Goal: Task Accomplishment & Management: Manage account settings

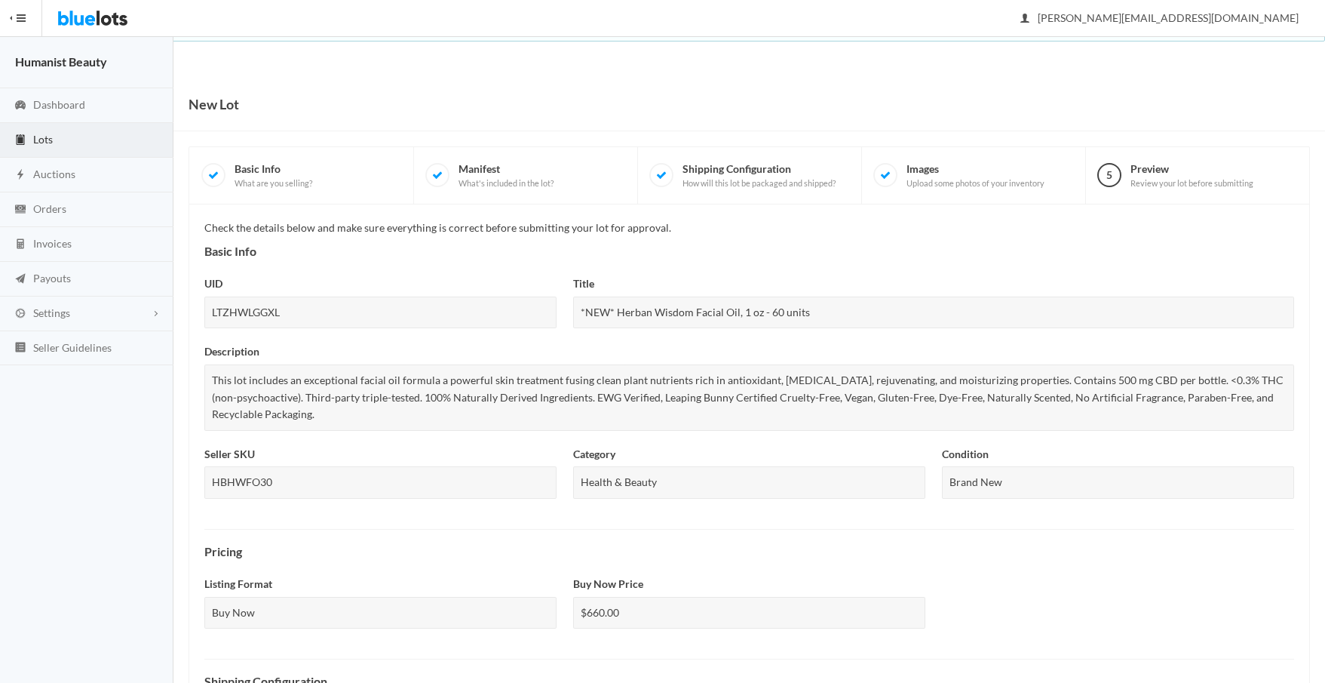
click at [71, 133] on link "Lots" at bounding box center [86, 140] width 173 height 35
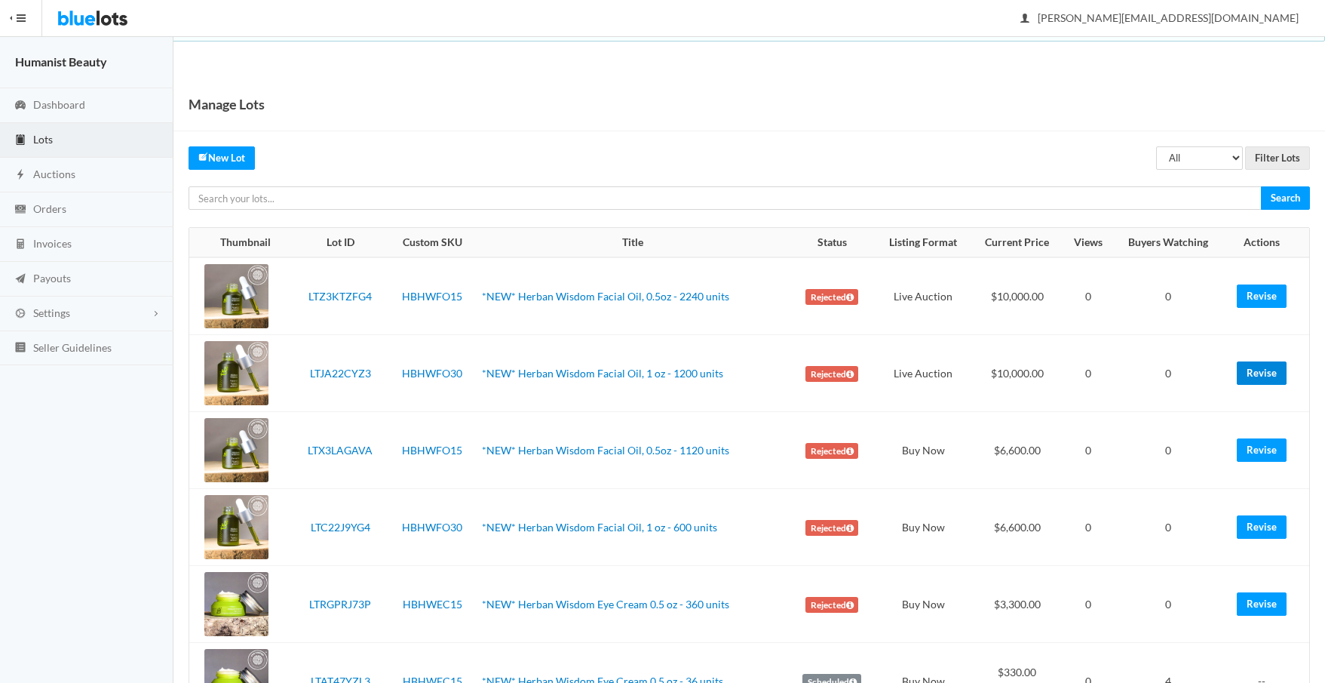
click at [1252, 371] on link "Revise" at bounding box center [1262, 372] width 50 height 23
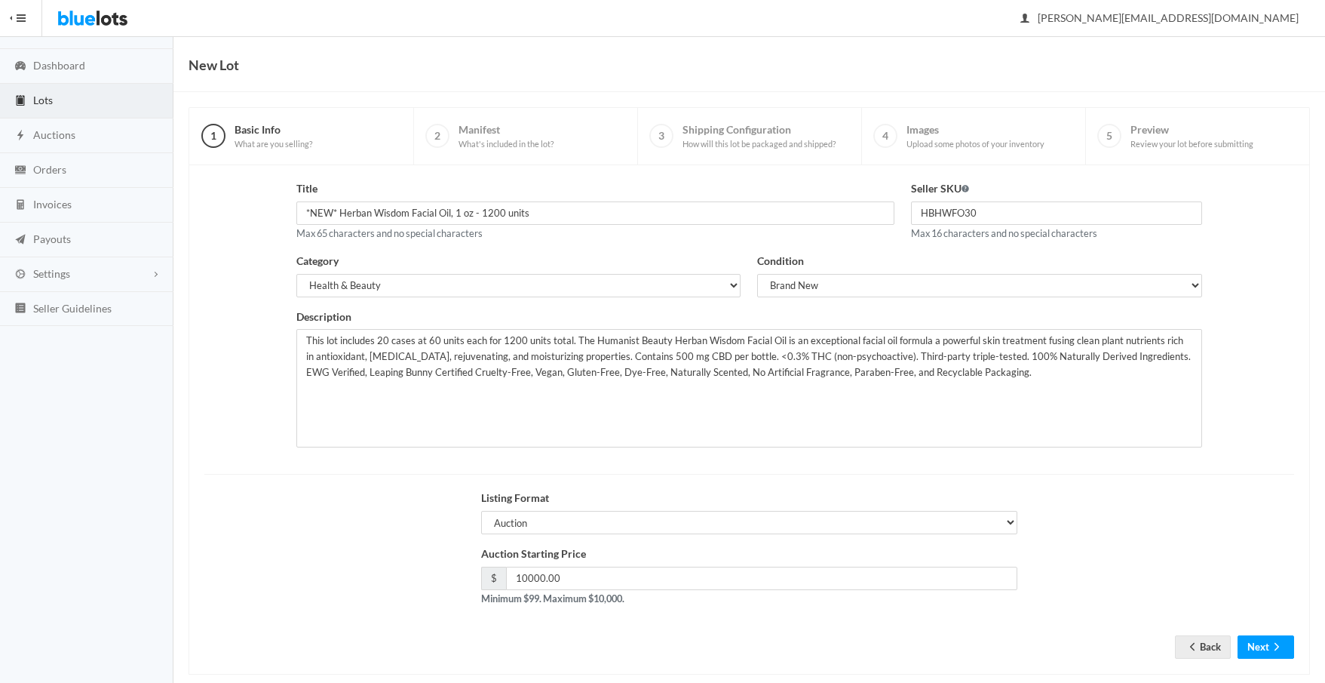
scroll to position [62, 0]
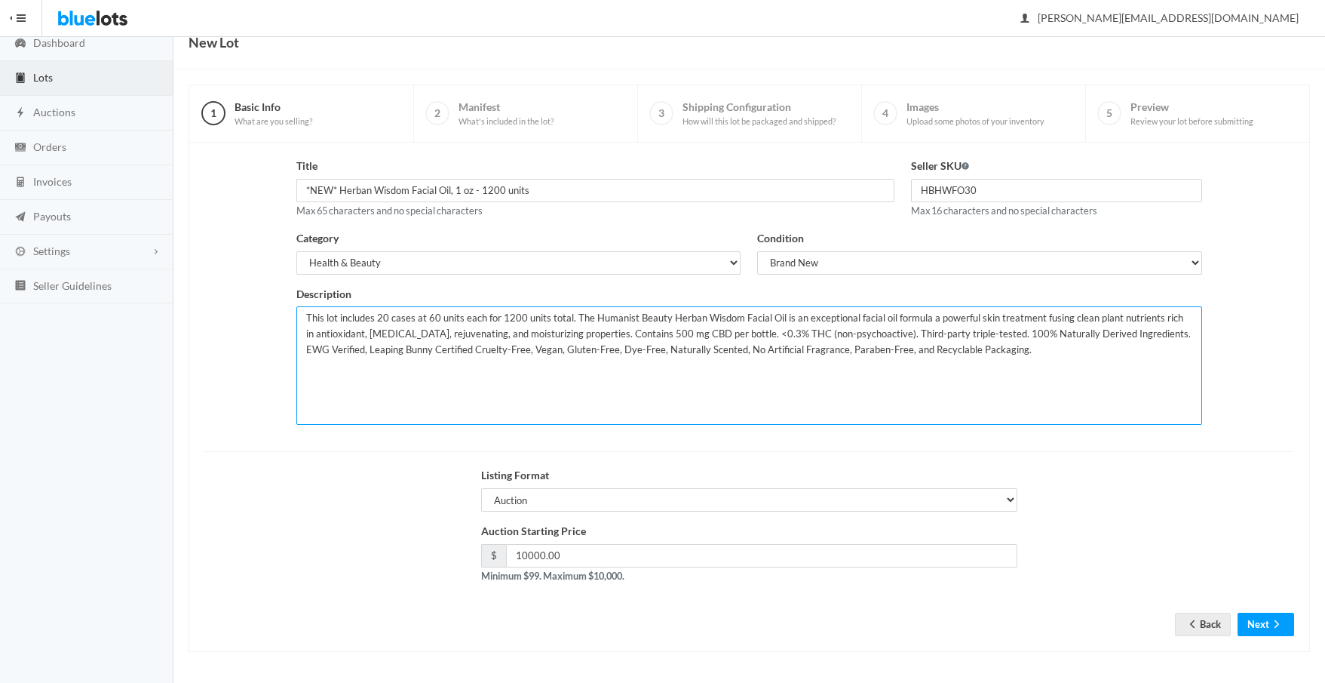
click at [388, 319] on textarea "This lot includes 20 cases at 60 units each for 1200 units total. The Humanist …" at bounding box center [748, 365] width 905 height 118
click at [505, 318] on textarea "This lot includes 20 cases at 60 units each for 1200 units total. The Humanist …" at bounding box center [748, 365] width 905 height 118
type textarea "This lot includes 5 cases at 60 units each for 300 units total. The Humanist Be…"
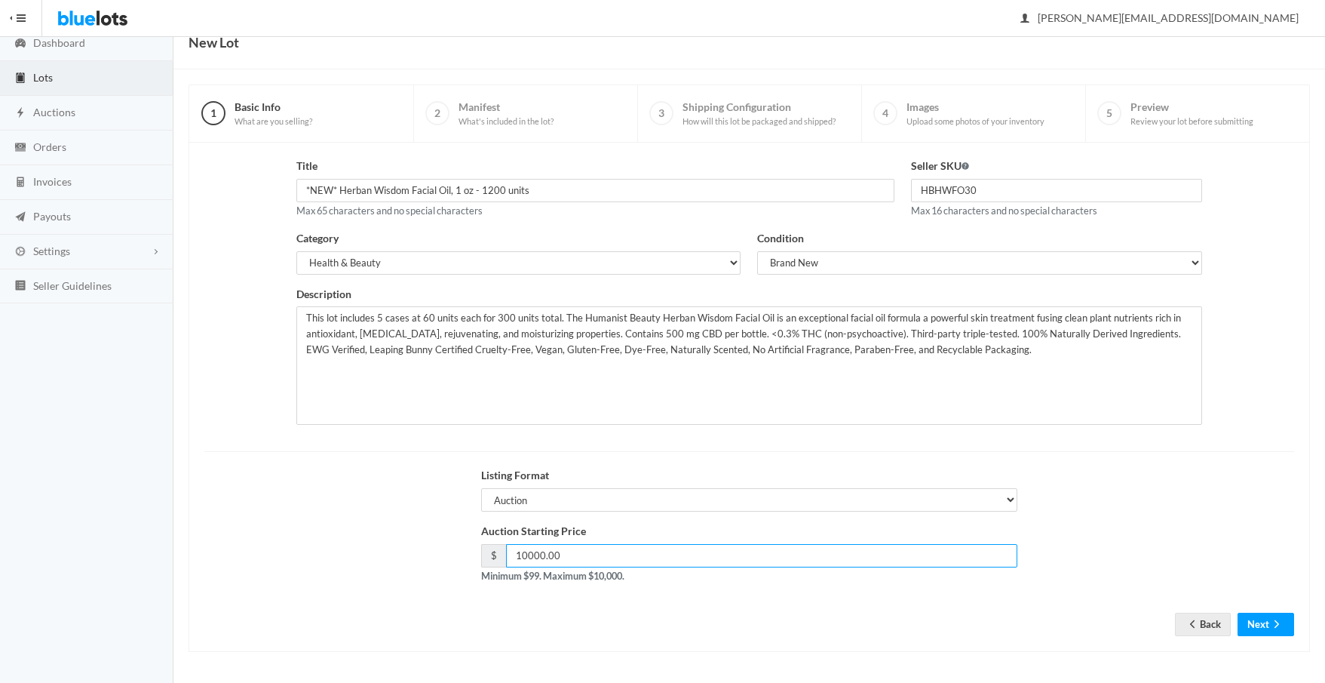
drag, startPoint x: 563, startPoint y: 555, endPoint x: 478, endPoint y: 552, distance: 85.3
click at [478, 552] on div "Auction Starting Price $ 10000.00 Minimum $99. Maximum $10,000." at bounding box center [750, 559] width 554 height 72
type input "3000"
click at [1273, 626] on icon "arrow forward" at bounding box center [1277, 624] width 15 height 12
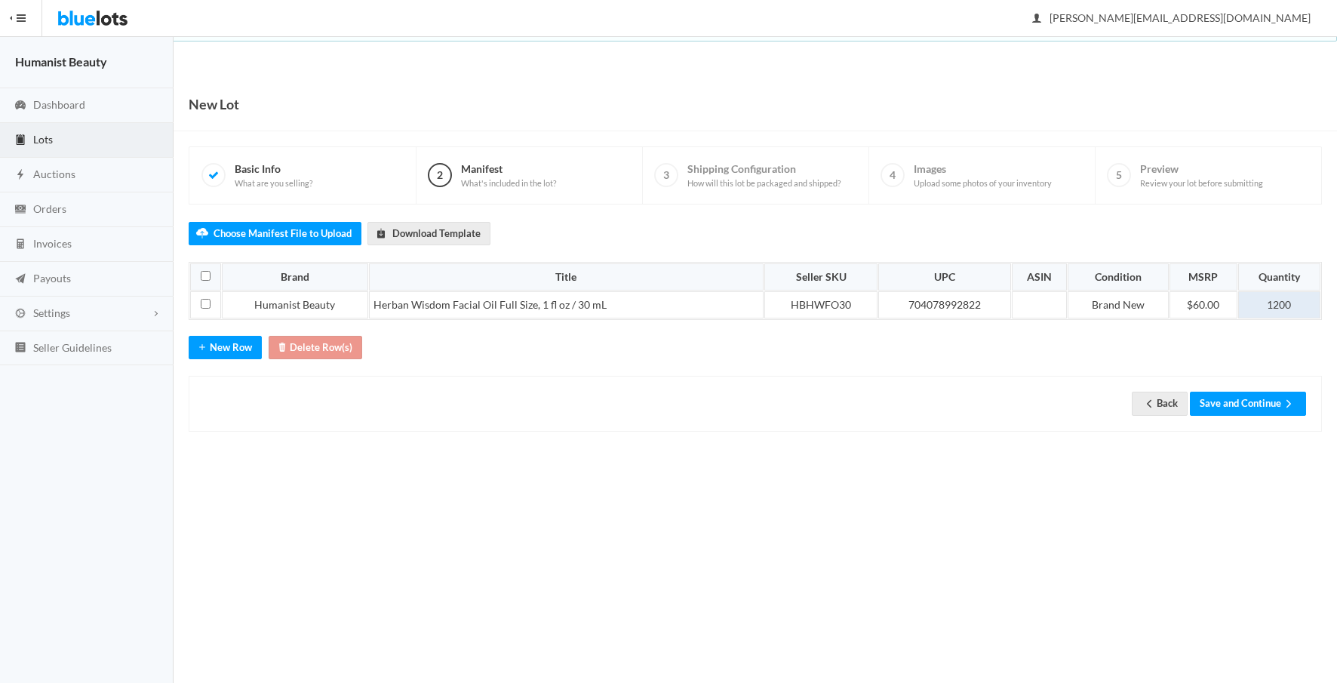
click at [1272, 298] on td "1200" at bounding box center [1279, 304] width 82 height 27
drag, startPoint x: 1263, startPoint y: 305, endPoint x: 1279, endPoint y: 304, distance: 15.9
click at [1277, 305] on td "1200" at bounding box center [1279, 304] width 82 height 27
click at [1252, 402] on button "Save and Continue" at bounding box center [1248, 402] width 116 height 23
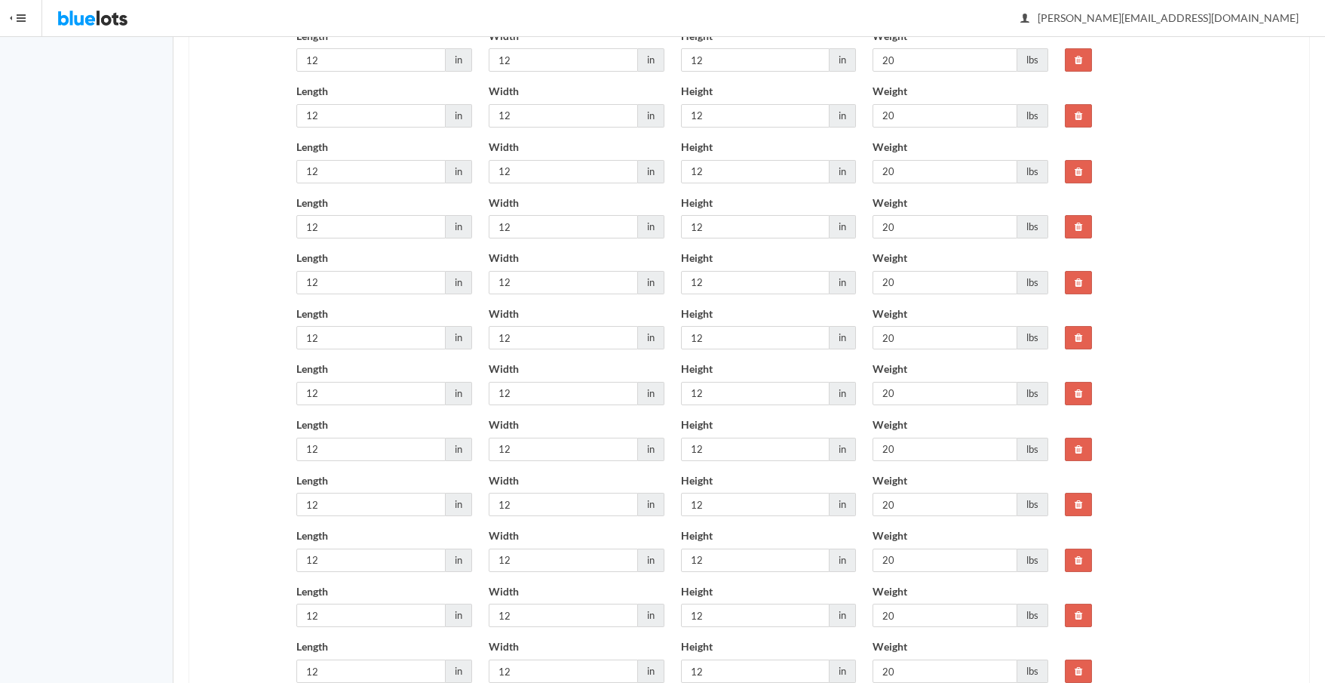
scroll to position [728, 0]
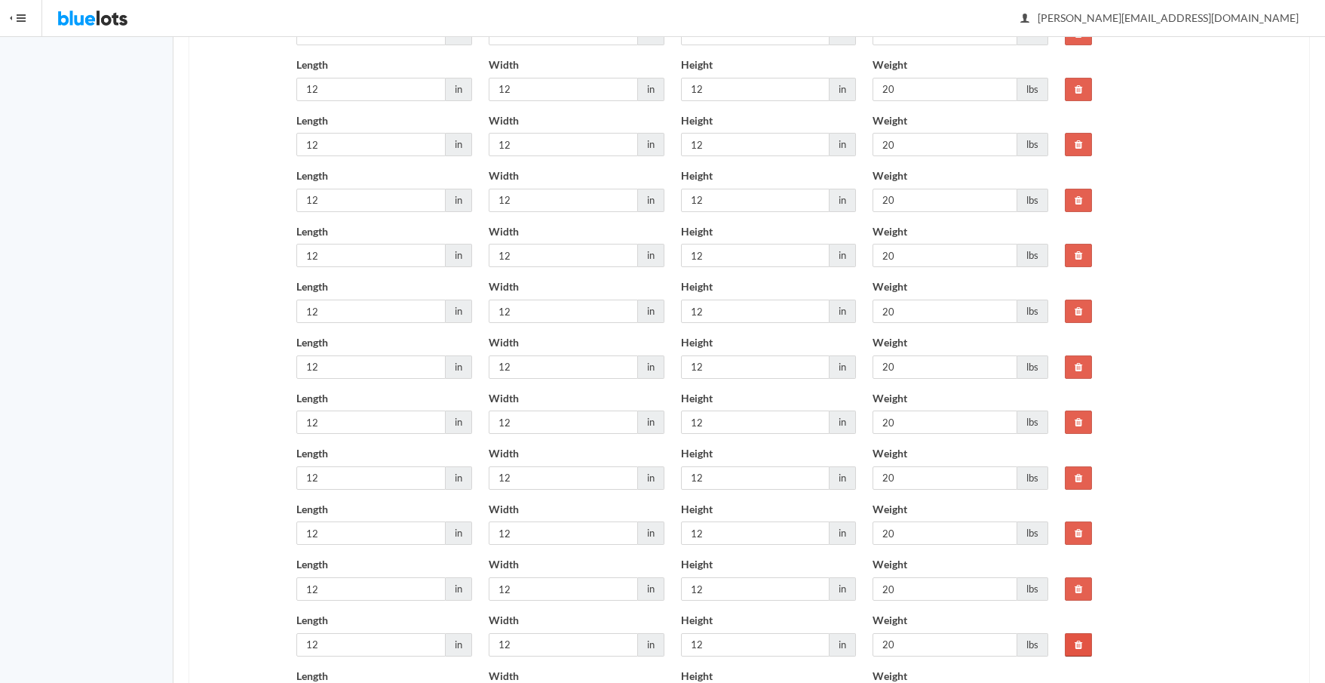
click at [1073, 643] on link at bounding box center [1078, 644] width 27 height 23
click at [1079, 646] on icon at bounding box center [1079, 645] width 8 height 10
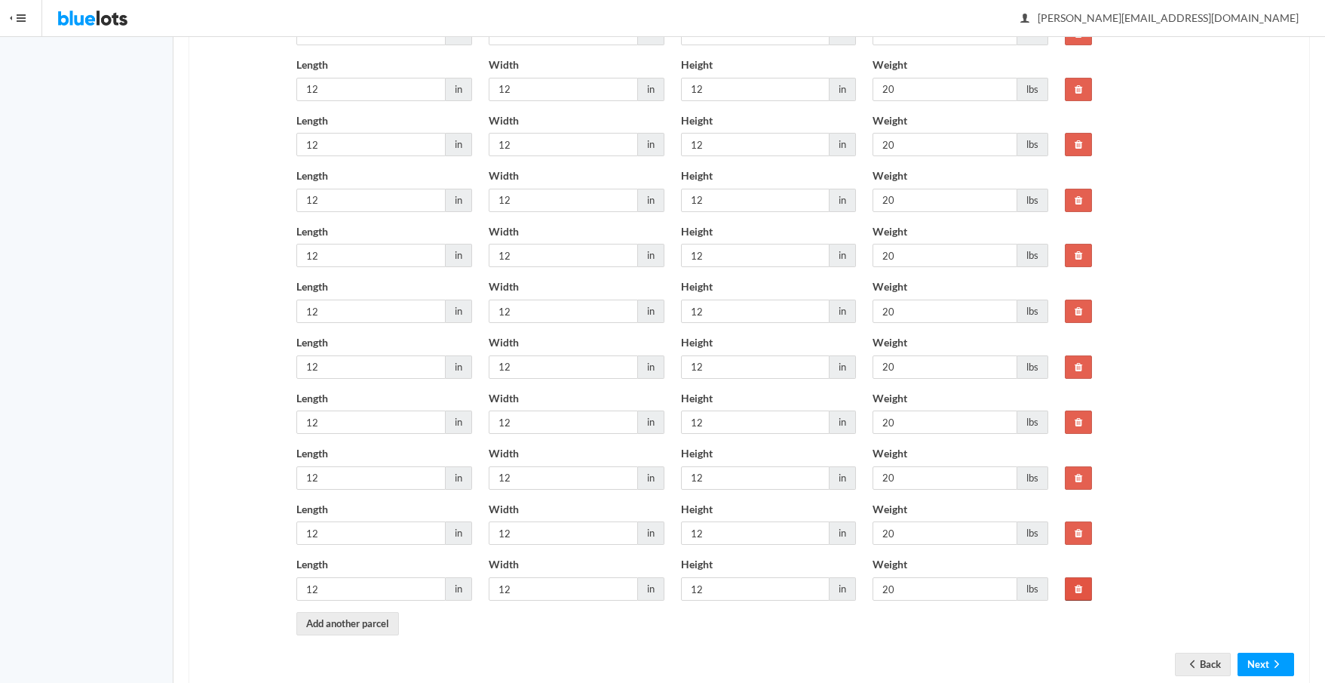
drag, startPoint x: 1080, startPoint y: 591, endPoint x: 1082, endPoint y: 579, distance: 12.9
click at [1080, 591] on icon at bounding box center [1079, 589] width 8 height 10
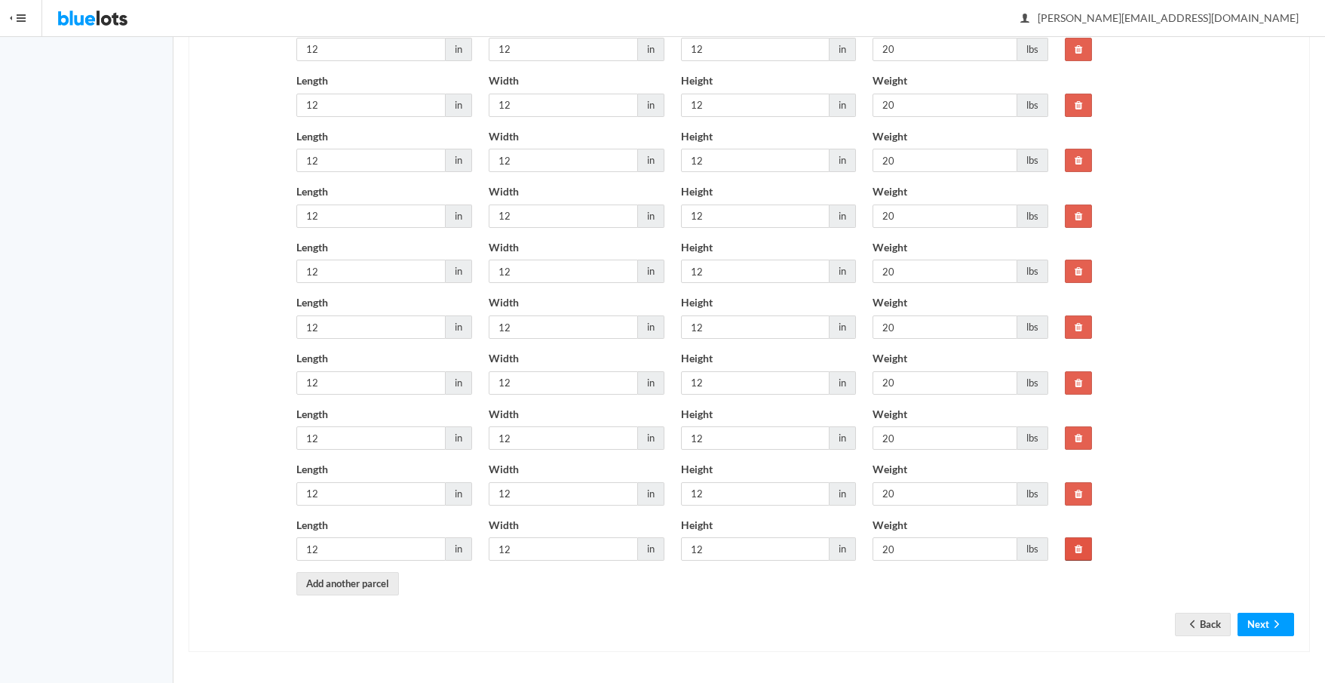
click at [1081, 548] on icon at bounding box center [1079, 549] width 8 height 10
click at [1078, 320] on link at bounding box center [1078, 326] width 27 height 23
click at [1078, 322] on icon at bounding box center [1079, 327] width 8 height 10
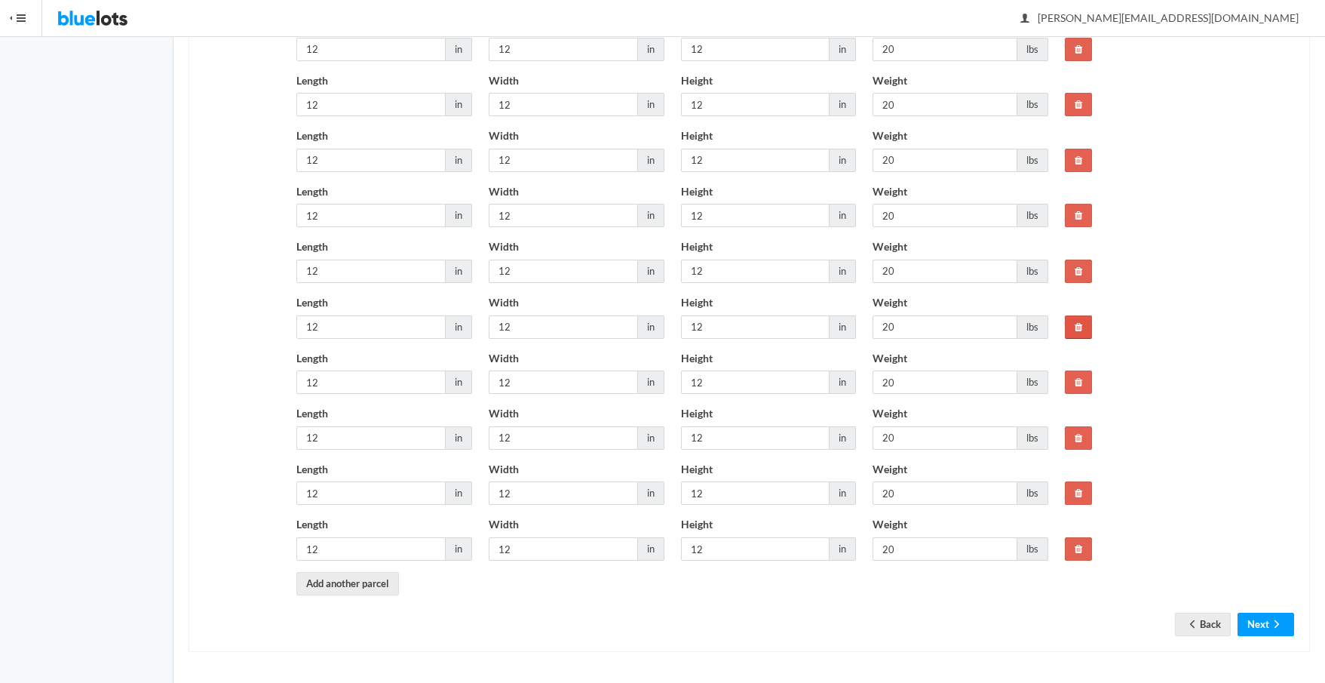
click at [1078, 322] on icon at bounding box center [1079, 327] width 8 height 10
click at [1078, 322] on icon at bounding box center [1079, 326] width 8 height 10
click at [1078, 322] on icon at bounding box center [1079, 327] width 8 height 10
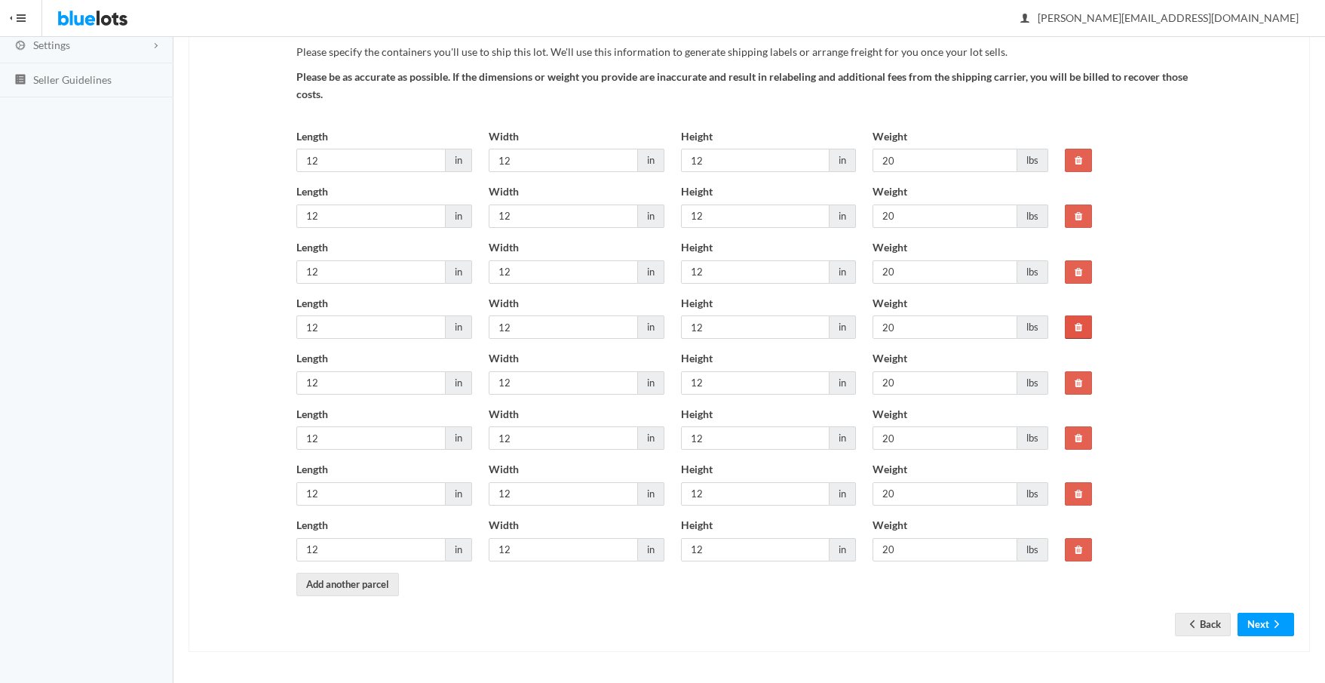
click at [1078, 323] on icon at bounding box center [1079, 327] width 8 height 10
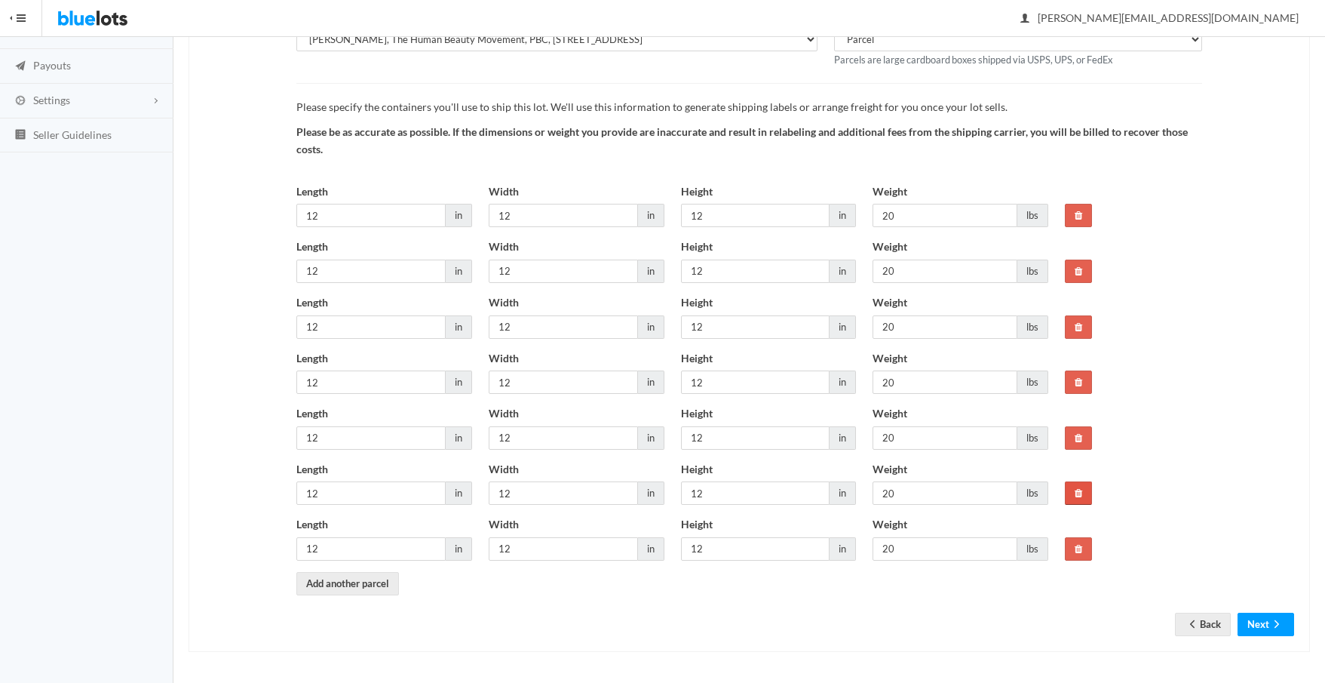
click at [1082, 487] on link at bounding box center [1078, 492] width 27 height 23
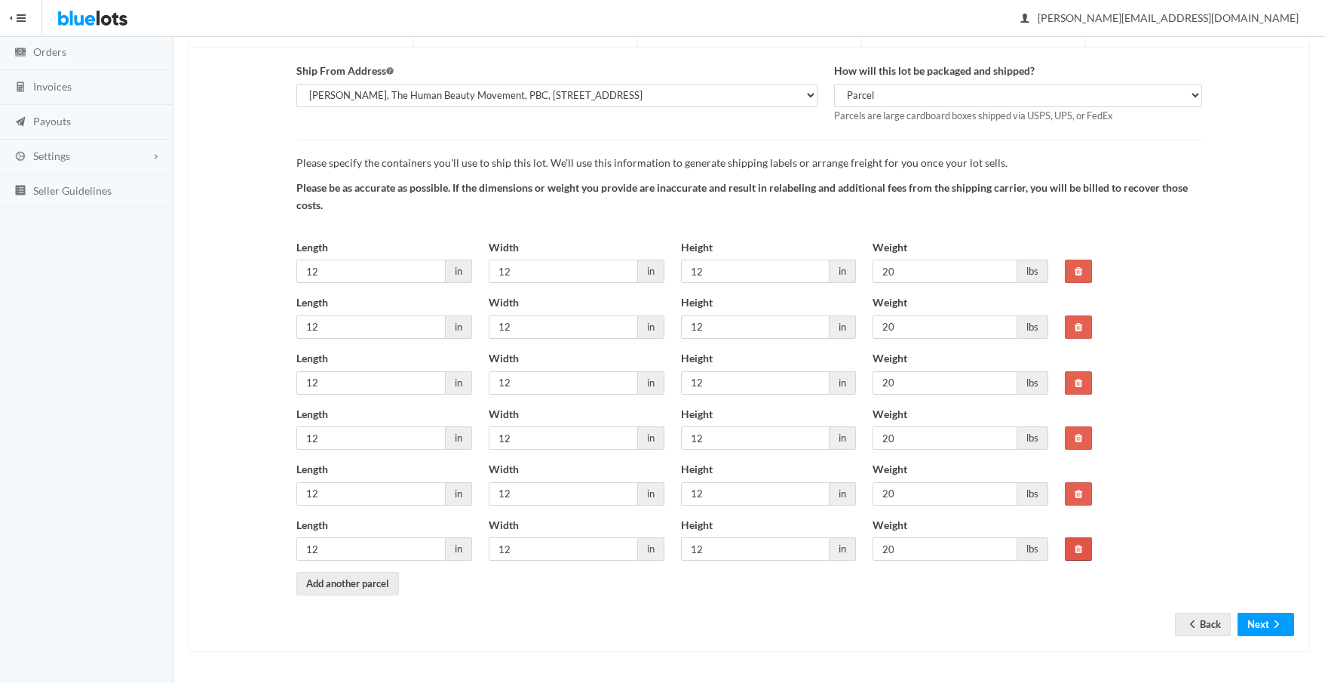
click at [1076, 550] on icon at bounding box center [1079, 549] width 8 height 10
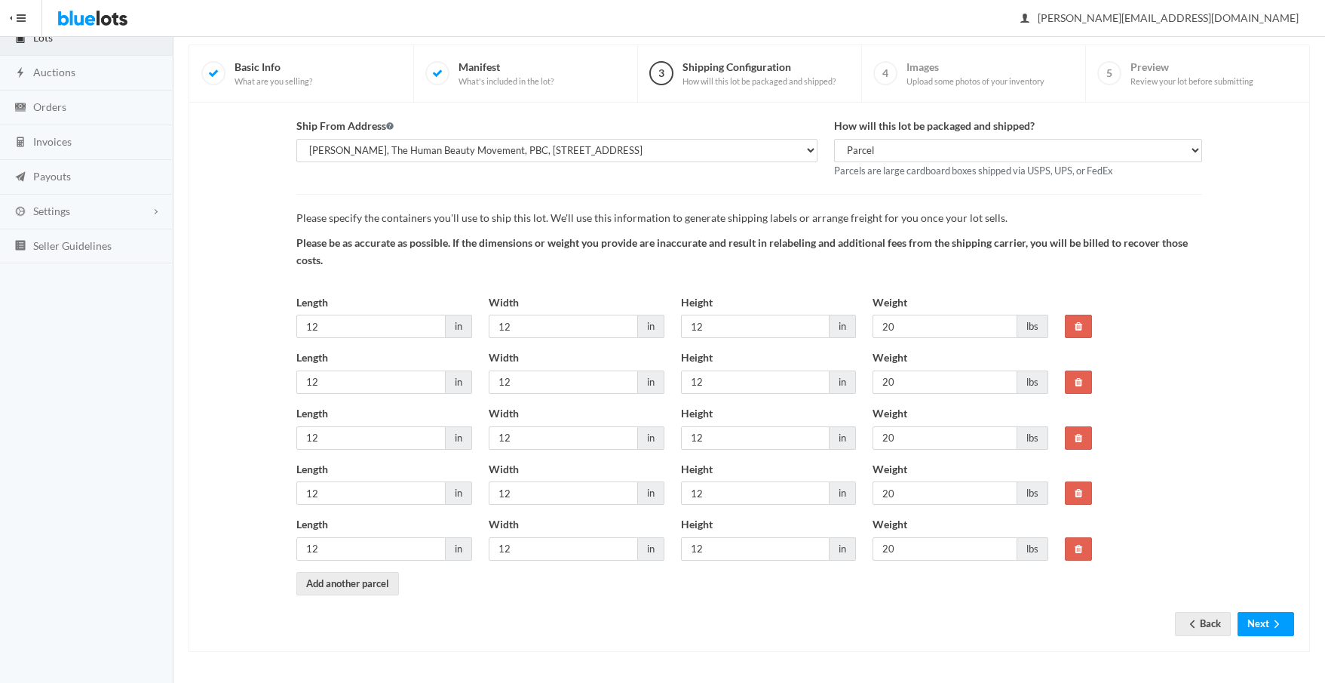
scroll to position [102, 0]
click at [1260, 623] on button "Next" at bounding box center [1266, 623] width 57 height 23
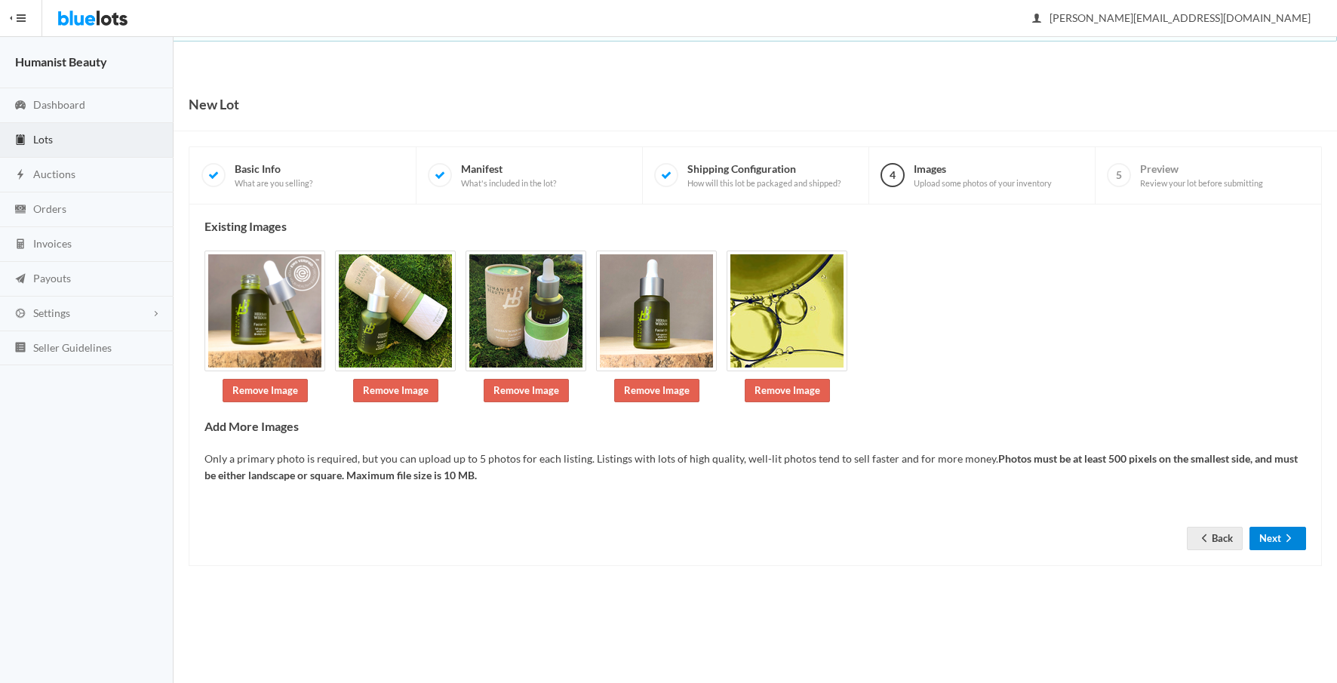
click at [1273, 536] on button "Next" at bounding box center [1277, 538] width 57 height 23
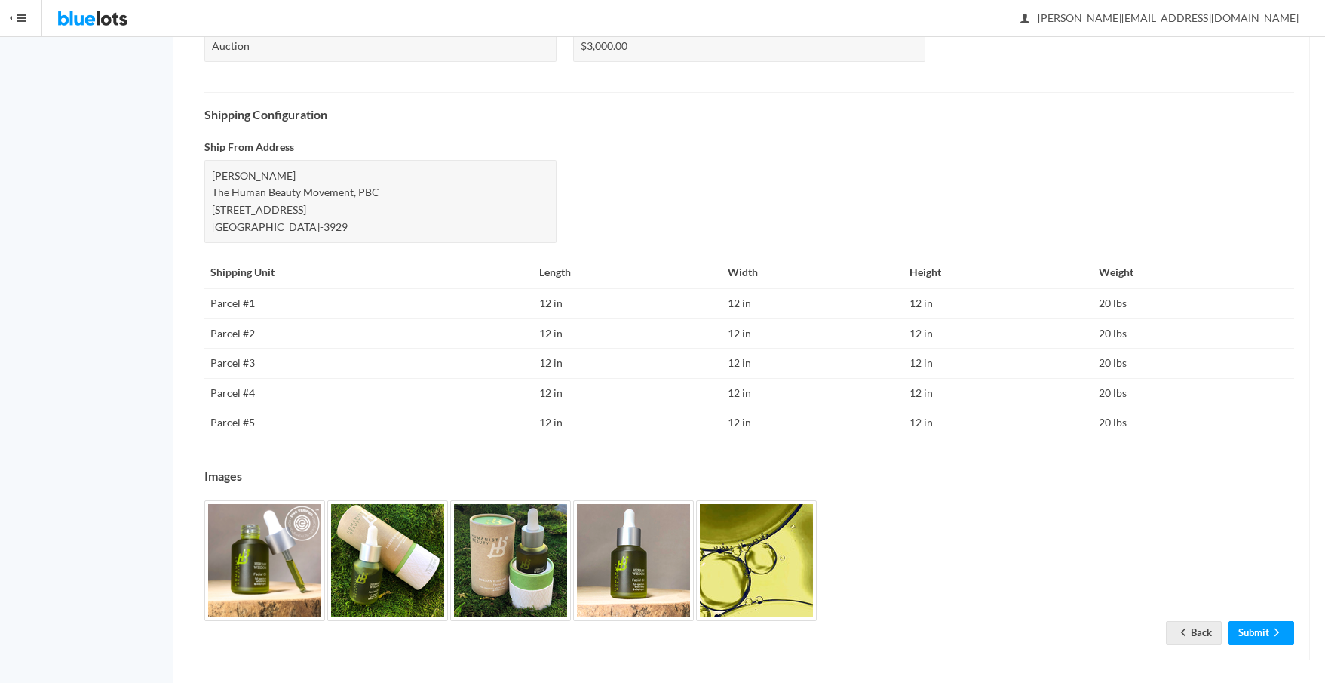
scroll to position [575, 0]
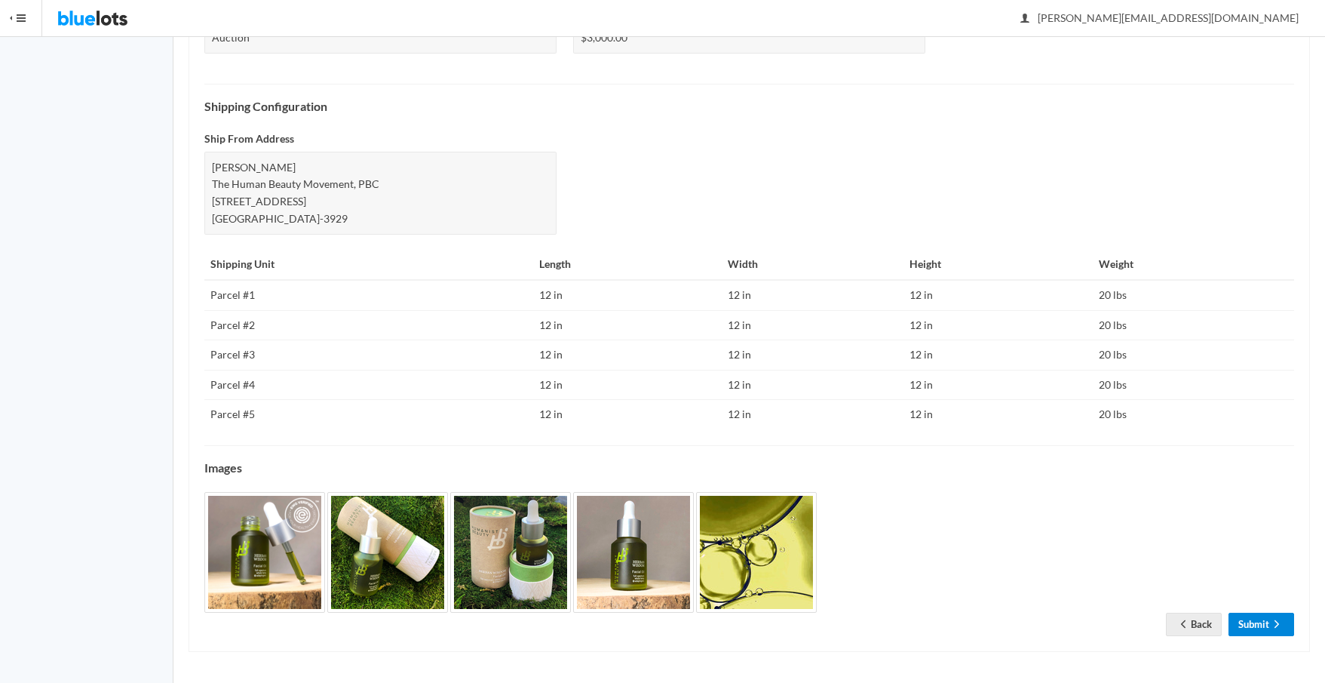
click at [1254, 627] on link "Submit" at bounding box center [1262, 624] width 66 height 23
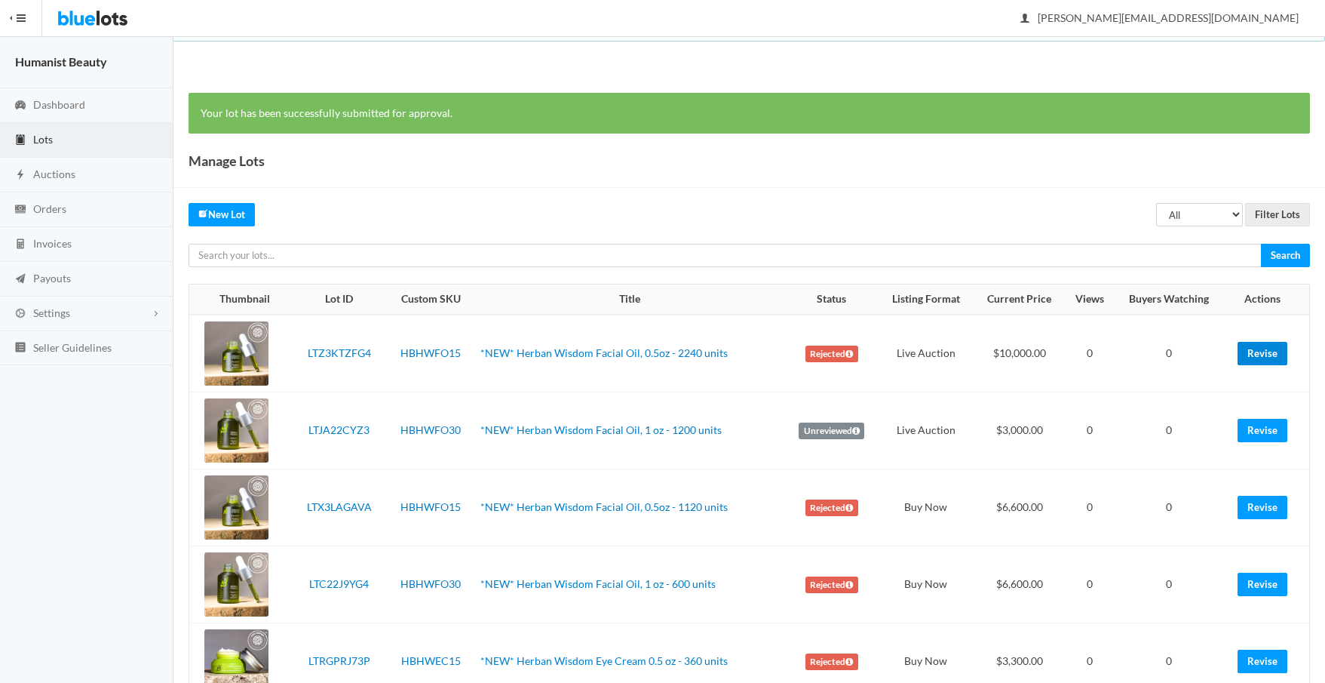
click at [1273, 353] on link "Revise" at bounding box center [1263, 353] width 50 height 23
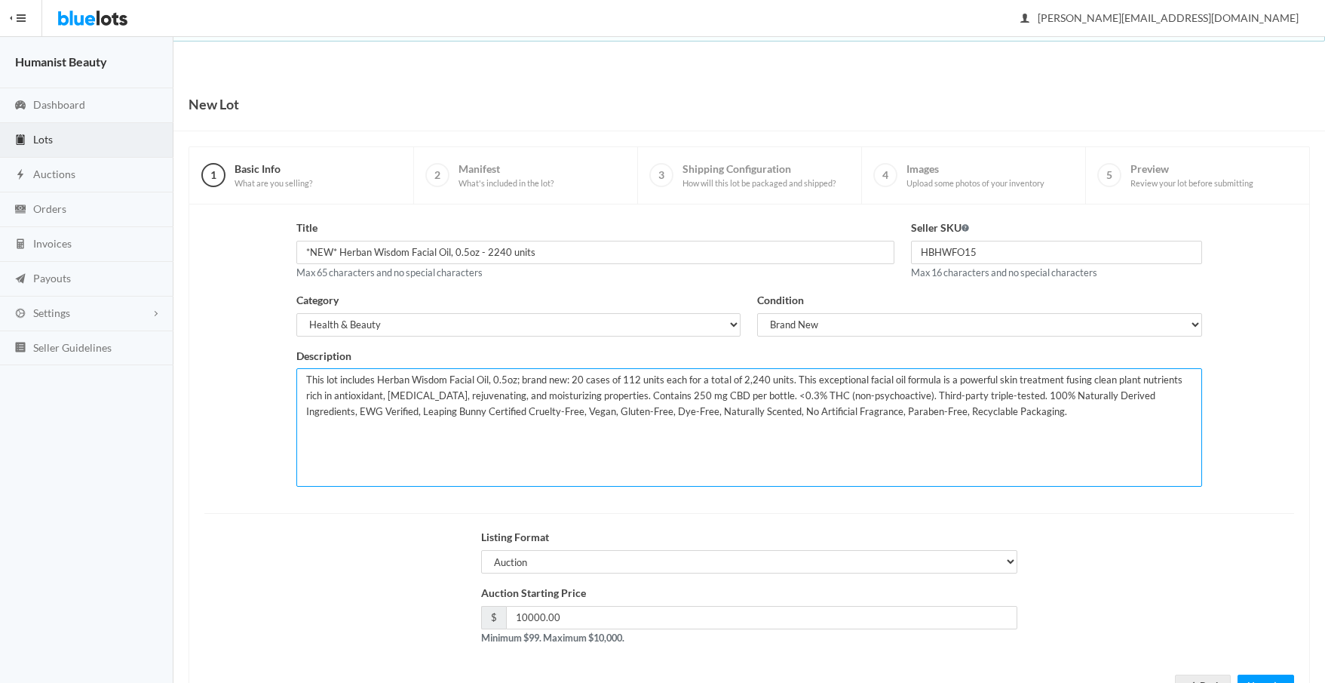
drag, startPoint x: 571, startPoint y: 380, endPoint x: 583, endPoint y: 379, distance: 12.1
click at [583, 379] on textarea "This lot includes Herban Wisdom Facial Oil, 0.5oz; brand new: 20 cases of 112 u…" at bounding box center [748, 427] width 905 height 118
drag, startPoint x: 732, startPoint y: 382, endPoint x: 750, endPoint y: 380, distance: 18.2
click at [750, 380] on textarea "This lot includes Herban Wisdom Facial Oil, 0.5oz; brand new: 20 cases of 112 u…" at bounding box center [748, 427] width 905 height 118
type textarea "This lot includes Herban Wisdom Facial Oil, 0.5oz; brand new: 5 cases of 112 un…"
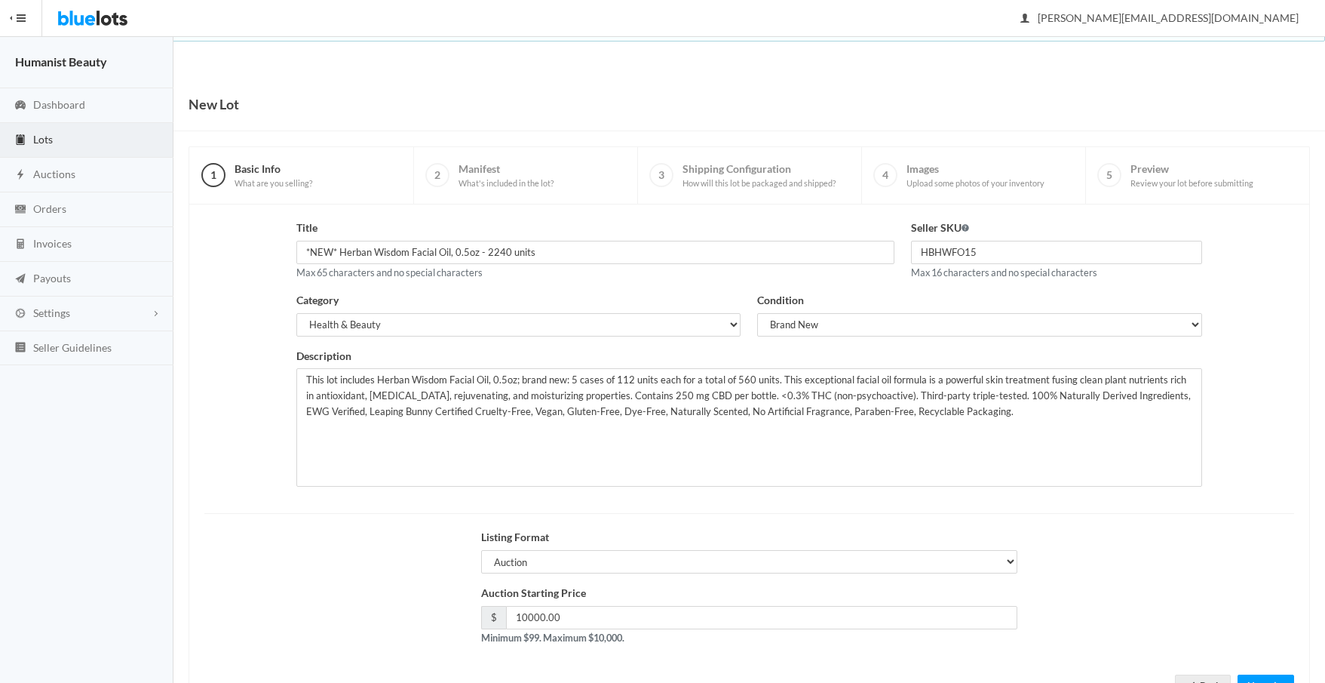
click at [376, 545] on div "Listing Format Auction Buy Now" at bounding box center [749, 557] width 1107 height 56
drag, startPoint x: 569, startPoint y: 620, endPoint x: 472, endPoint y: 592, distance: 100.5
click at [473, 592] on div "Auction Starting Price $ 10000.00 Minimum $99. Maximum $10,000." at bounding box center [750, 621] width 554 height 72
type input "3360"
click at [432, 561] on div "Listing Format Auction Buy Now" at bounding box center [749, 557] width 1107 height 56
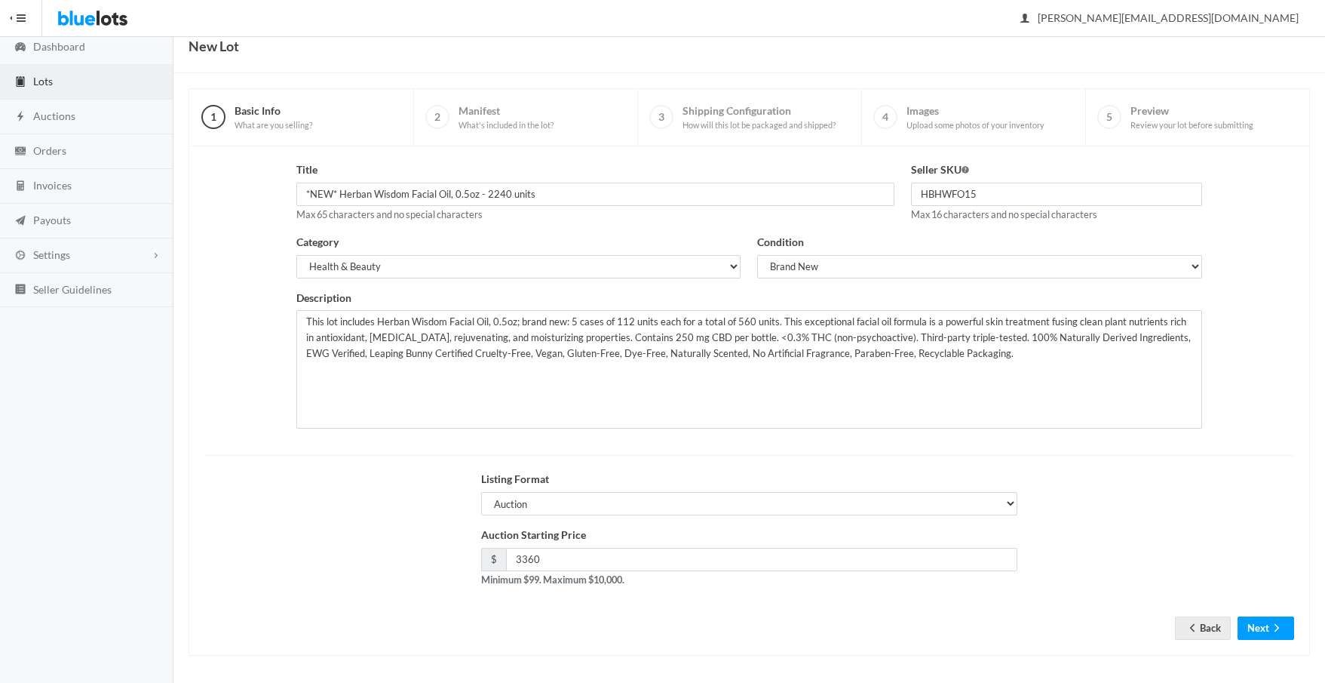
scroll to position [62, 0]
click at [1267, 622] on button "Next" at bounding box center [1266, 624] width 57 height 23
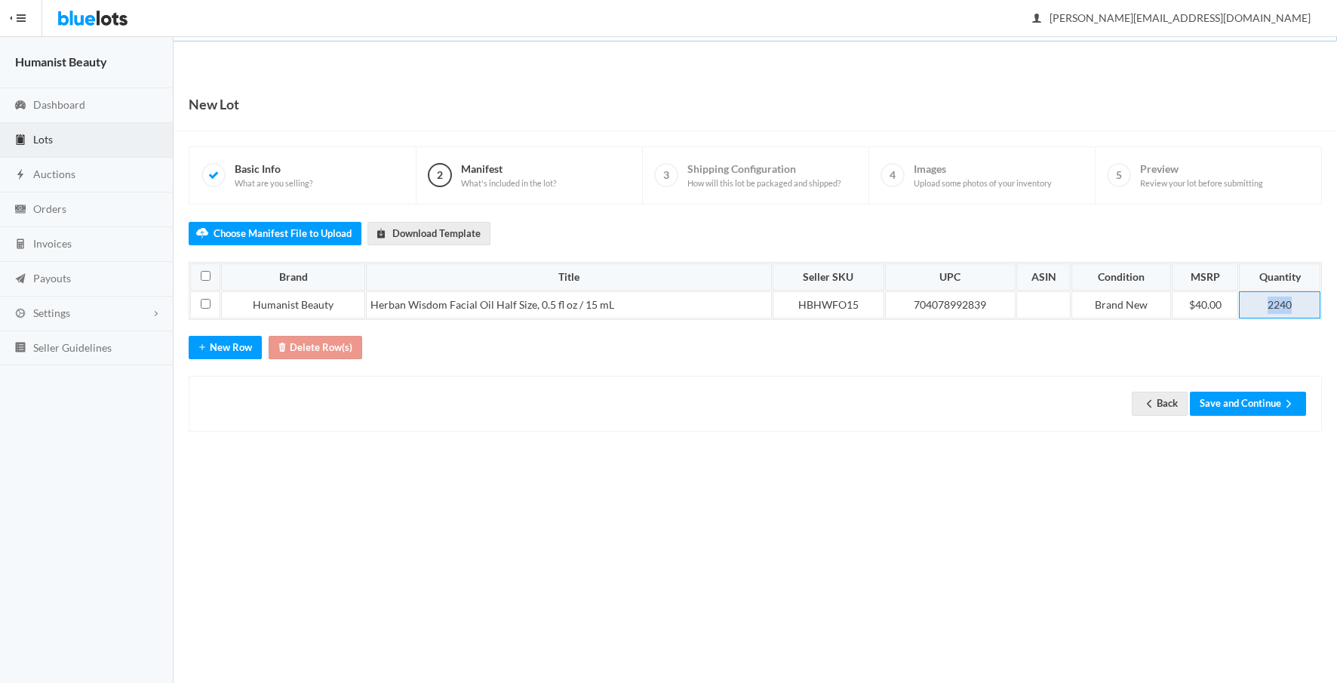
drag, startPoint x: 1263, startPoint y: 305, endPoint x: 1310, endPoint y: 305, distance: 47.5
click at [1310, 305] on td "2240" at bounding box center [1279, 304] width 81 height 27
click at [1241, 404] on button "Save and Continue" at bounding box center [1248, 402] width 116 height 23
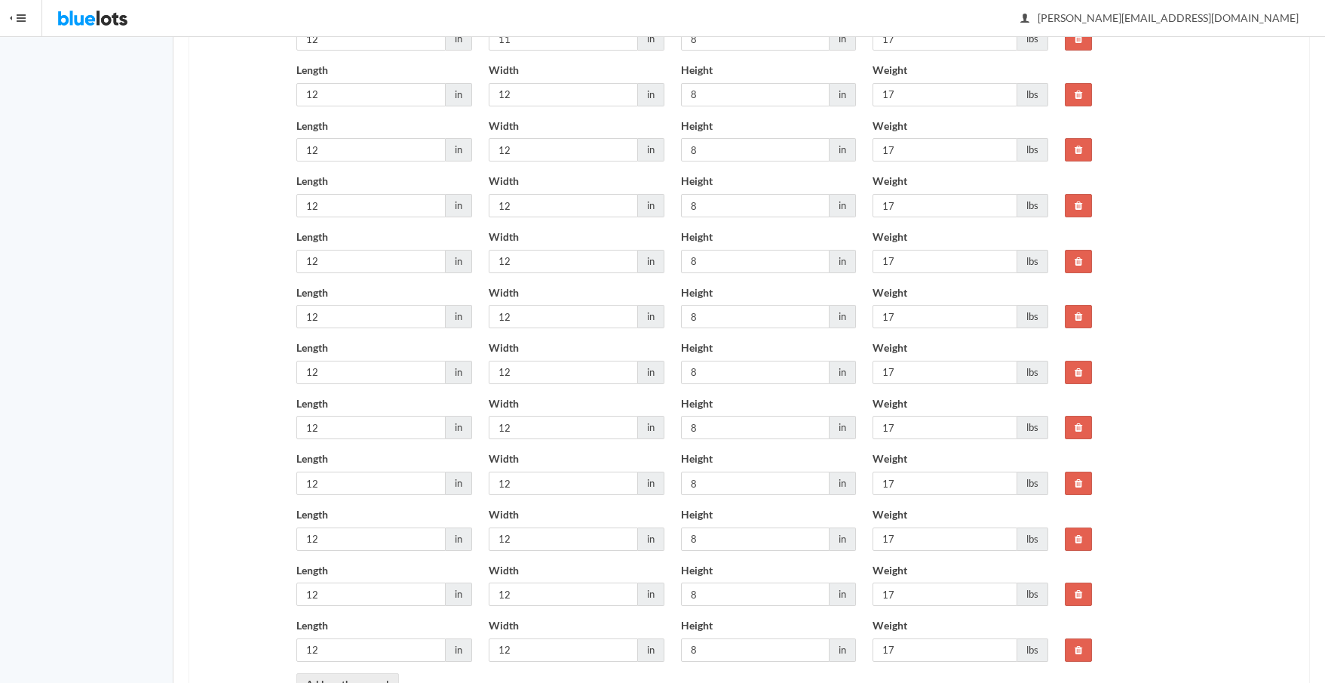
scroll to position [935, 0]
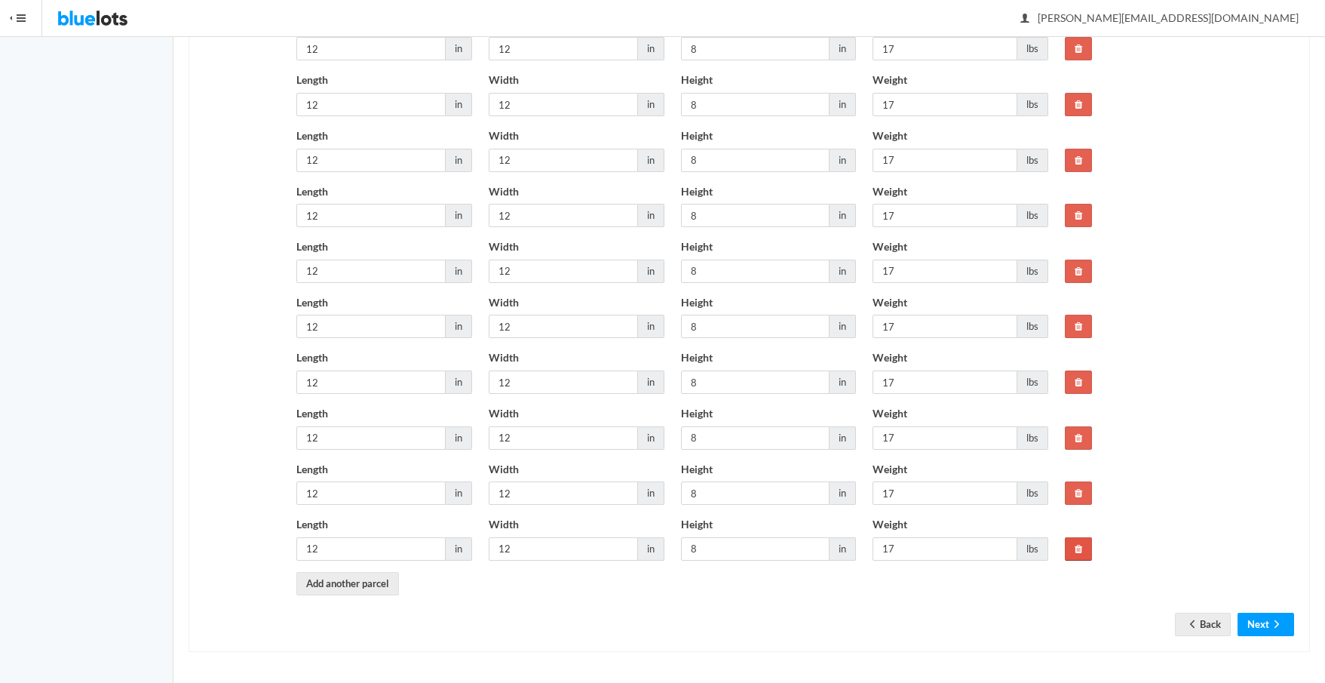
click at [1085, 547] on link at bounding box center [1078, 548] width 27 height 23
click at [1077, 496] on icon at bounding box center [1079, 494] width 8 height 10
click at [1079, 438] on icon at bounding box center [1079, 438] width 8 height 10
click at [1078, 379] on icon at bounding box center [1079, 382] width 8 height 10
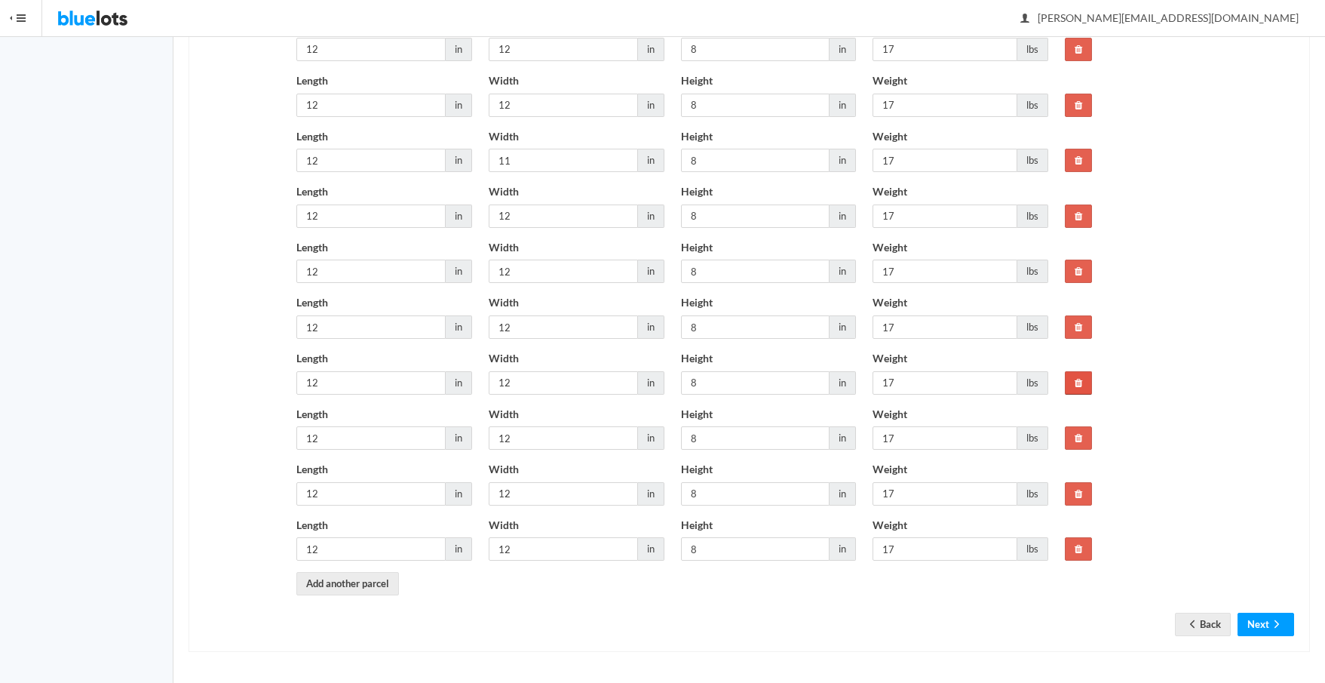
click at [1078, 382] on icon at bounding box center [1079, 383] width 8 height 10
click at [1078, 382] on icon at bounding box center [1079, 382] width 8 height 10
click at [1078, 382] on icon at bounding box center [1079, 383] width 8 height 10
click at [1078, 382] on icon at bounding box center [1079, 382] width 8 height 10
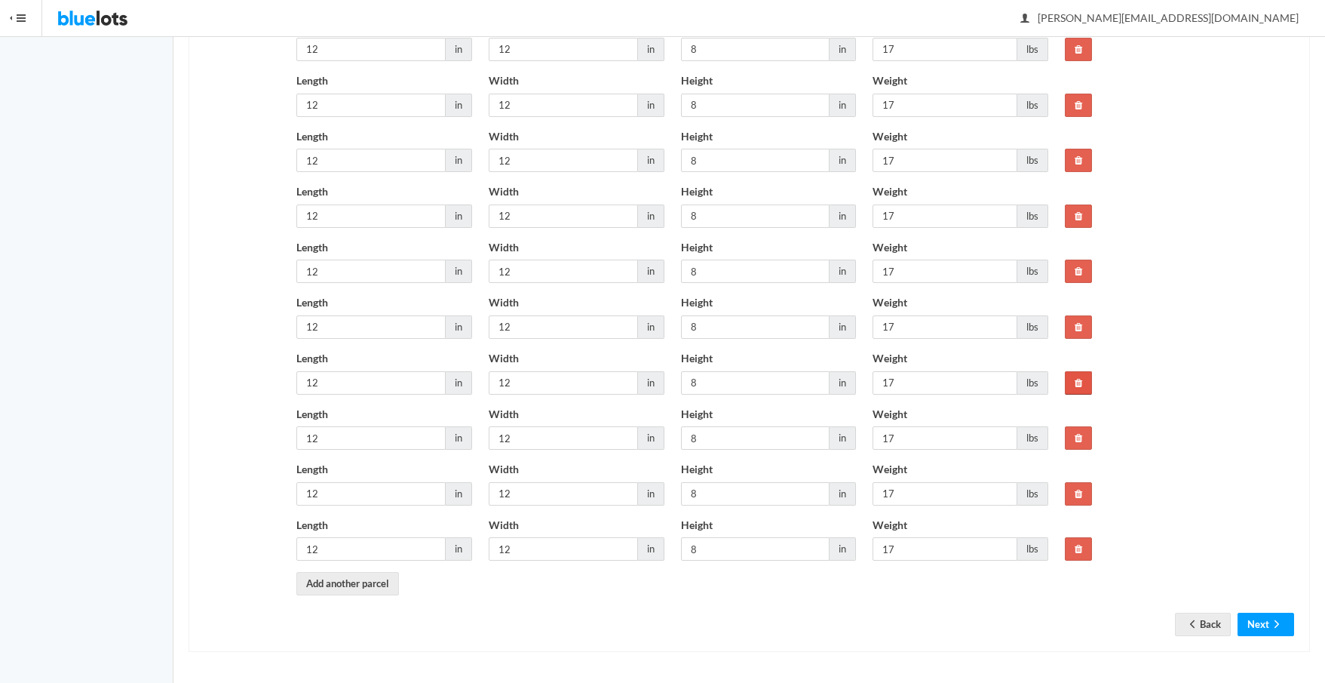
click at [1078, 382] on icon at bounding box center [1079, 383] width 8 height 10
click at [1078, 382] on icon at bounding box center [1079, 382] width 8 height 10
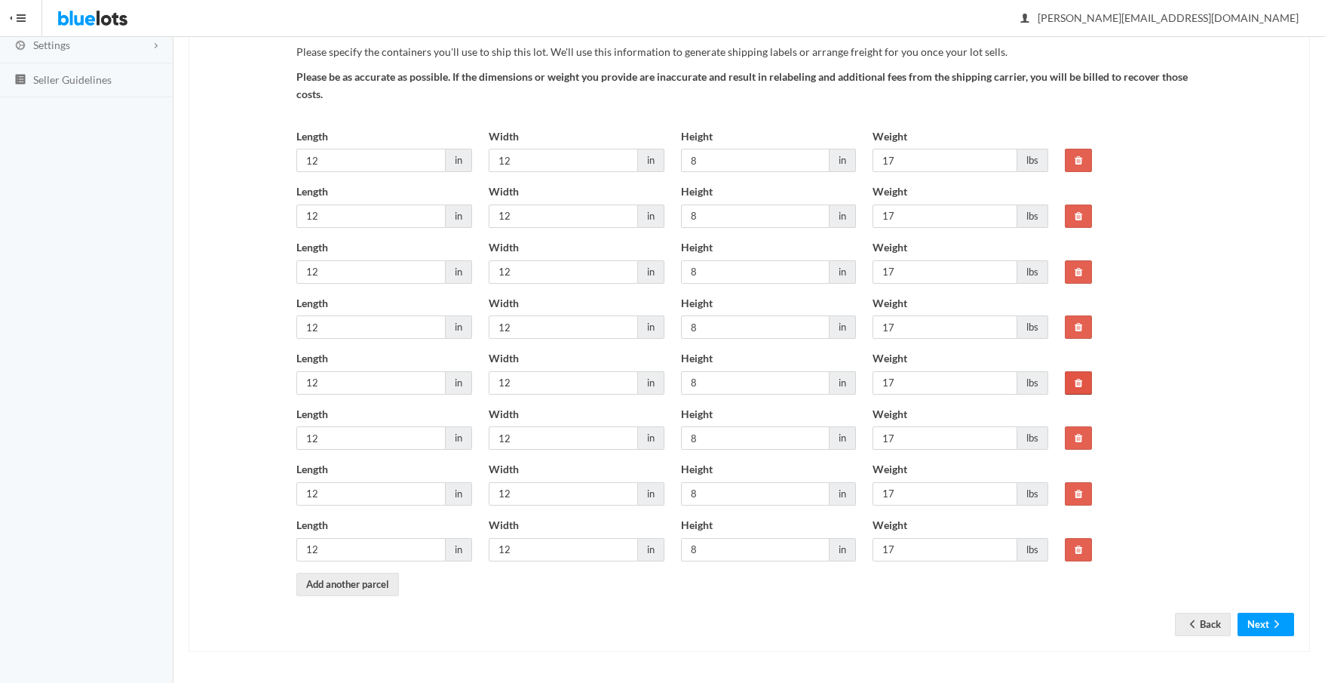
click at [1078, 382] on icon at bounding box center [1079, 383] width 8 height 10
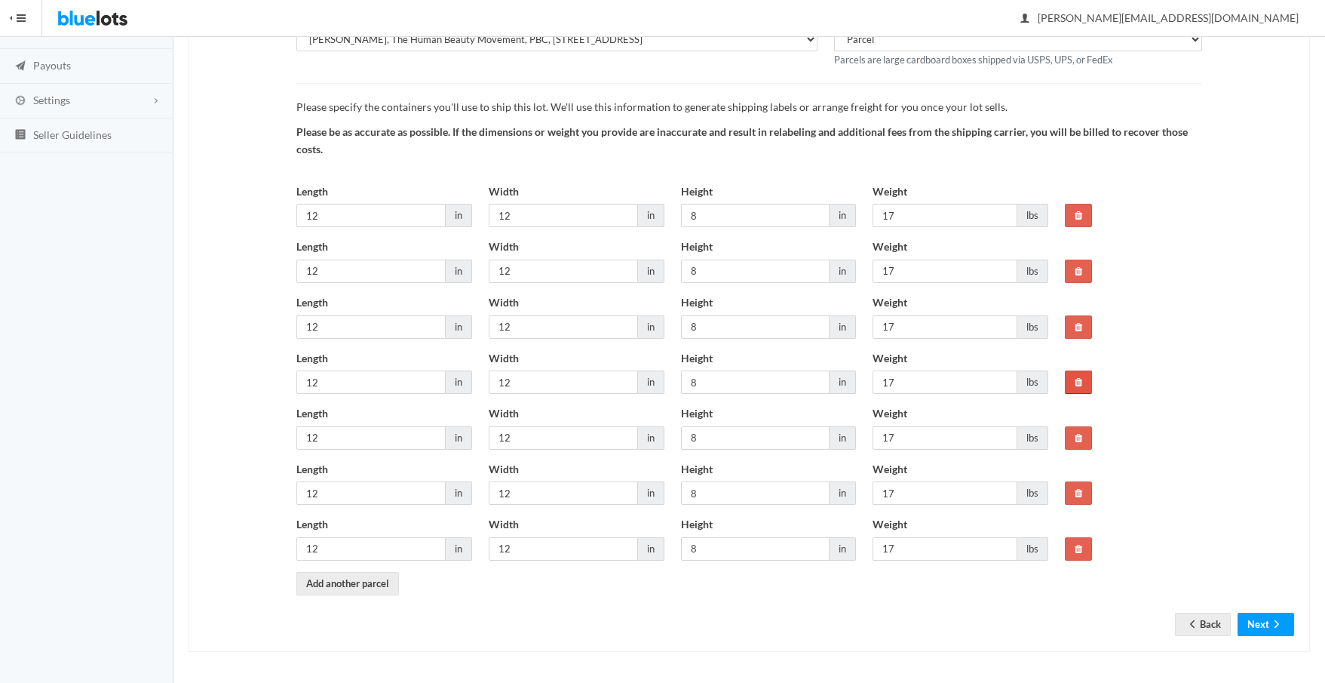
click at [1078, 382] on icon at bounding box center [1079, 382] width 8 height 10
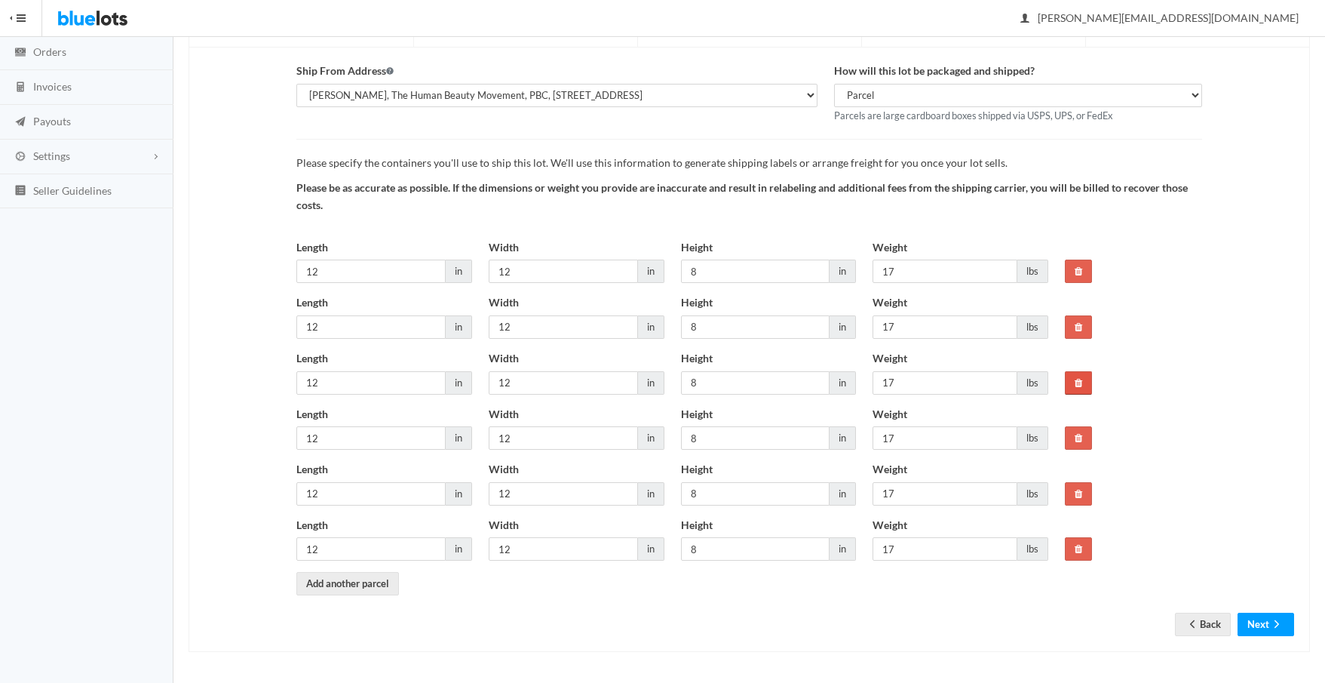
click at [1078, 382] on icon at bounding box center [1079, 383] width 8 height 10
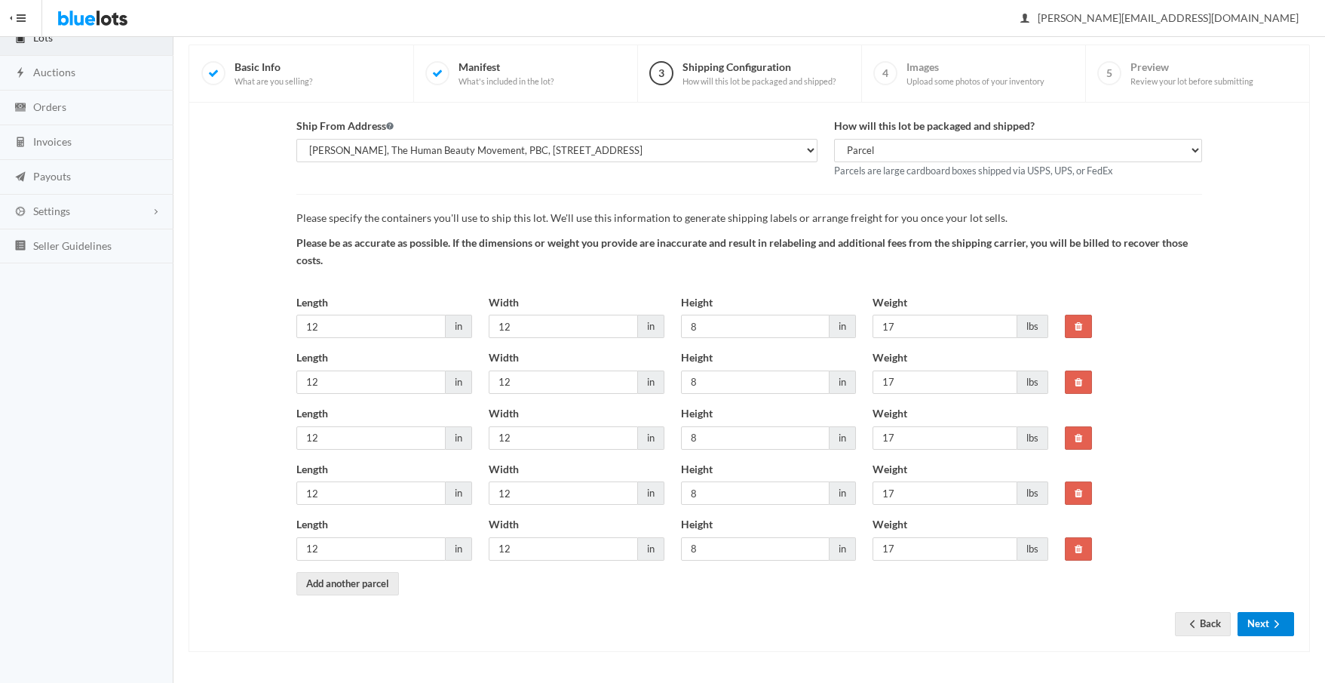
click at [1267, 625] on button "Next" at bounding box center [1266, 623] width 57 height 23
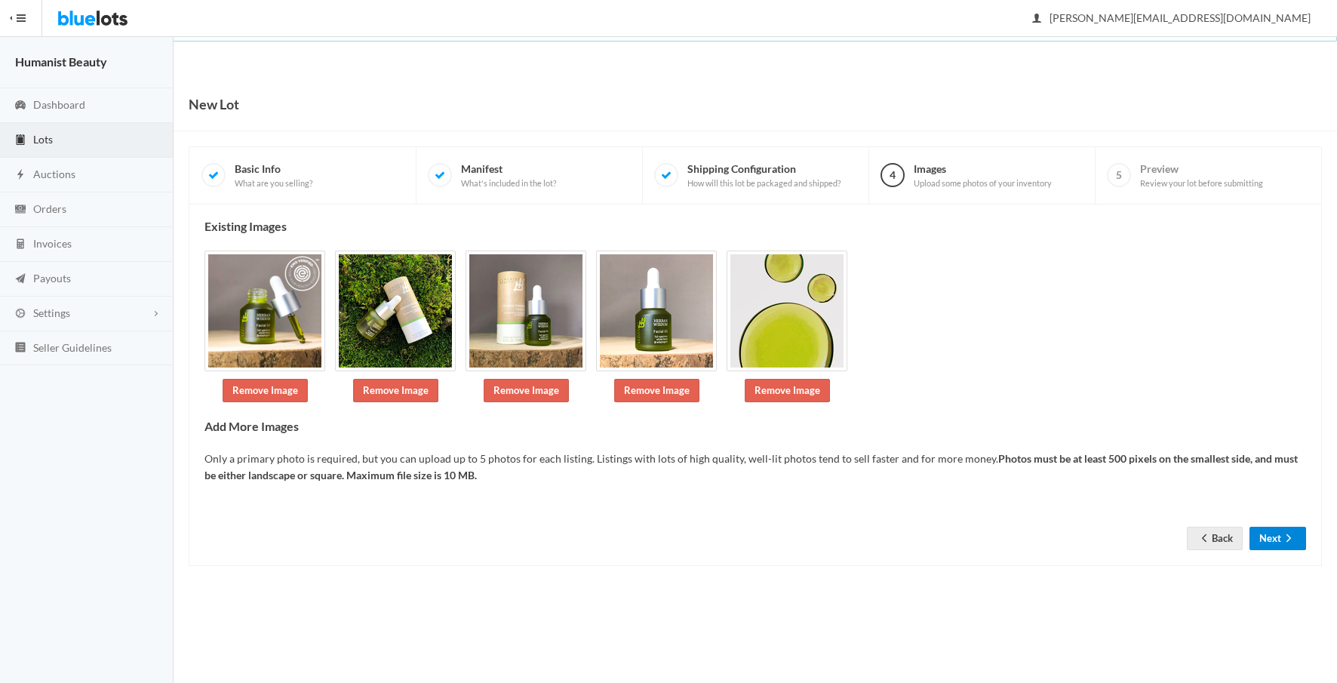
click at [1281, 533] on icon "arrow forward" at bounding box center [1288, 538] width 15 height 12
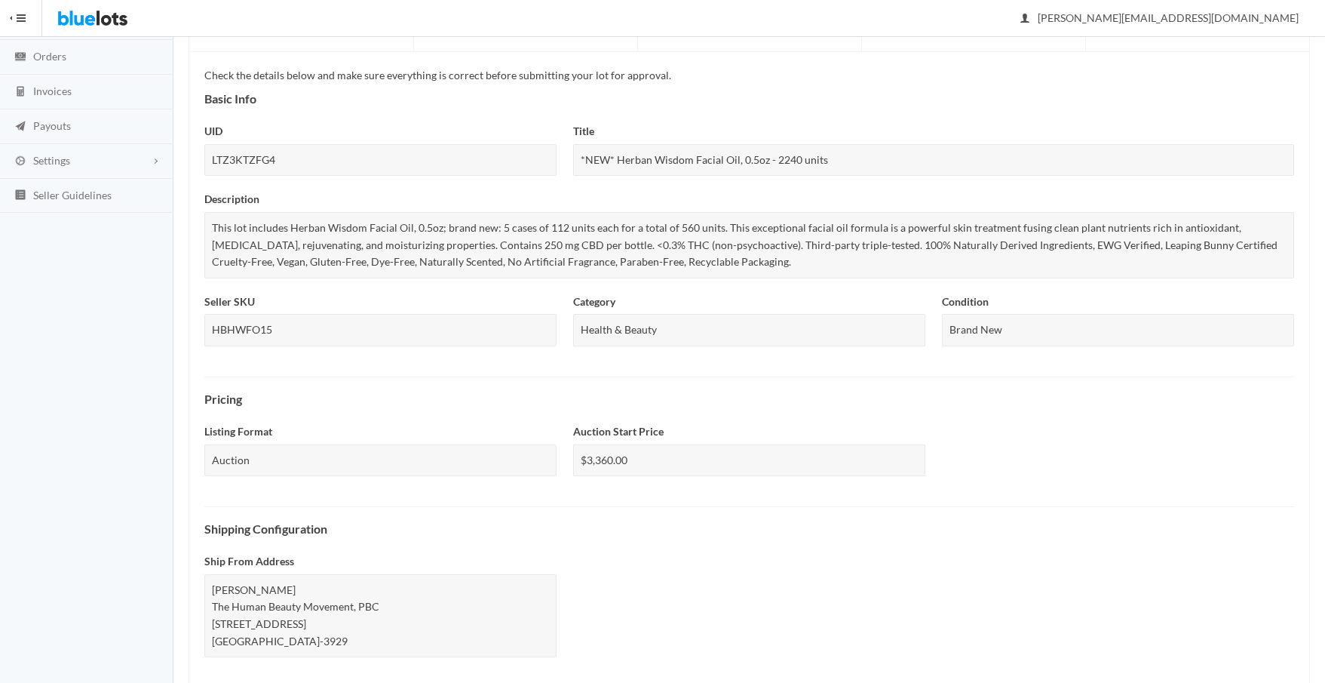
scroll to position [575, 0]
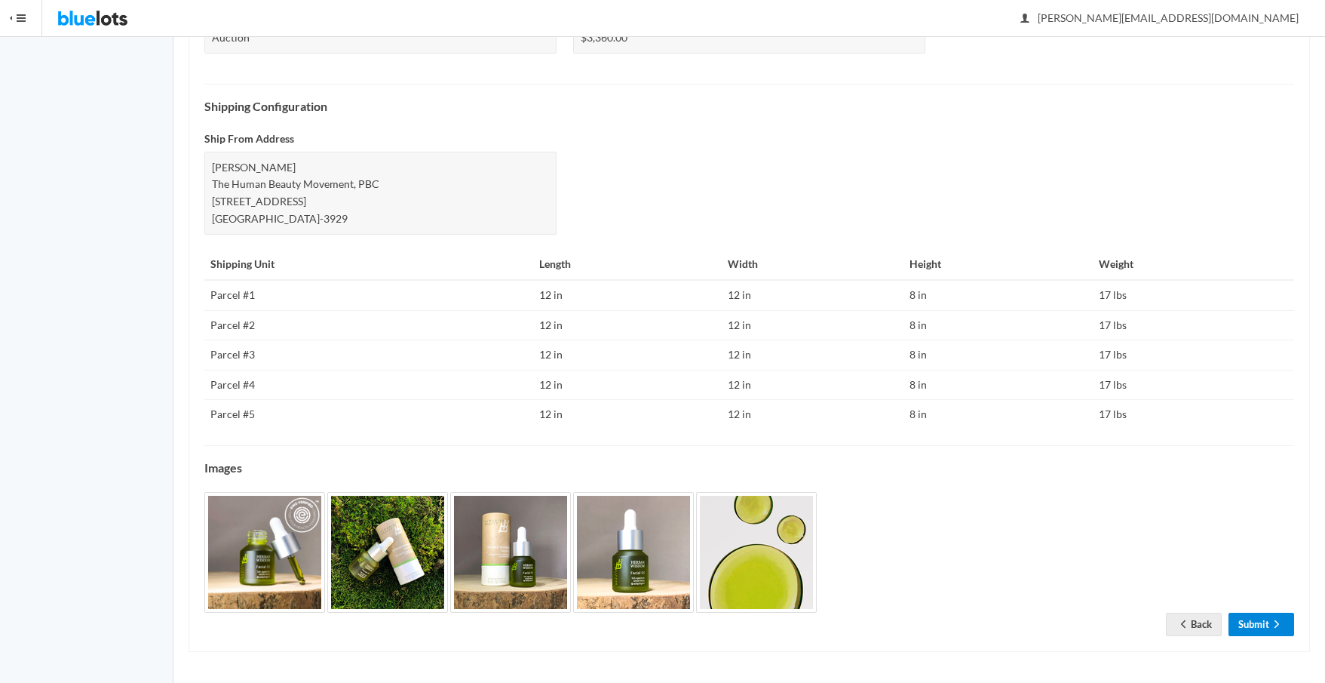
click at [1254, 626] on link "Submit" at bounding box center [1262, 624] width 66 height 23
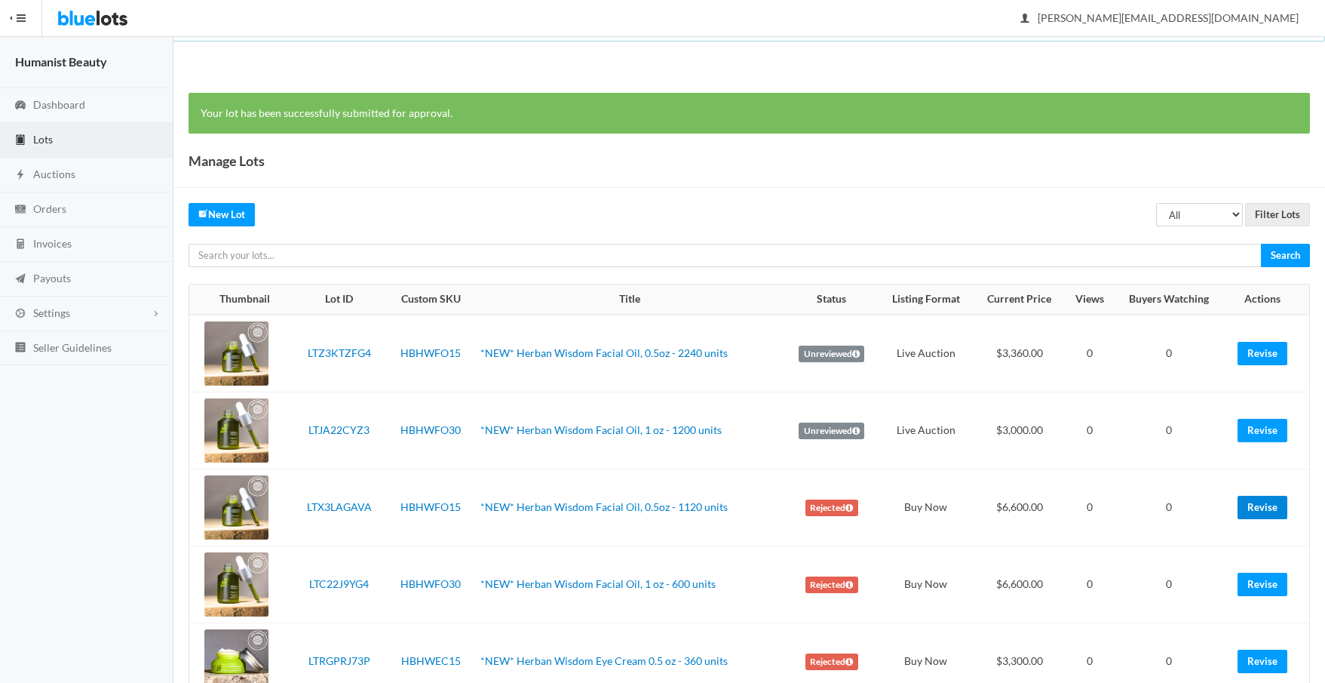
click at [1261, 507] on link "Revise" at bounding box center [1263, 507] width 50 height 23
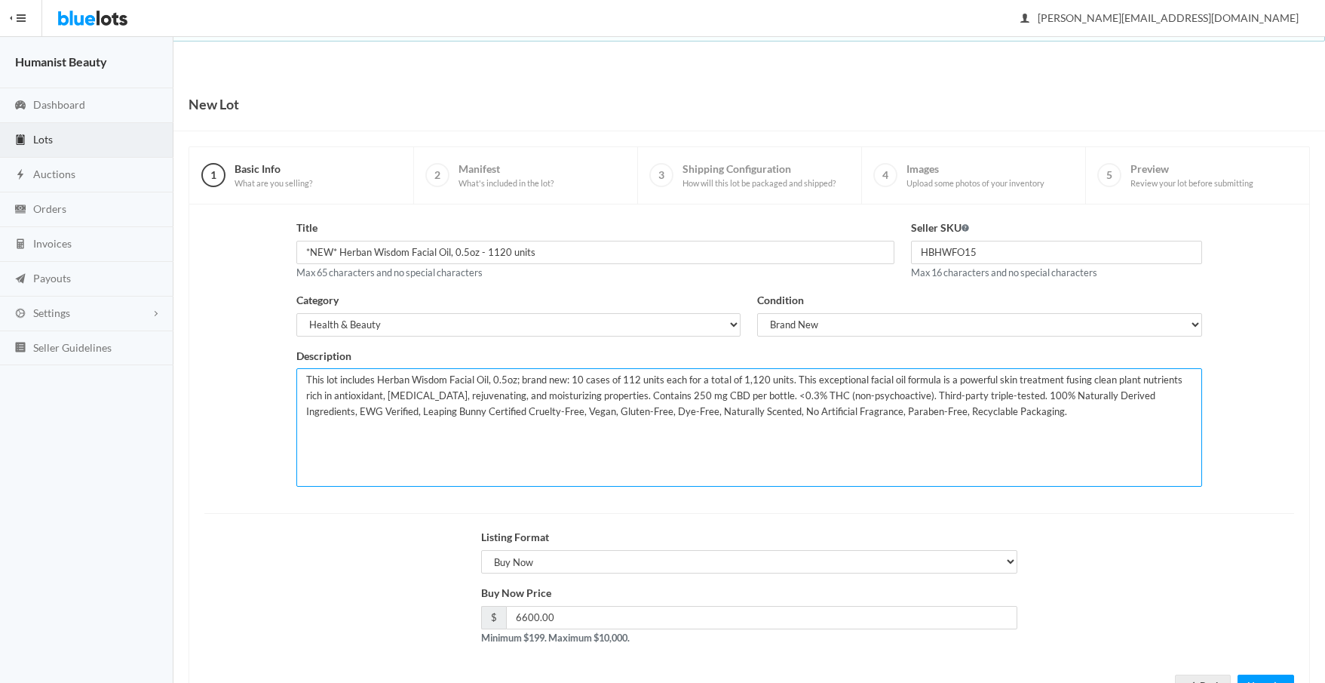
drag, startPoint x: 572, startPoint y: 381, endPoint x: 582, endPoint y: 380, distance: 10.6
click at [582, 380] on textarea "This lot includes Herban Wisdom Facial Oil, 0.5oz; brand new: 10 cases of 112 u…" at bounding box center [748, 427] width 905 height 118
drag, startPoint x: 733, startPoint y: 381, endPoint x: 754, endPoint y: 379, distance: 21.2
click at [754, 379] on textarea "This lot includes Herban Wisdom Facial Oil, 0.5oz; brand new: 10 cases of 112 u…" at bounding box center [748, 427] width 905 height 118
type textarea "This lot includes Herban Wisdom Facial Oil, 0.5oz; brand new: 5 cases of 112 un…"
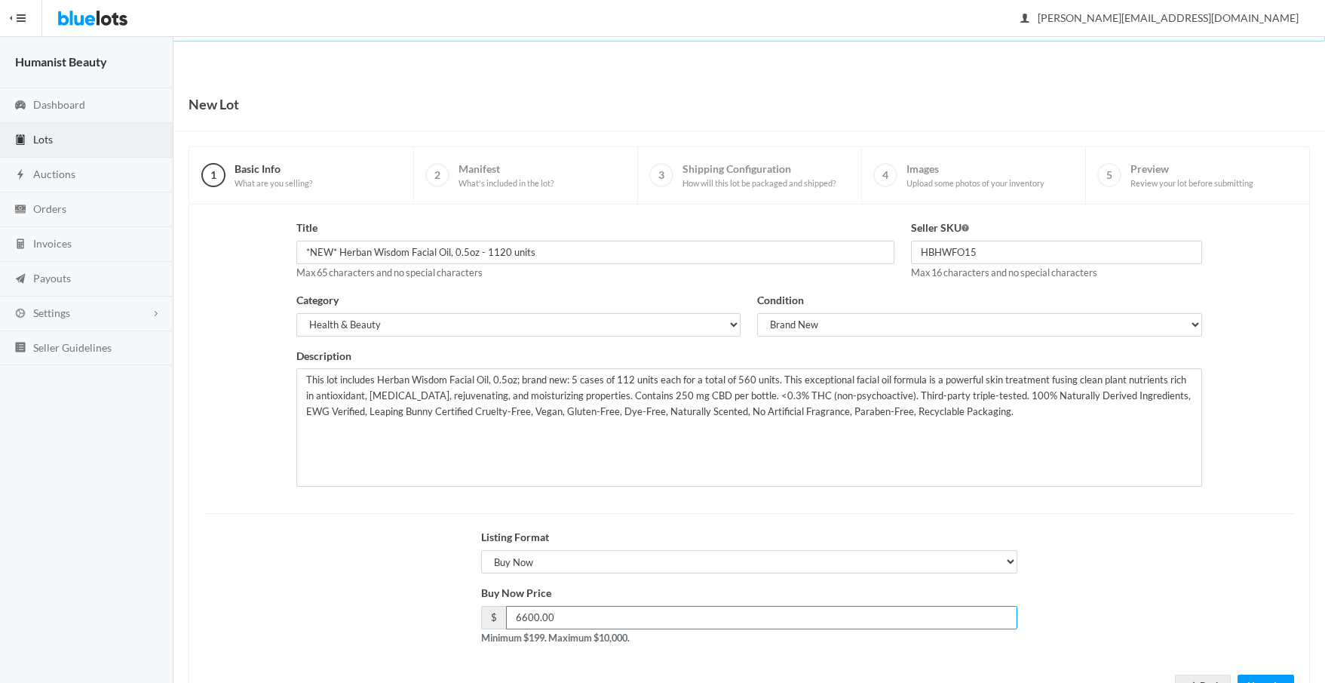
drag, startPoint x: 578, startPoint y: 616, endPoint x: 444, endPoint y: 597, distance: 134.8
click at [444, 597] on div "Buy Now Price $ 6600.00 Minimum $199. Maximum $10,000." at bounding box center [749, 621] width 1107 height 72
type input "3360"
click at [1138, 557] on div "Listing Format Choose a listing format Auction Buy Now" at bounding box center [749, 557] width 1107 height 56
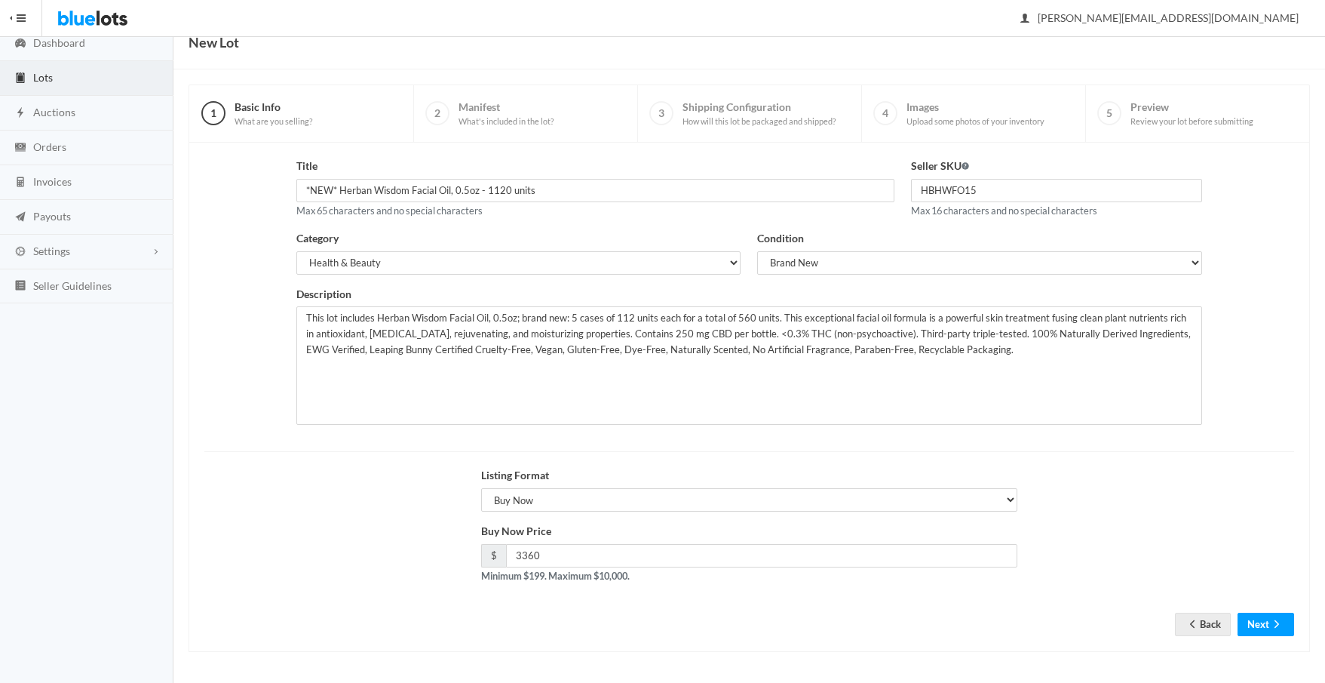
scroll to position [62, 0]
click at [1255, 625] on button "Next" at bounding box center [1266, 624] width 57 height 23
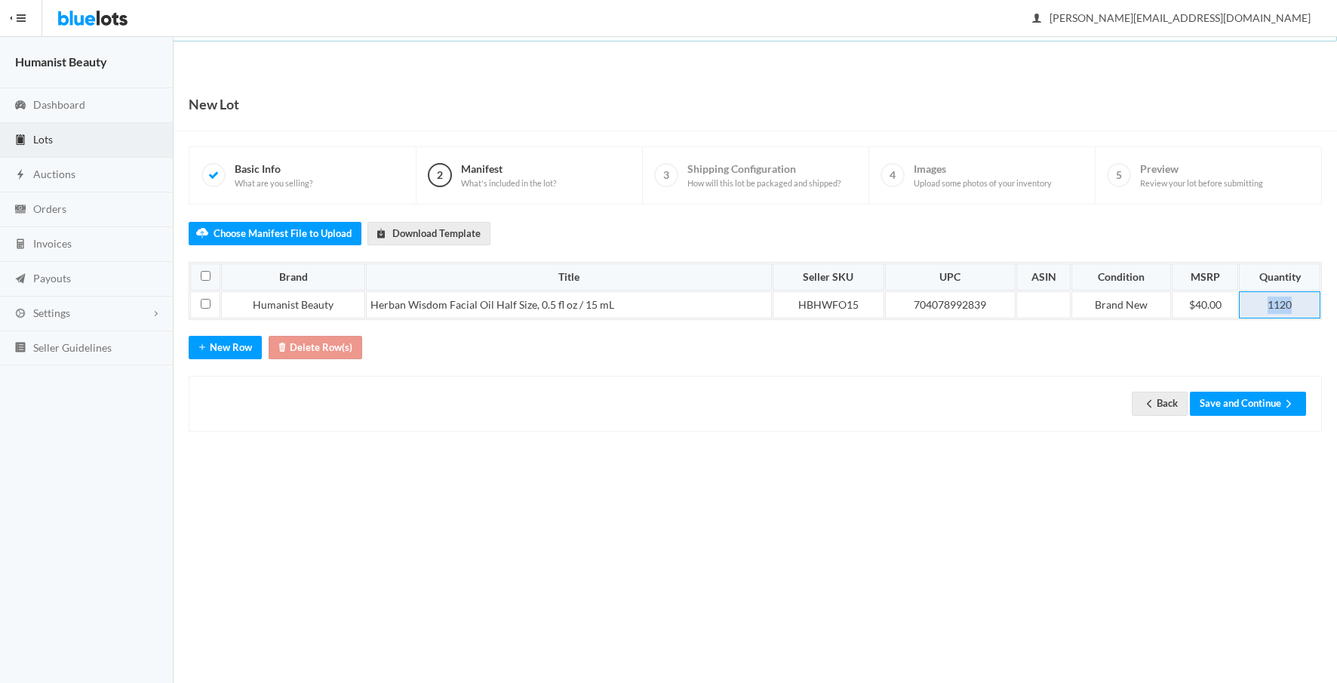
drag, startPoint x: 1264, startPoint y: 303, endPoint x: 1322, endPoint y: 303, distance: 58.1
click at [1322, 303] on div "New Lot 1 Basic Info What are you selling? 2 Manifest What's included in the lo…" at bounding box center [754, 270] width 1163 height 385
click at [1232, 401] on button "Save and Continue" at bounding box center [1248, 402] width 116 height 23
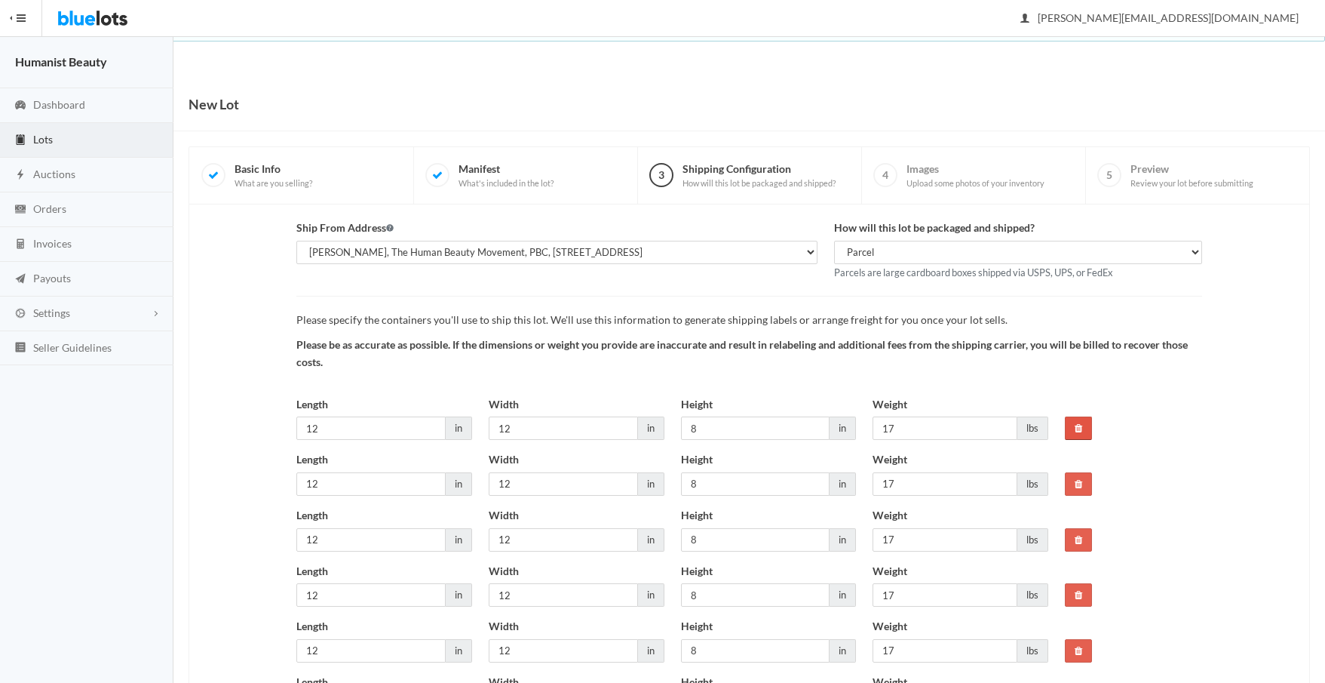
click at [1080, 428] on icon at bounding box center [1079, 428] width 8 height 10
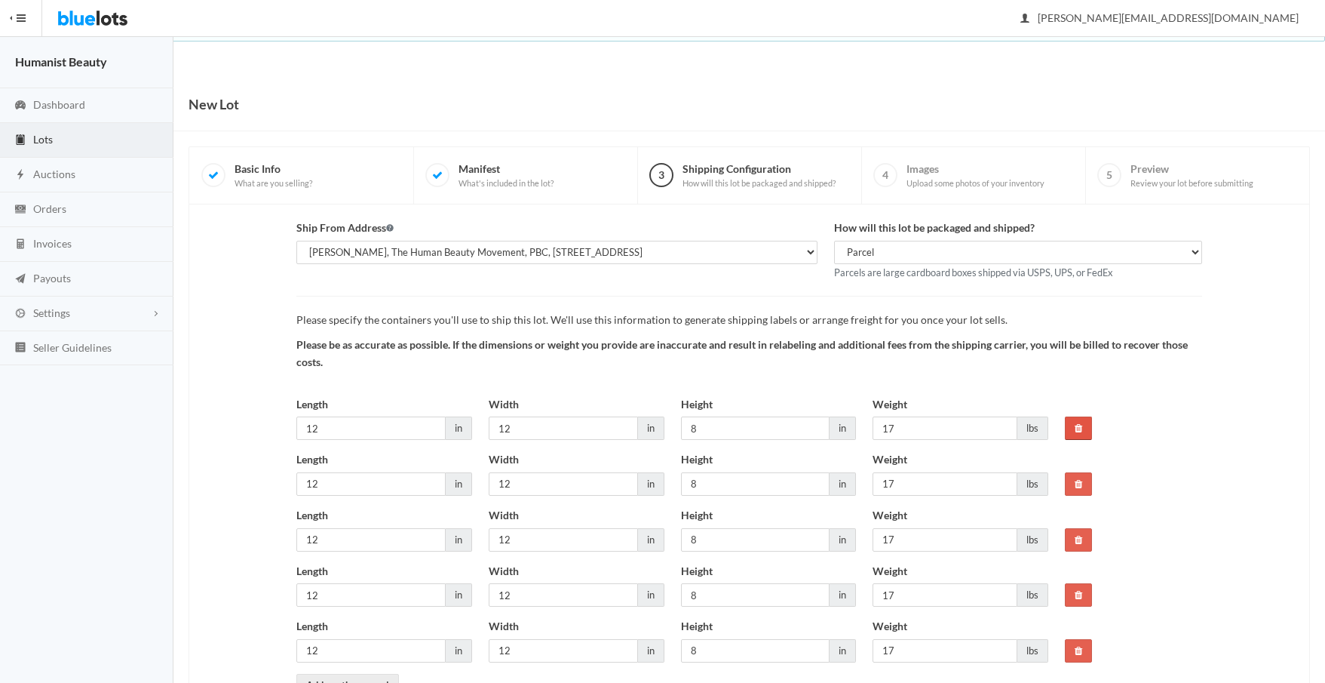
click at [1080, 428] on icon at bounding box center [1079, 428] width 8 height 10
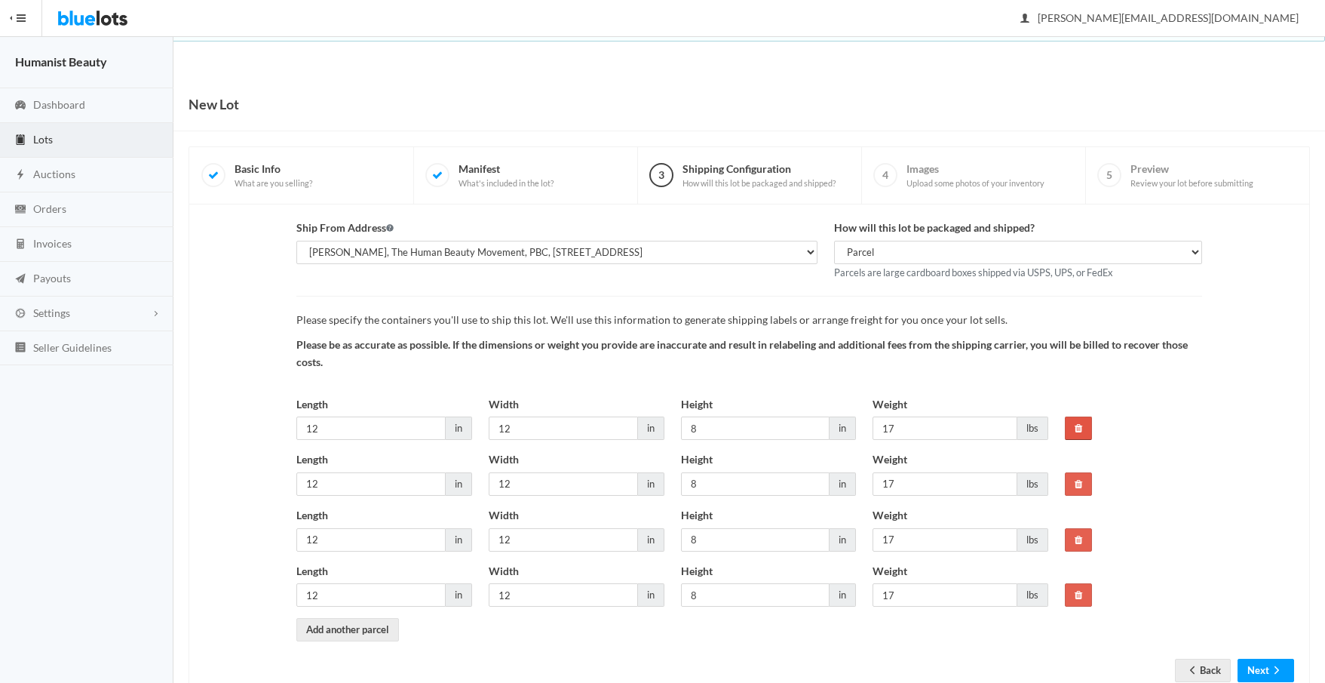
click at [1080, 428] on icon at bounding box center [1079, 428] width 8 height 10
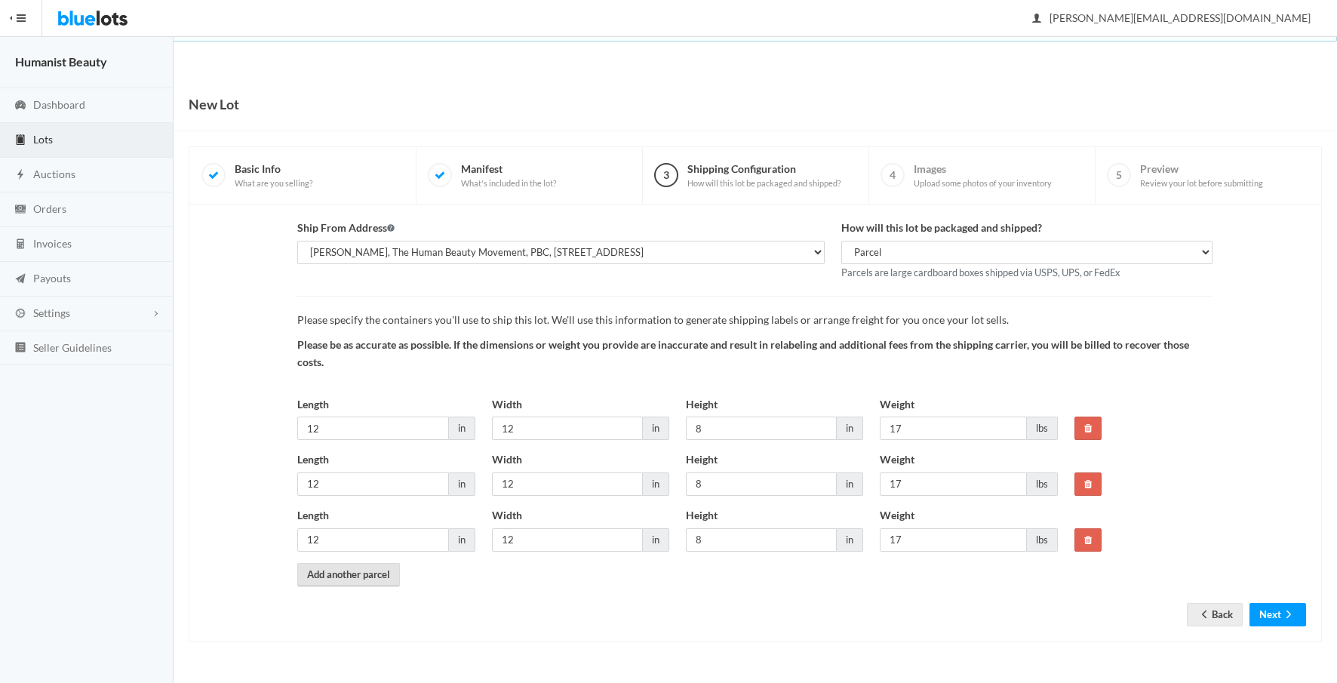
click at [373, 577] on link "Add another parcel" at bounding box center [348, 574] width 103 height 23
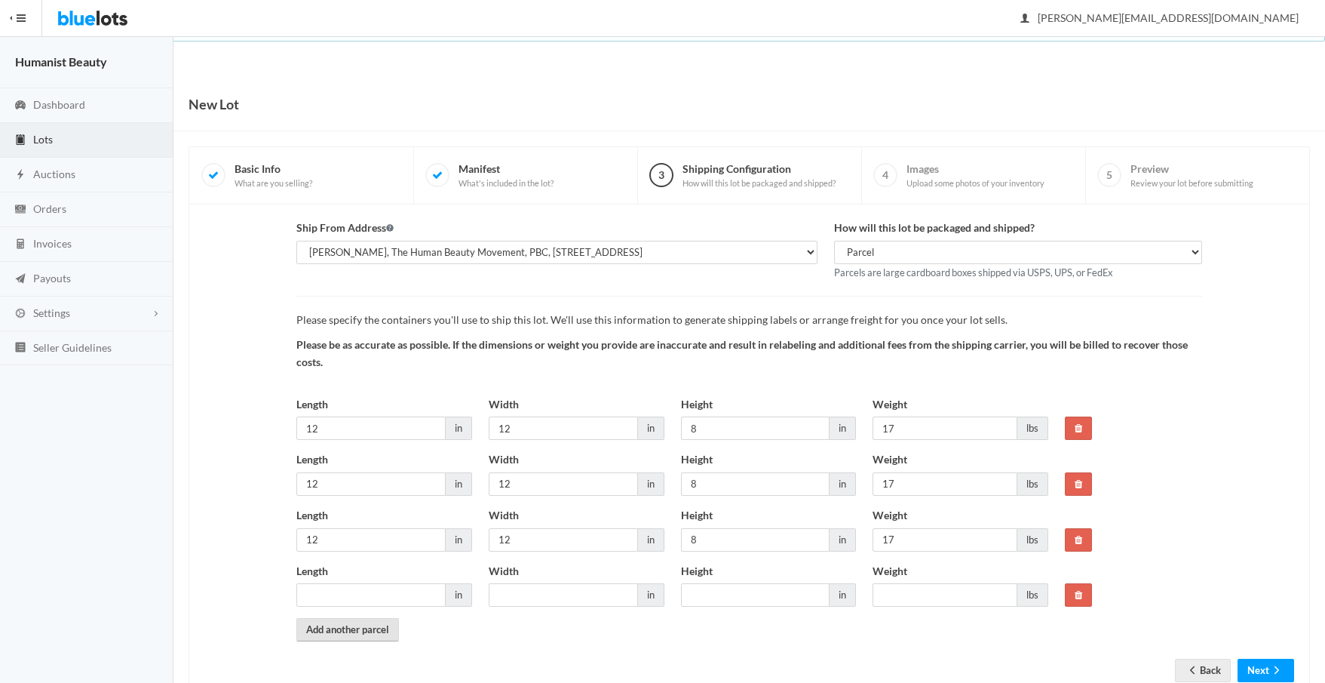
click at [331, 634] on link "Add another parcel" at bounding box center [347, 629] width 103 height 23
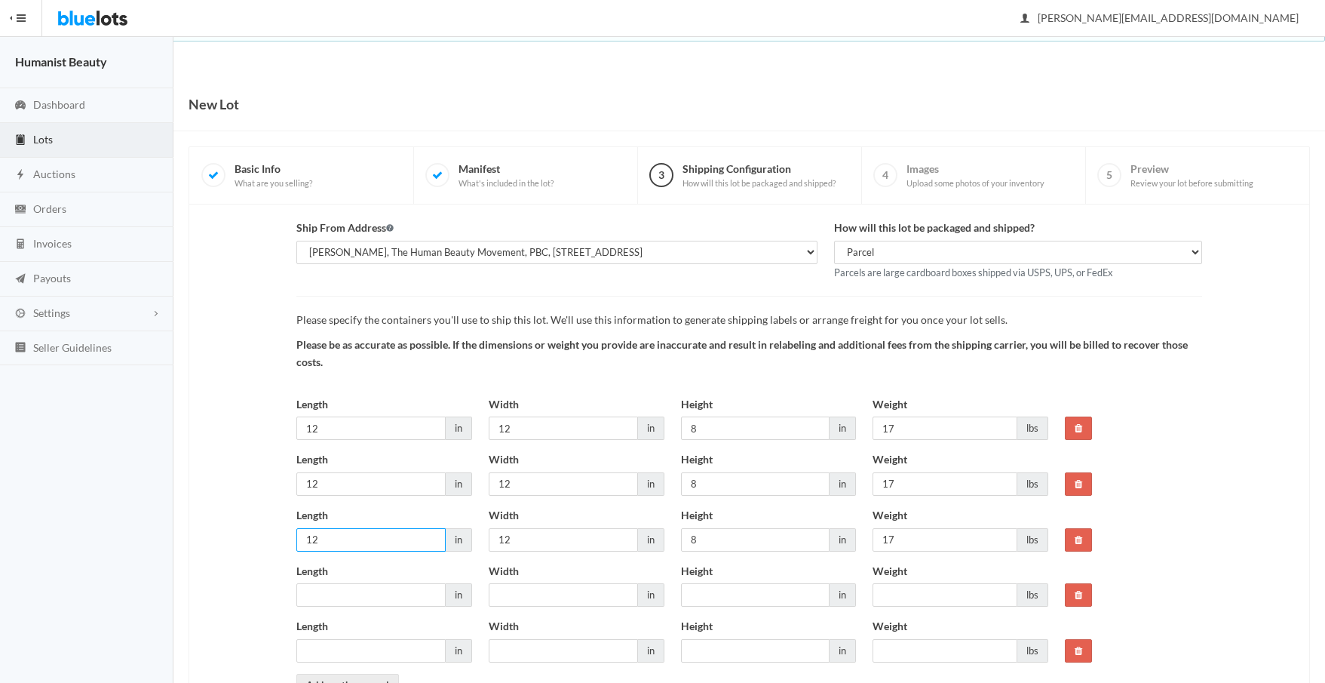
drag, startPoint x: 358, startPoint y: 546, endPoint x: 266, endPoint y: 545, distance: 92.0
click at [266, 545] on div "Ship From Address Jennifer Norman, The Human Beauty Movement, PBC, 5826 Fairhav…" at bounding box center [749, 458] width 1107 height 477
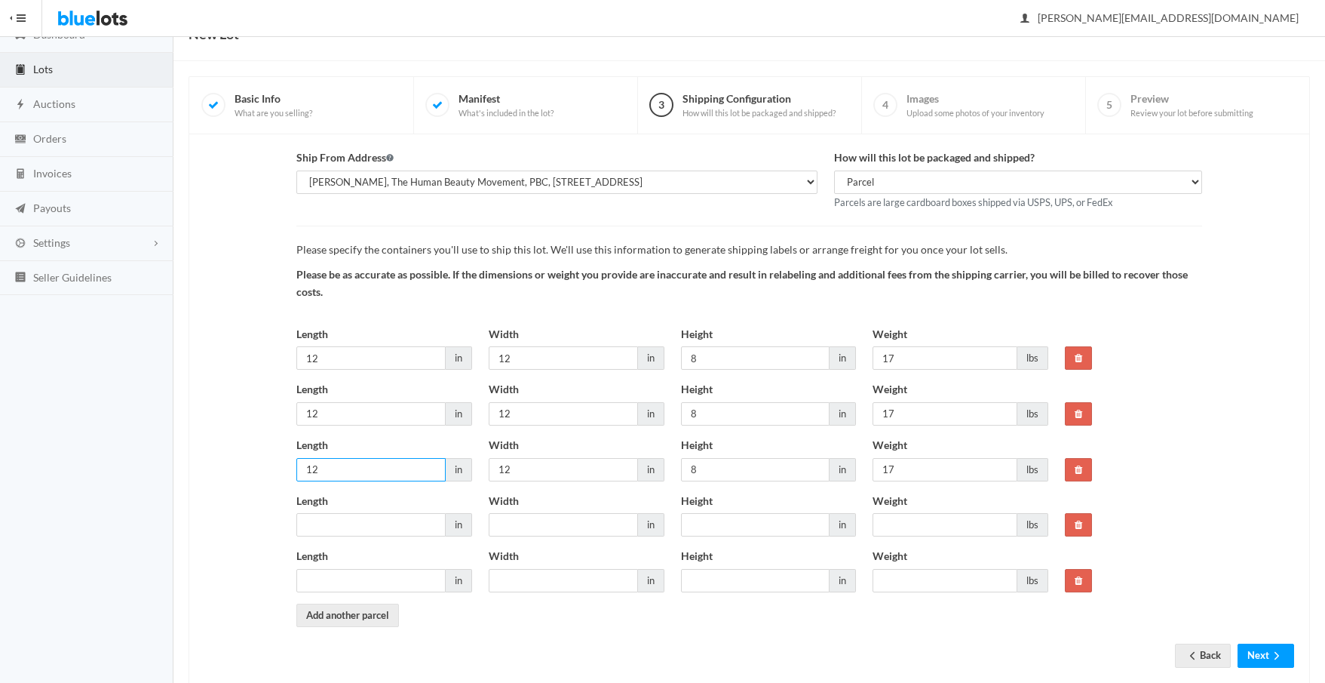
scroll to position [102, 0]
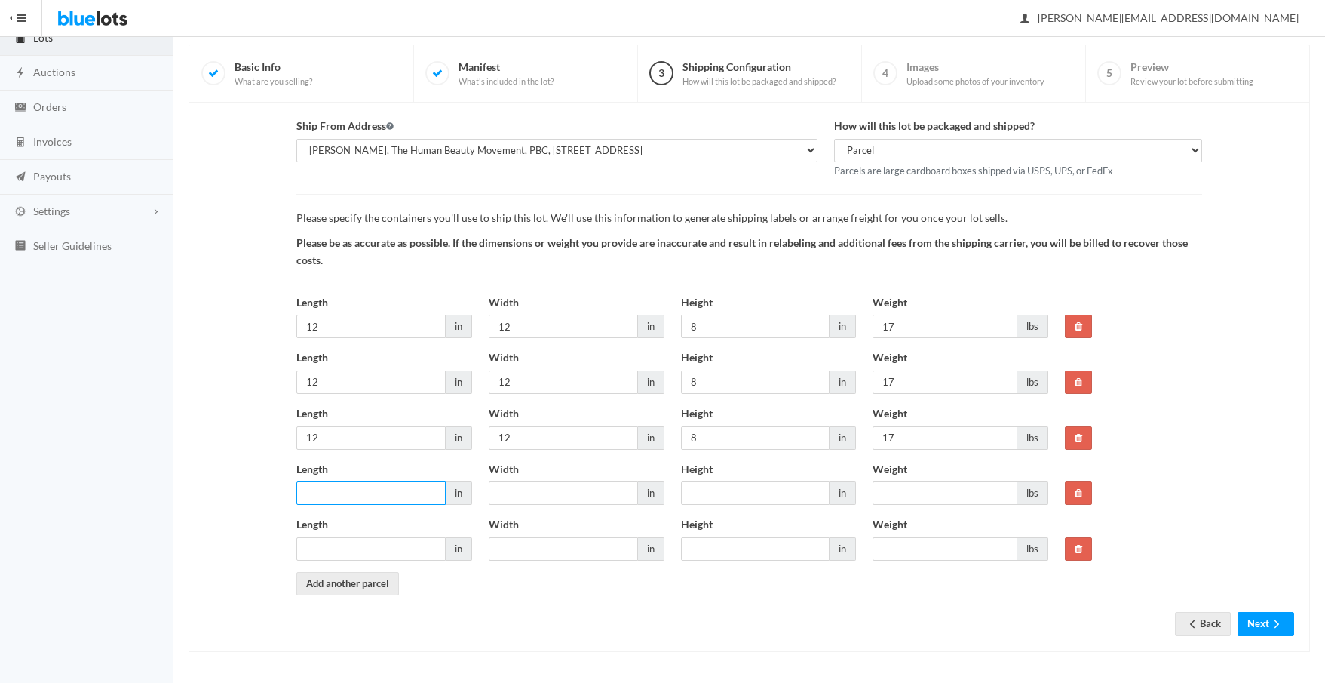
click at [341, 493] on input "Length" at bounding box center [370, 492] width 149 height 23
paste input "12"
type input "12"
drag, startPoint x: 333, startPoint y: 549, endPoint x: 348, endPoint y: 542, distance: 16.5
click at [333, 549] on input "Length" at bounding box center [370, 548] width 149 height 23
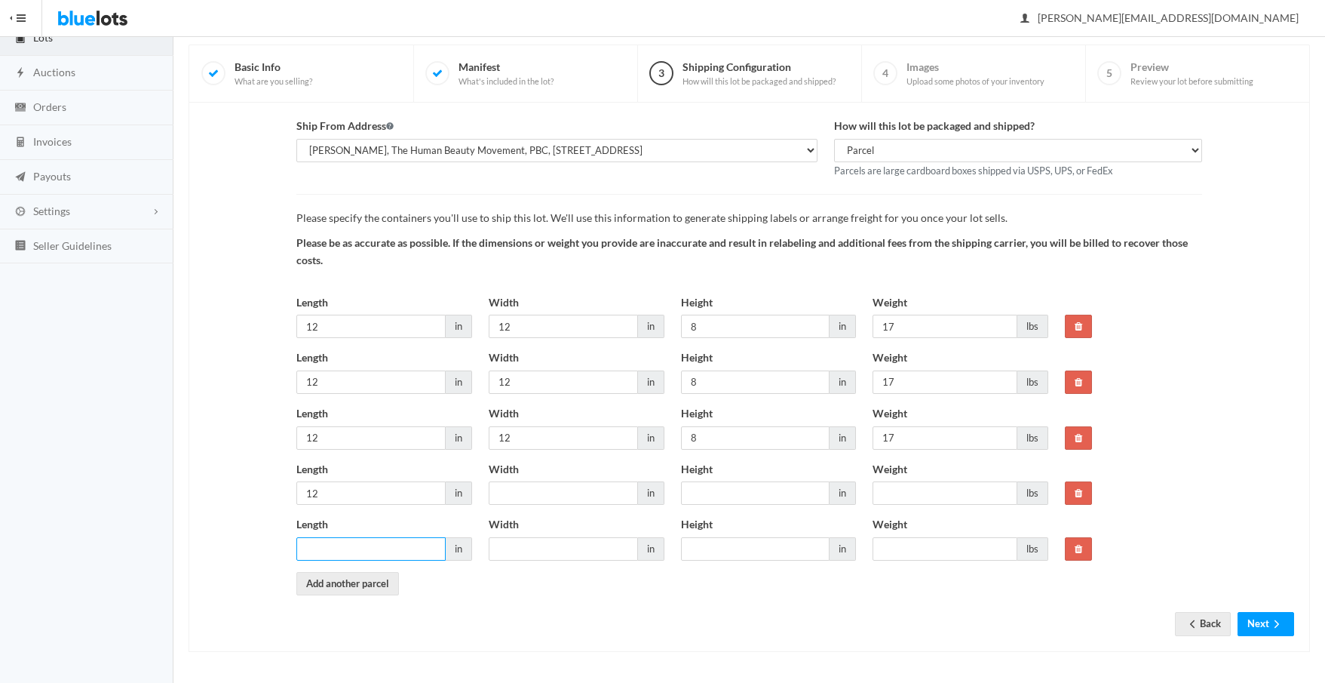
paste input "12"
type input "12"
click at [501, 493] on input "Width" at bounding box center [563, 492] width 149 height 23
paste input "12"
type input "12"
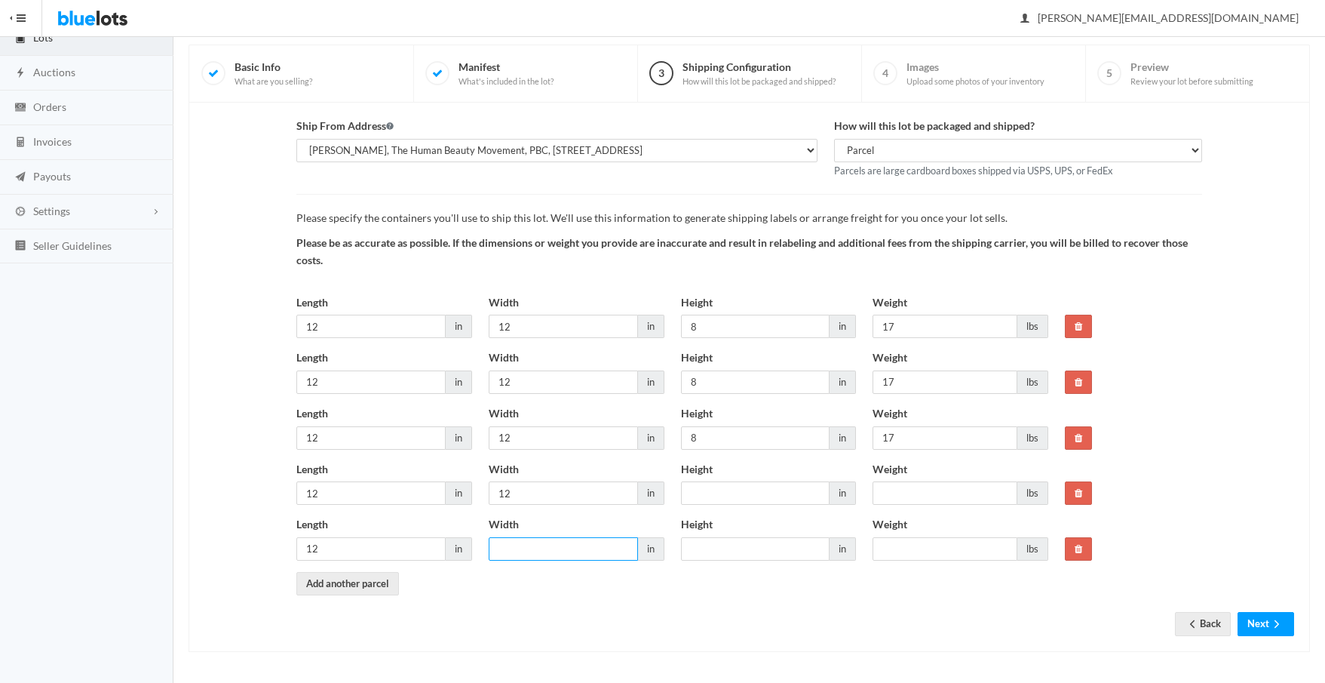
drag, startPoint x: 508, startPoint y: 545, endPoint x: 575, endPoint y: 529, distance: 68.2
click at [508, 545] on input "Width" at bounding box center [563, 548] width 149 height 23
paste input "12"
type input "12"
click at [712, 490] on input "Height" at bounding box center [755, 492] width 149 height 23
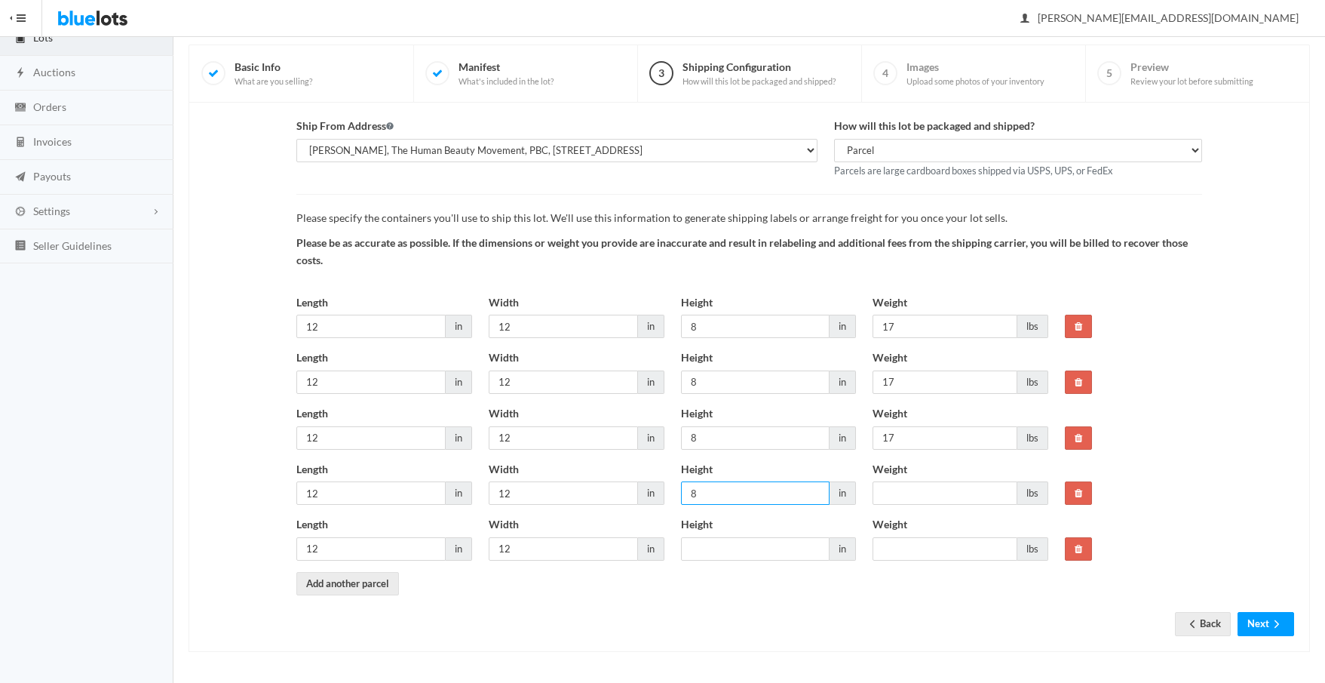
type input "8"
click at [732, 552] on input "Height" at bounding box center [755, 548] width 149 height 23
type input "8"
click at [901, 493] on input "Weight" at bounding box center [945, 492] width 145 height 23
type input "17"
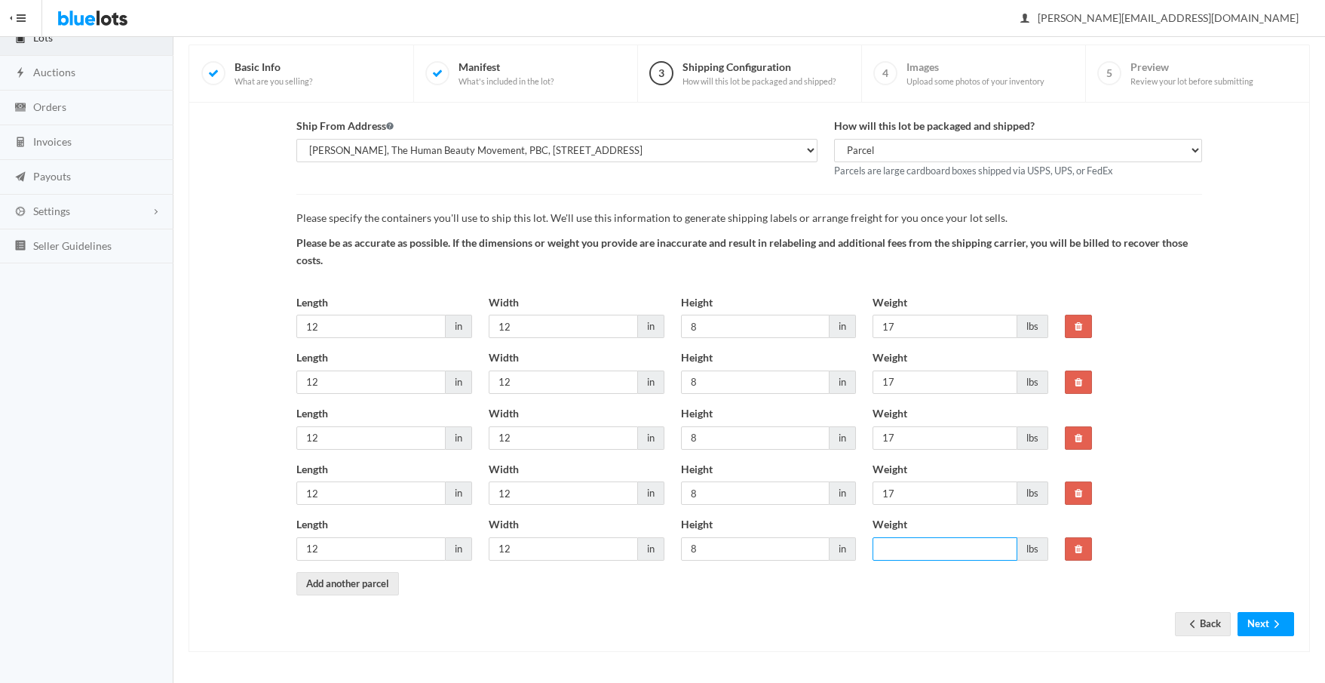
click at [915, 549] on input "Weight" at bounding box center [945, 548] width 145 height 23
type input "17"
click at [1270, 625] on icon "arrow forward" at bounding box center [1277, 624] width 15 height 12
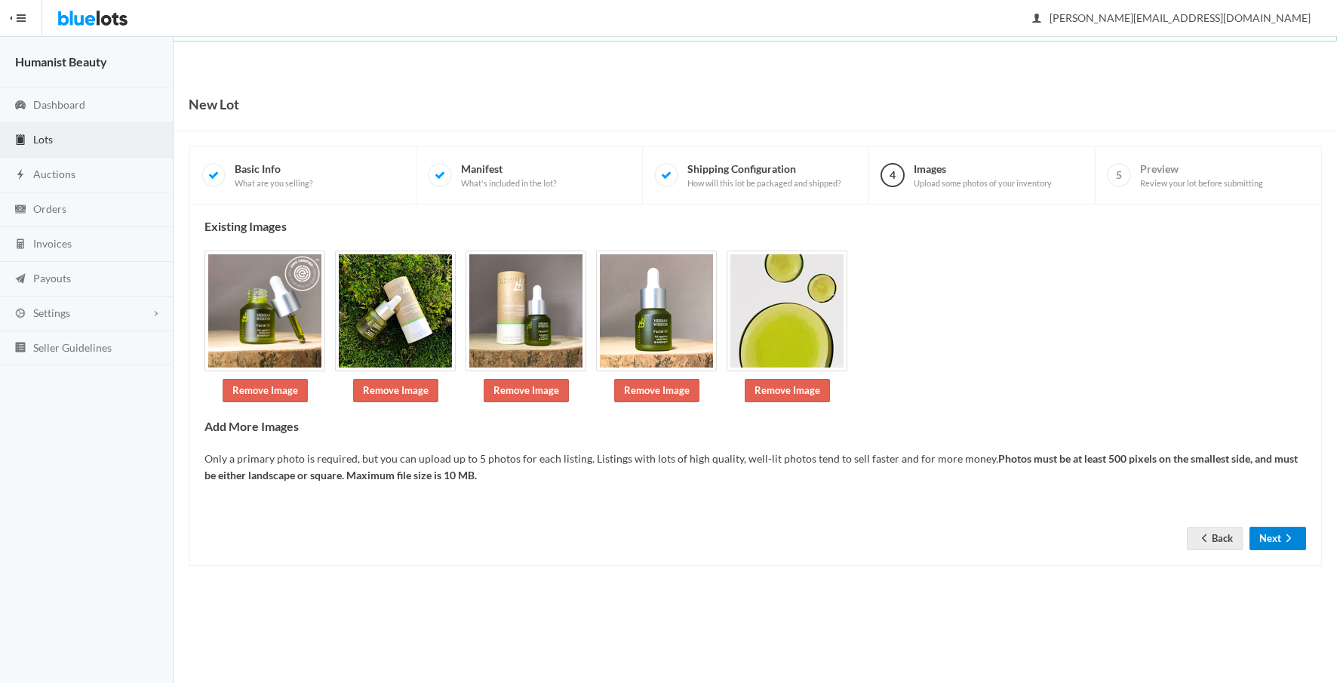
click at [1273, 541] on button "Next" at bounding box center [1277, 538] width 57 height 23
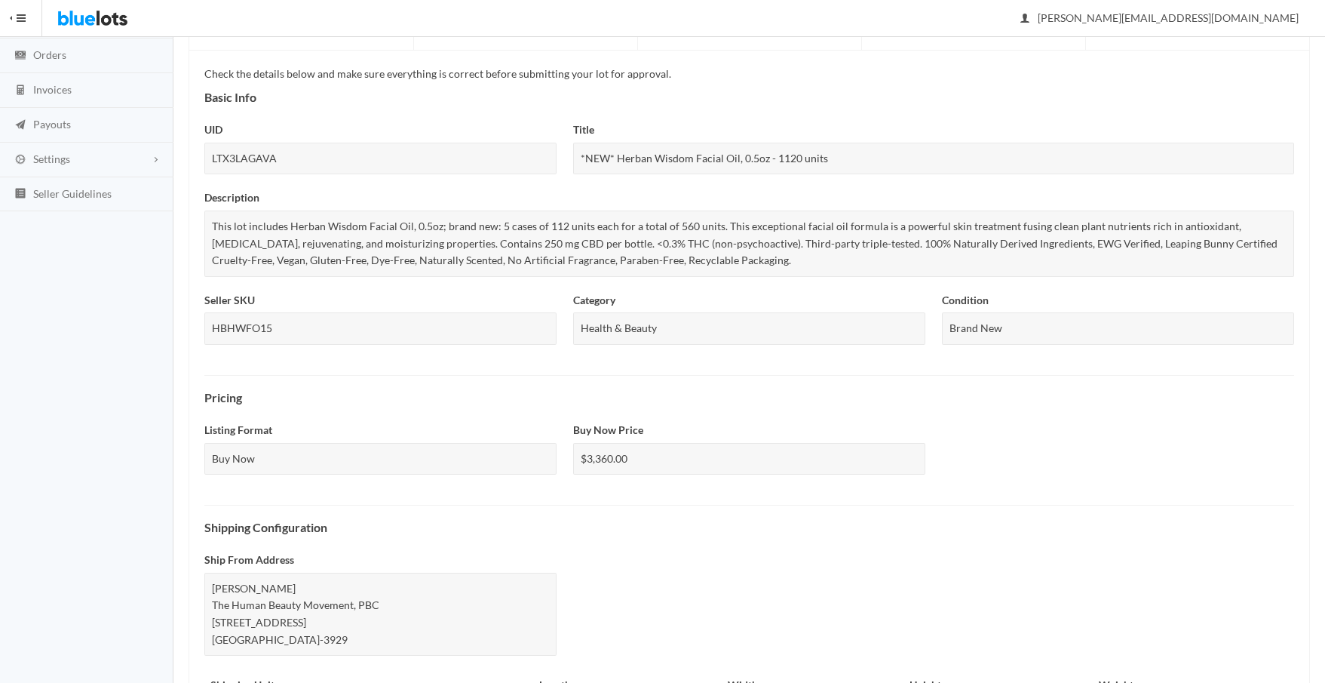
scroll to position [575, 0]
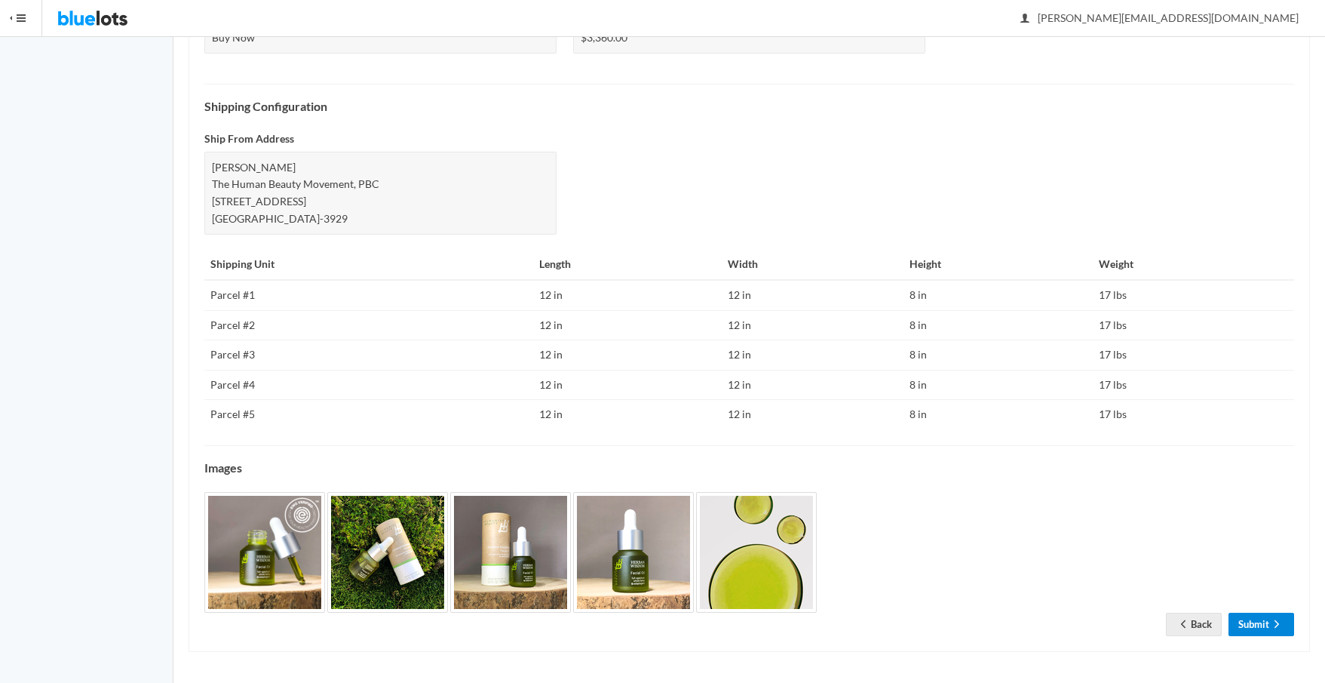
click at [1251, 623] on link "Submit" at bounding box center [1262, 624] width 66 height 23
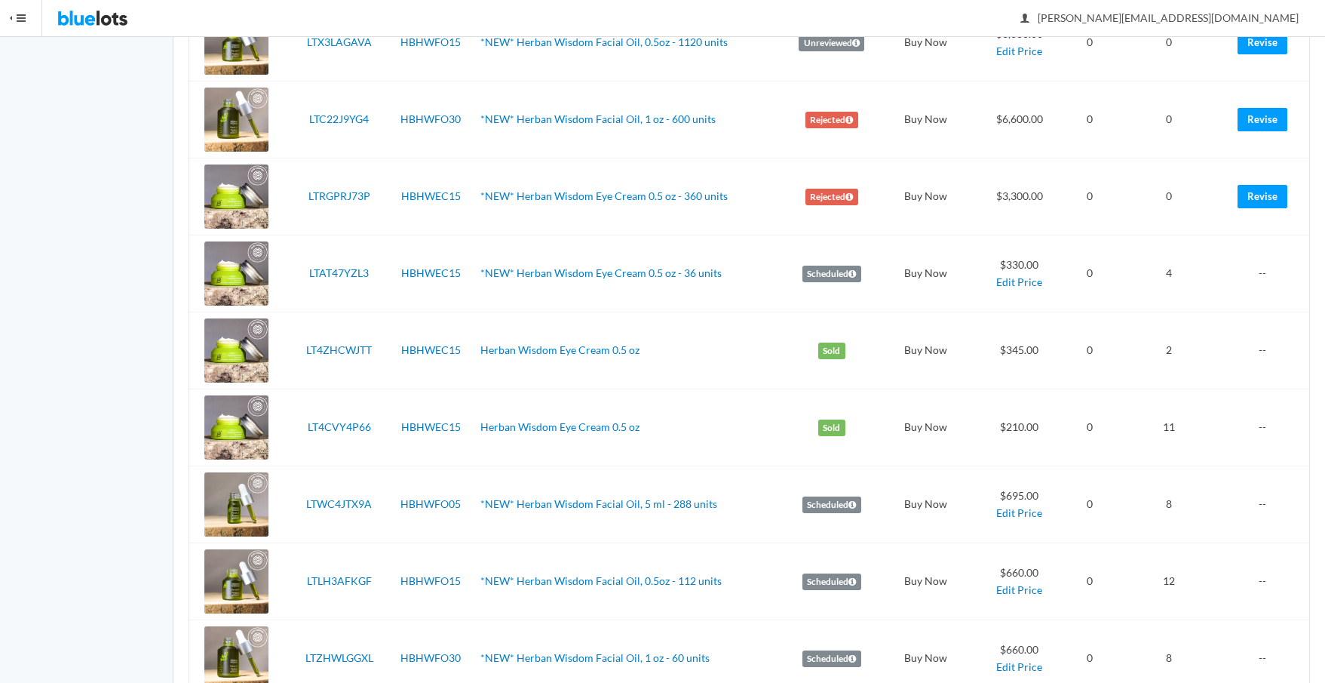
scroll to position [336, 0]
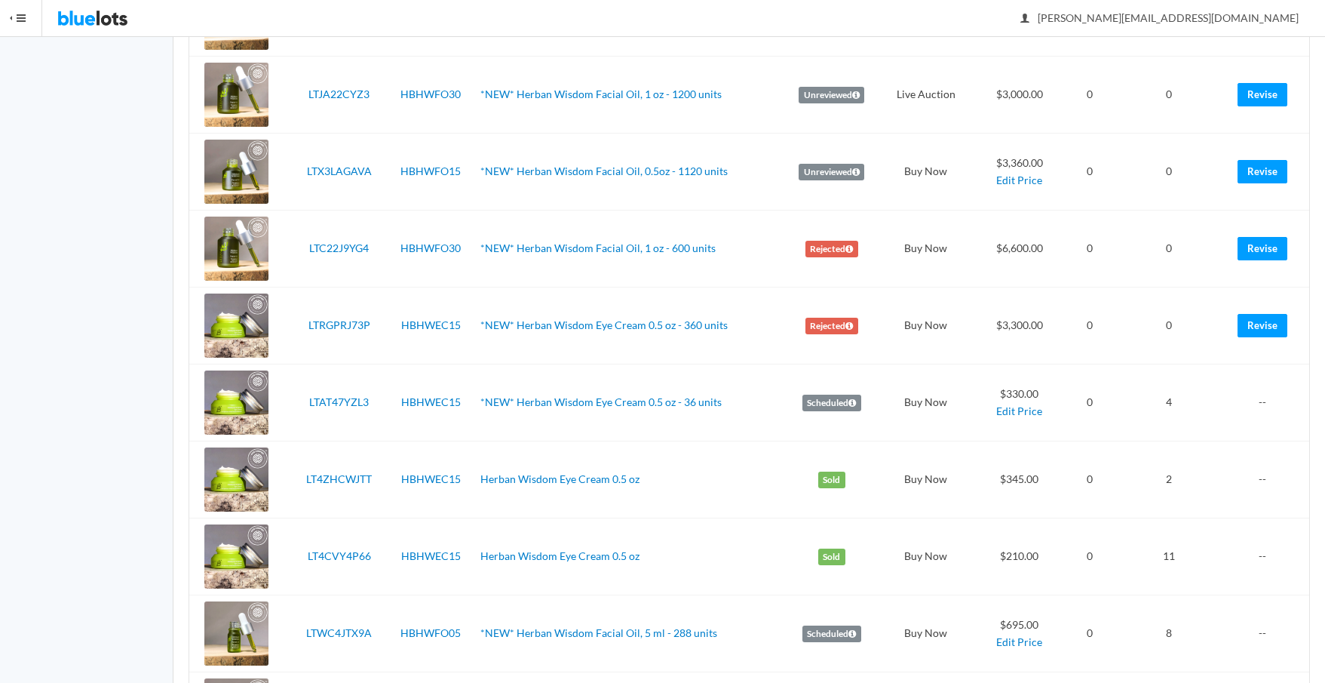
click at [822, 323] on label "Rejected" at bounding box center [832, 326] width 53 height 17
click at [1255, 324] on link "Revise" at bounding box center [1263, 325] width 50 height 23
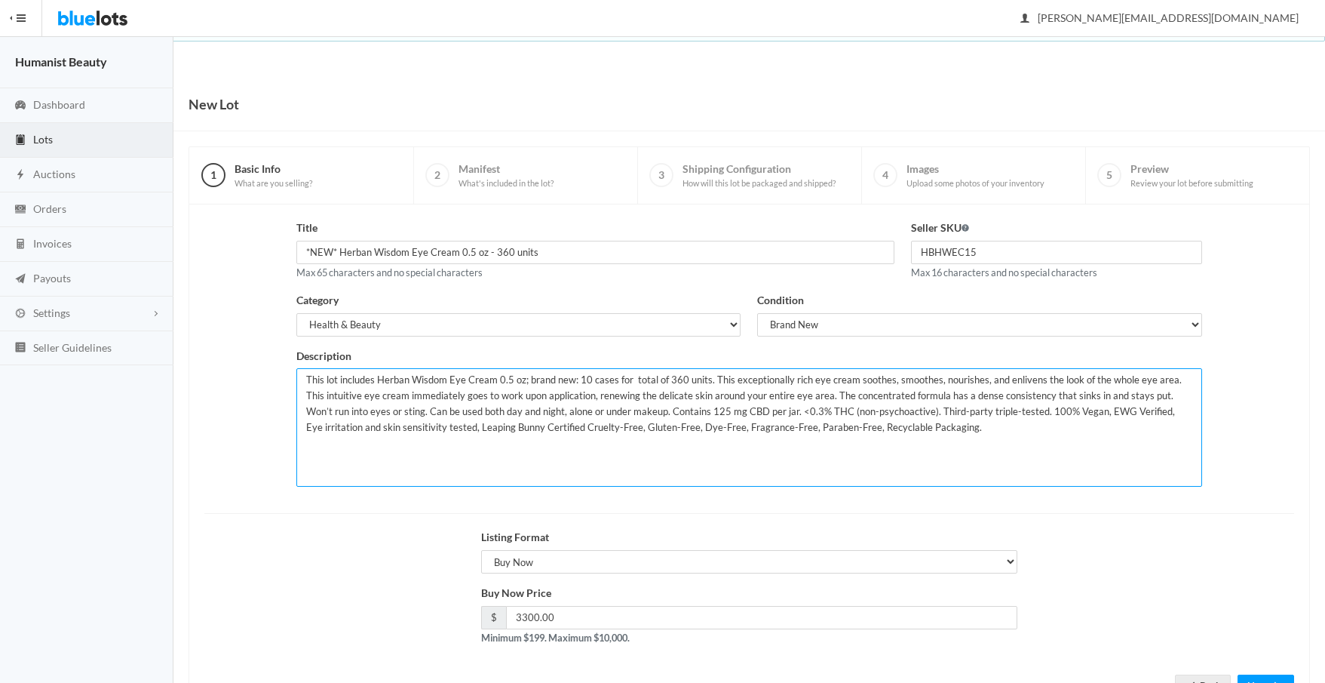
drag, startPoint x: 577, startPoint y: 377, endPoint x: 586, endPoint y: 377, distance: 9.1
click at [586, 377] on textarea "This lot includes Herban Wisdom Eye Cream 0.5 oz; brand new: 10 cases for total…" at bounding box center [748, 427] width 905 height 118
drag, startPoint x: 659, startPoint y: 380, endPoint x: 673, endPoint y: 379, distance: 14.4
click at [668, 379] on textarea "This lot includes Herban Wisdom Eye Cream 0.5 oz; brand new: 10 cases for total…" at bounding box center [748, 427] width 905 height 118
type textarea "This lot includes Herban Wisdom Eye Cream 0.5 oz; brand new: 5 cases for total …"
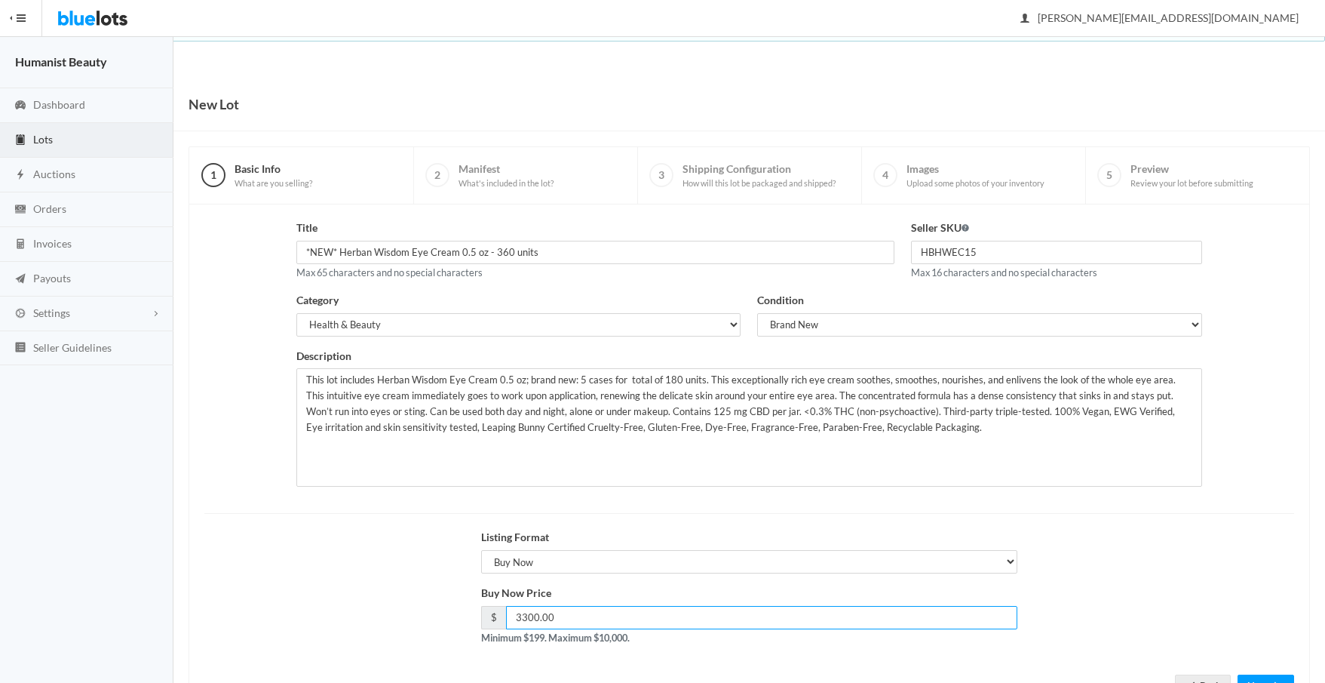
click at [566, 619] on input "3300.00" at bounding box center [762, 617] width 512 height 23
drag, startPoint x: 554, startPoint y: 615, endPoint x: 490, endPoint y: 609, distance: 64.3
click at [493, 609] on div "$ 3300.00" at bounding box center [749, 617] width 537 height 23
type input "1650"
click at [1096, 576] on div "Listing Format Choose a listing format Auction Buy Now" at bounding box center [749, 557] width 1107 height 56
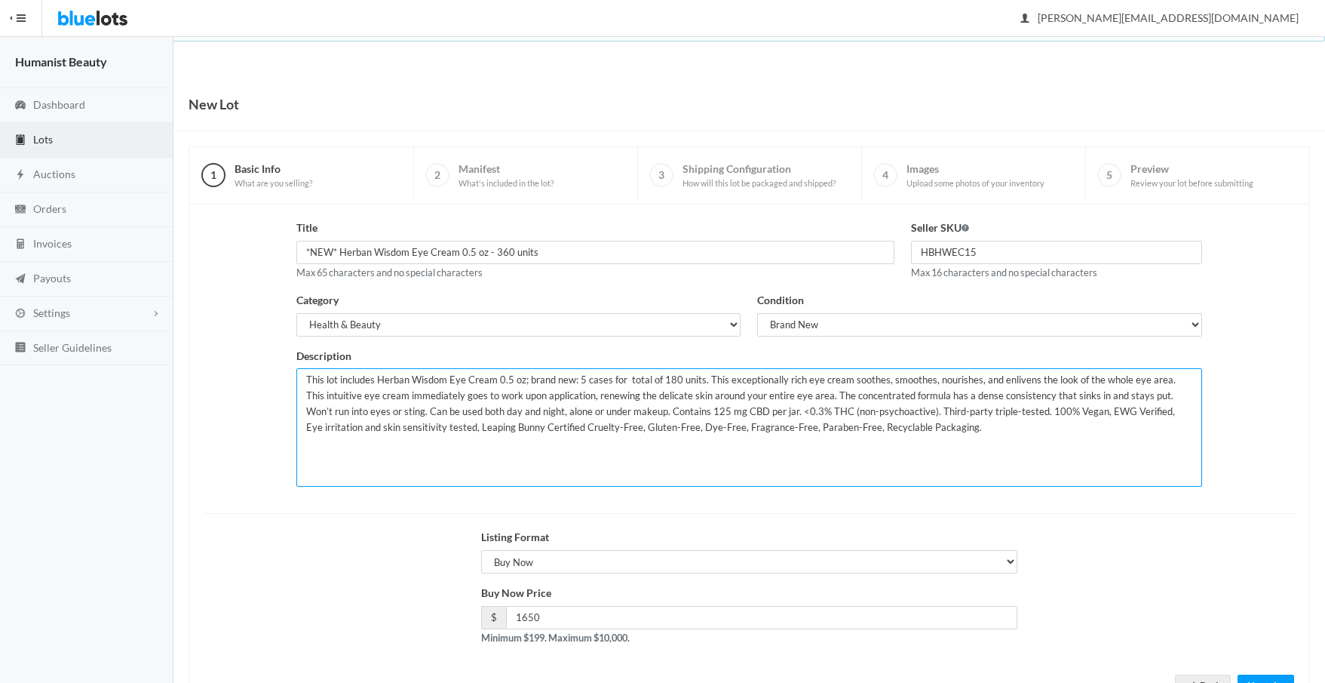
click at [622, 380] on textarea "This lot includes Herban Wisdom Eye Cream 0.5 oz; brand new: 10 cases for total…" at bounding box center [748, 427] width 905 height 118
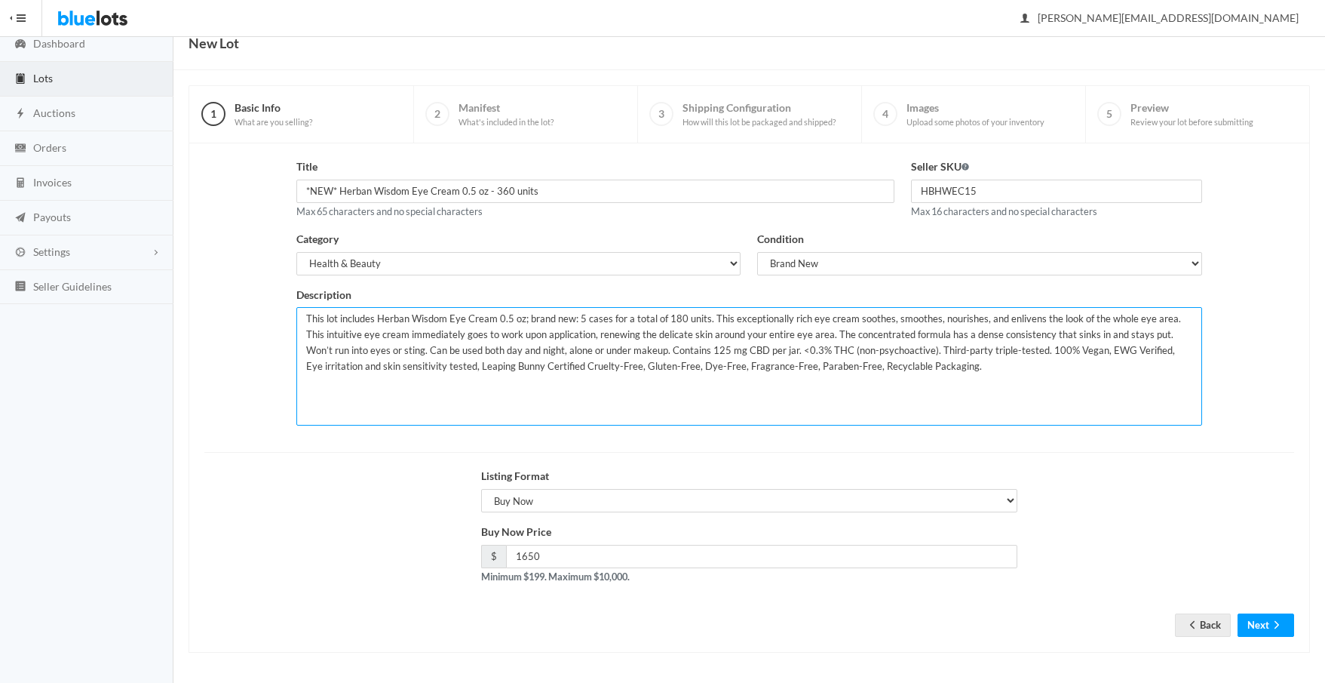
scroll to position [62, 0]
type textarea "This lot includes Herban Wisdom Eye Cream 0.5 oz; brand new: 5 cases for a tota…"
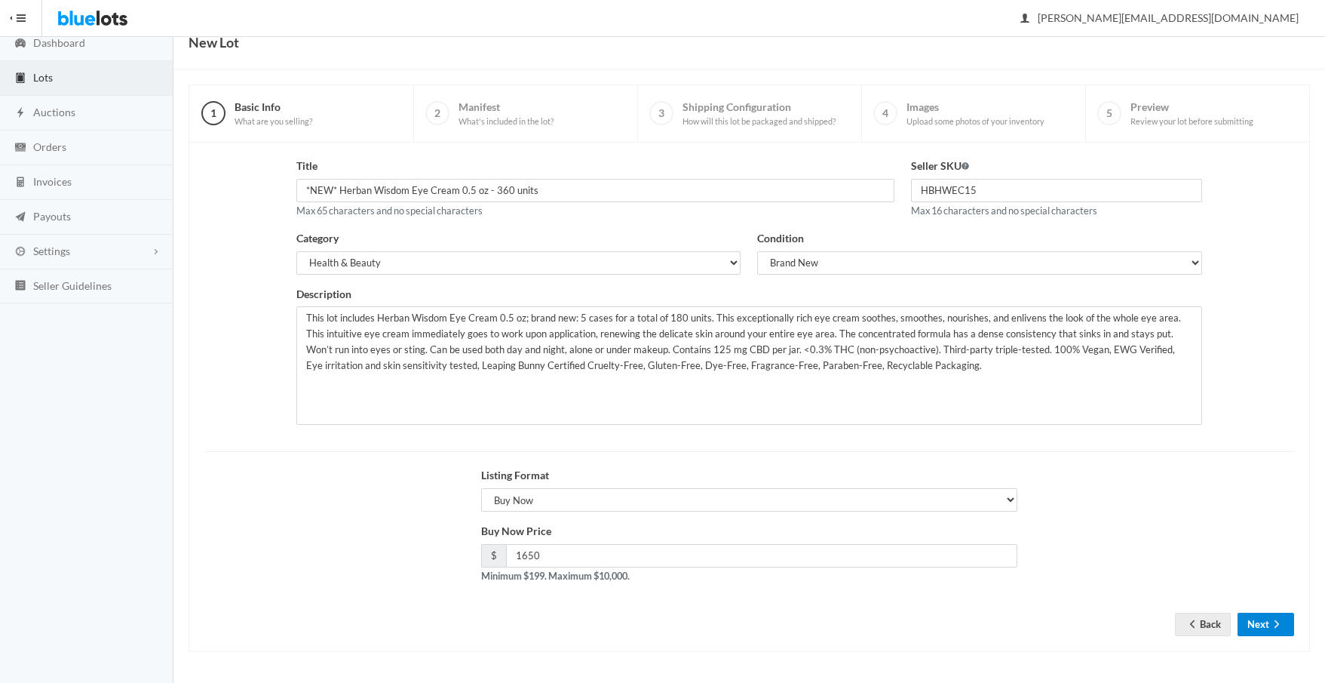
click at [1263, 618] on button "Next" at bounding box center [1266, 624] width 57 height 23
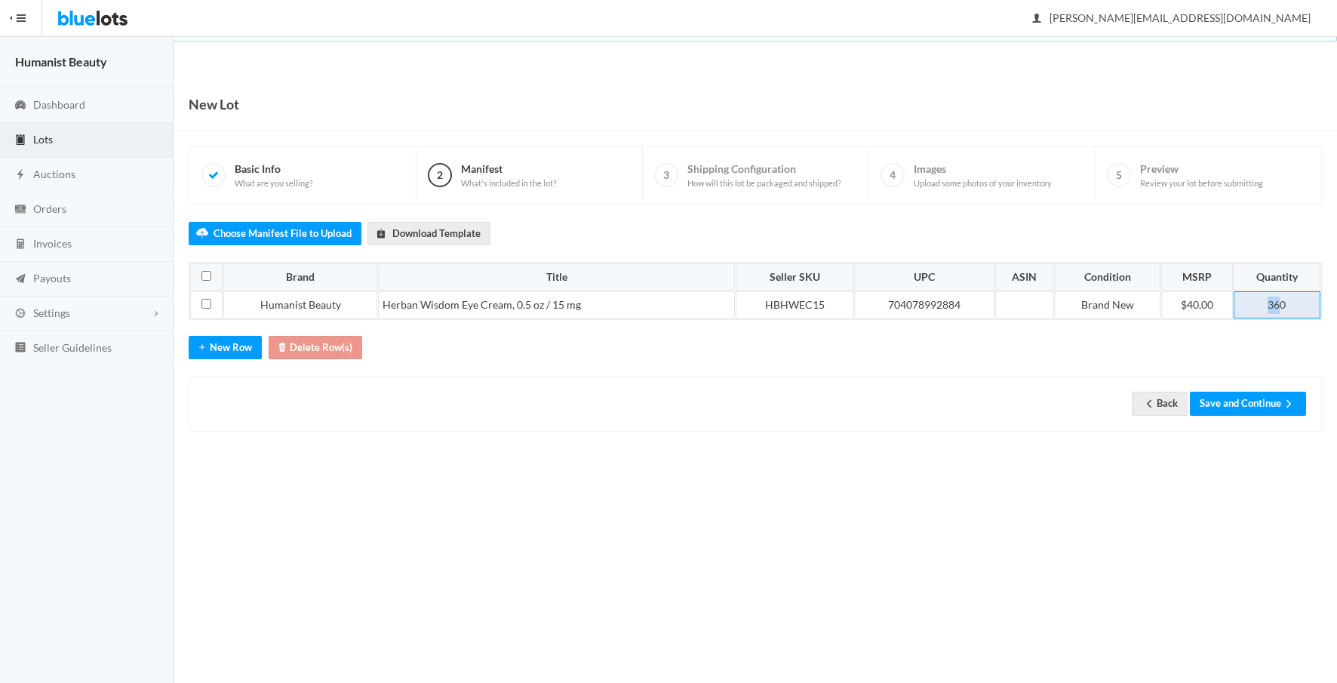
drag, startPoint x: 1257, startPoint y: 302, endPoint x: 1278, endPoint y: 301, distance: 20.4
click at [1278, 301] on td "360" at bounding box center [1276, 304] width 87 height 27
click at [1219, 411] on button "Save and Continue" at bounding box center [1248, 402] width 116 height 23
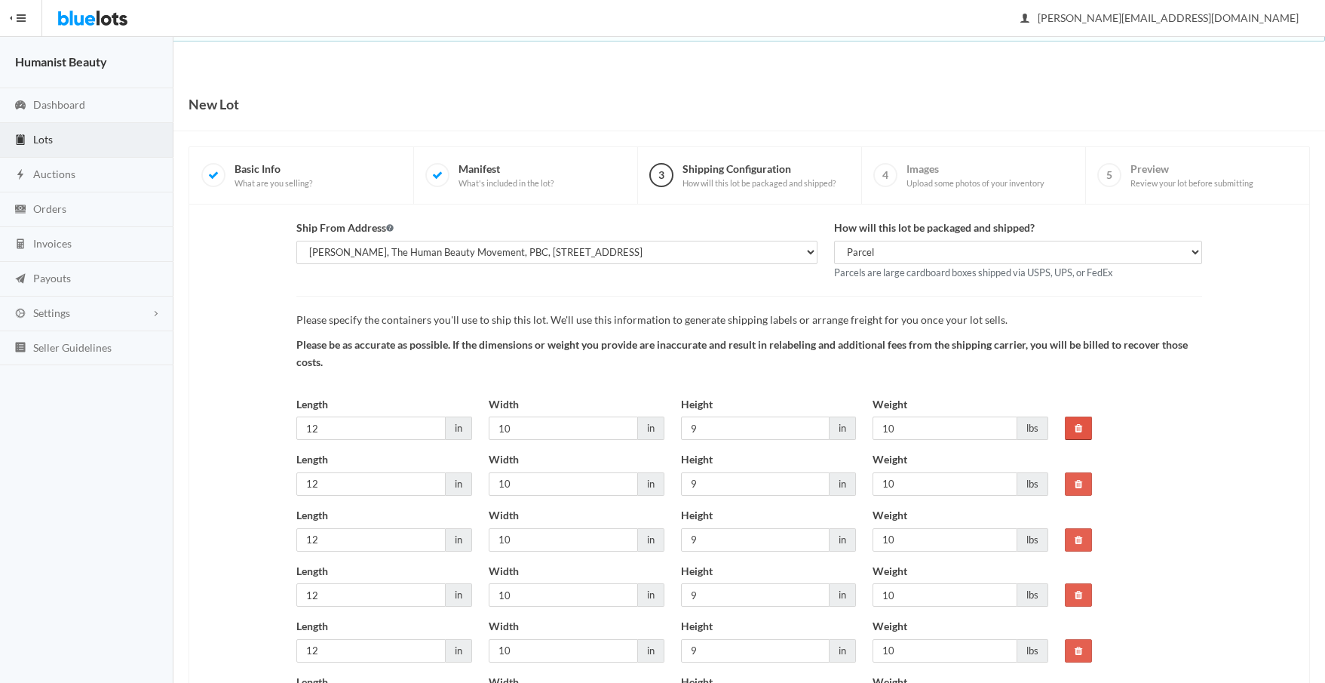
click at [1080, 425] on icon at bounding box center [1079, 428] width 8 height 10
click at [1081, 424] on icon at bounding box center [1079, 428] width 8 height 10
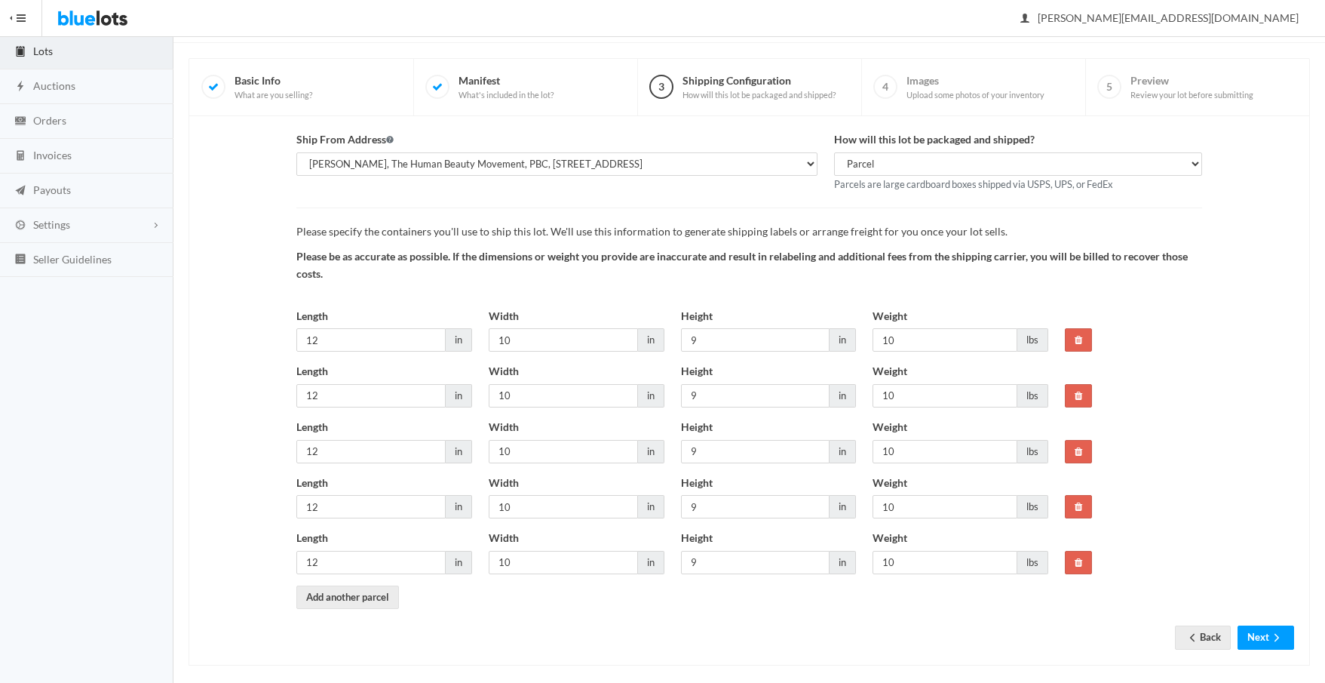
scroll to position [93, 0]
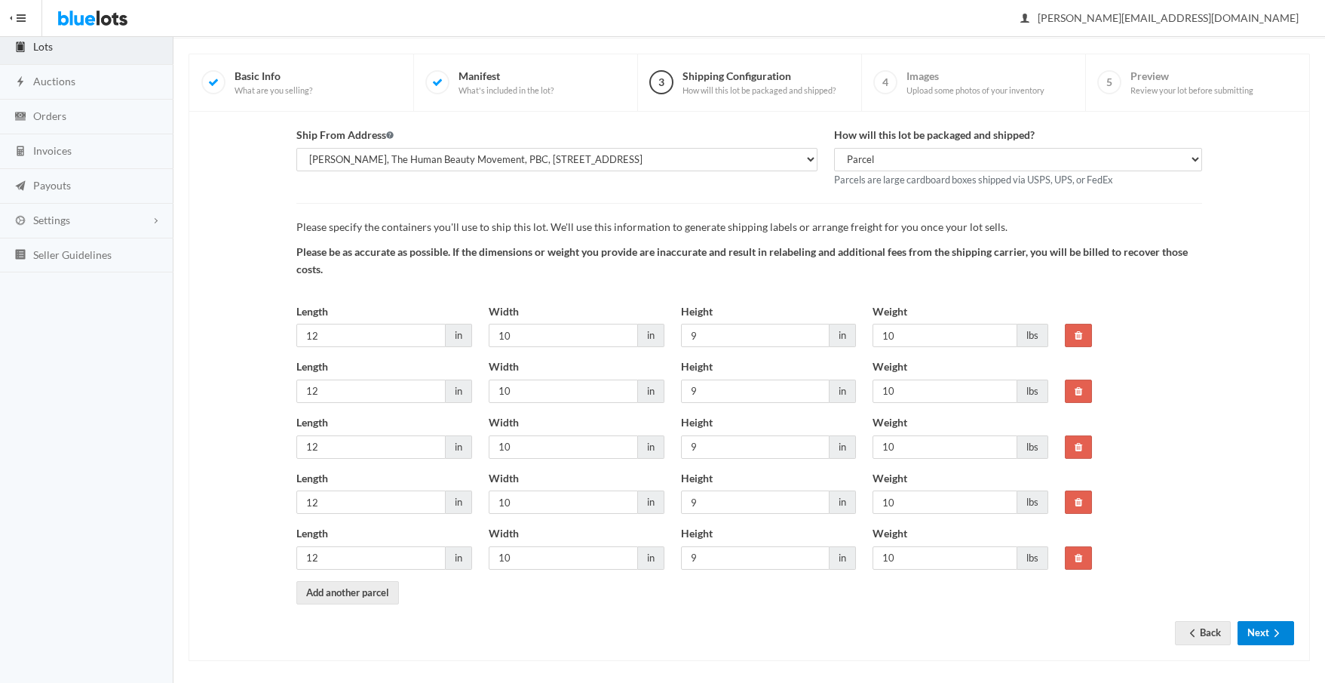
click at [1273, 629] on icon "arrow forward" at bounding box center [1277, 633] width 15 height 12
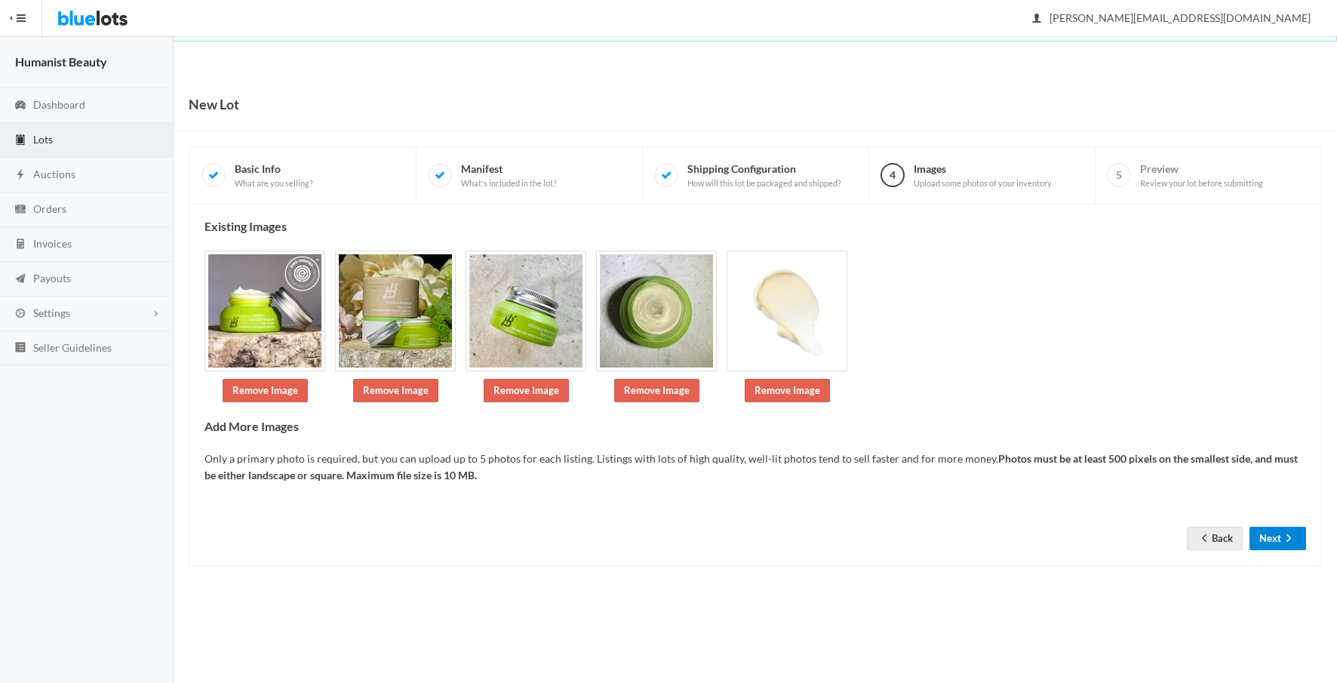
click at [1273, 530] on button "Next" at bounding box center [1277, 538] width 57 height 23
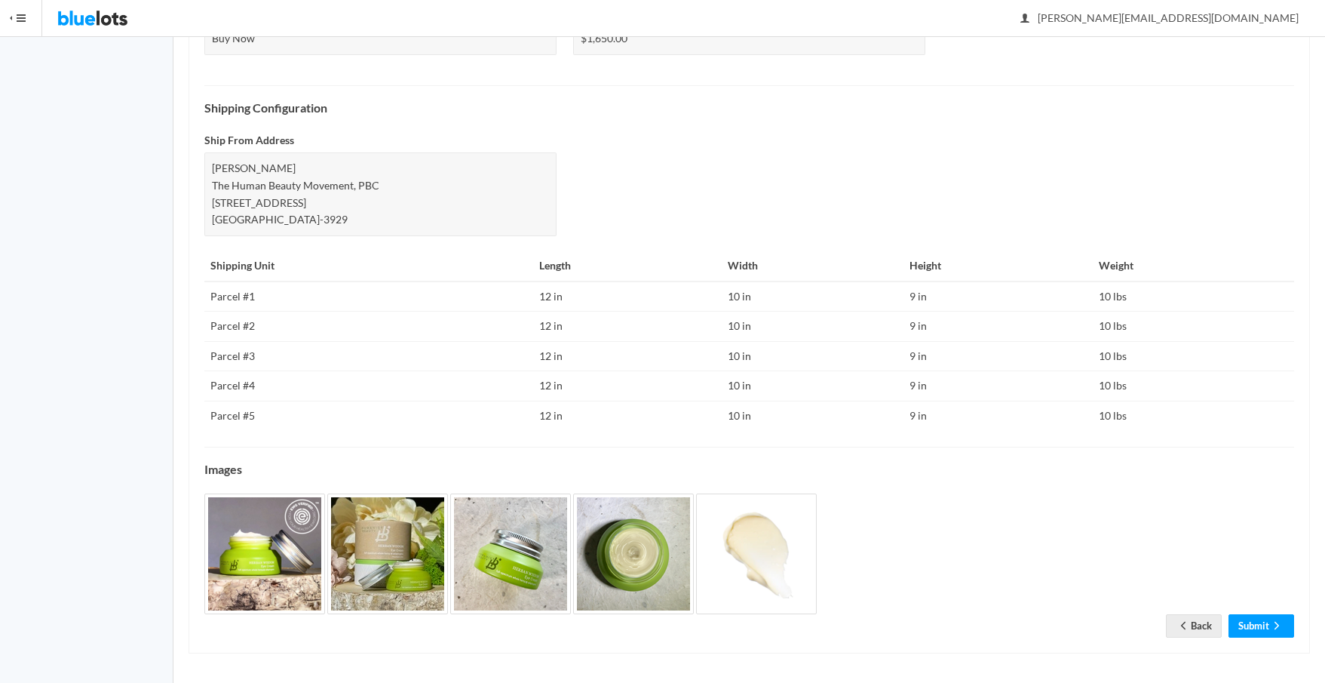
scroll to position [592, 0]
click at [1257, 619] on link "Submit" at bounding box center [1262, 624] width 66 height 23
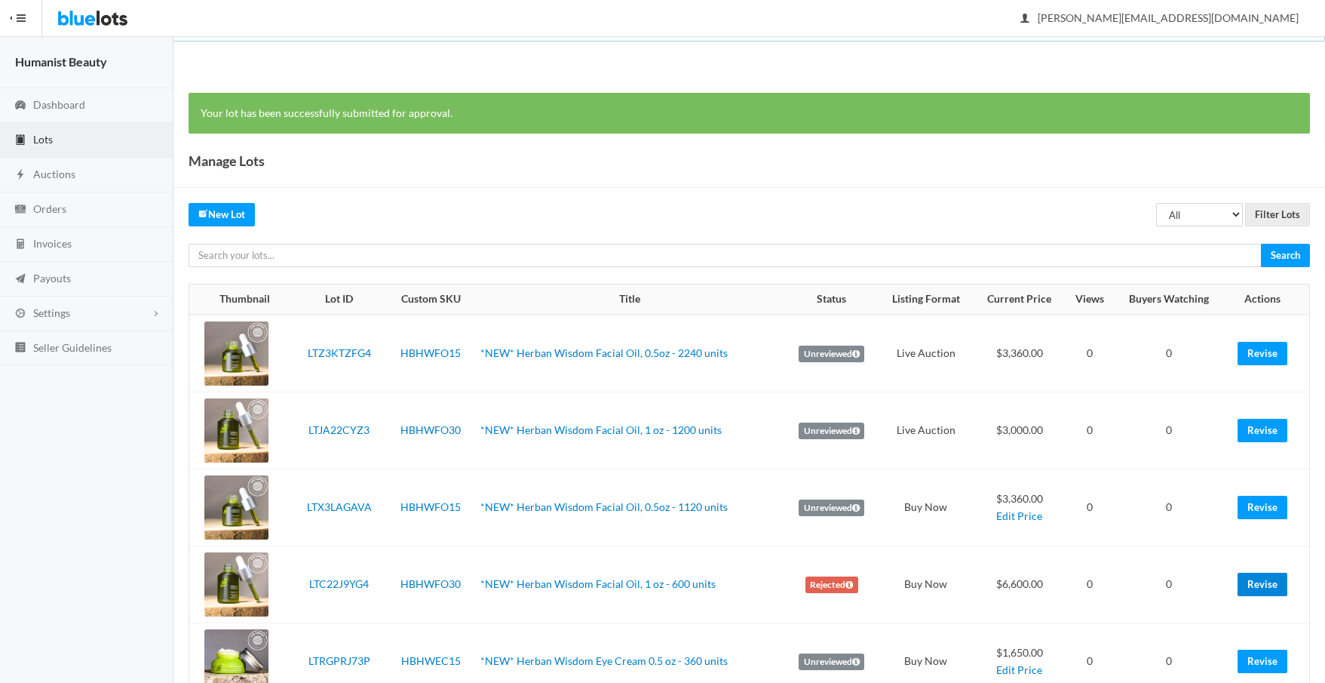
click at [1276, 582] on link "Revise" at bounding box center [1263, 584] width 50 height 23
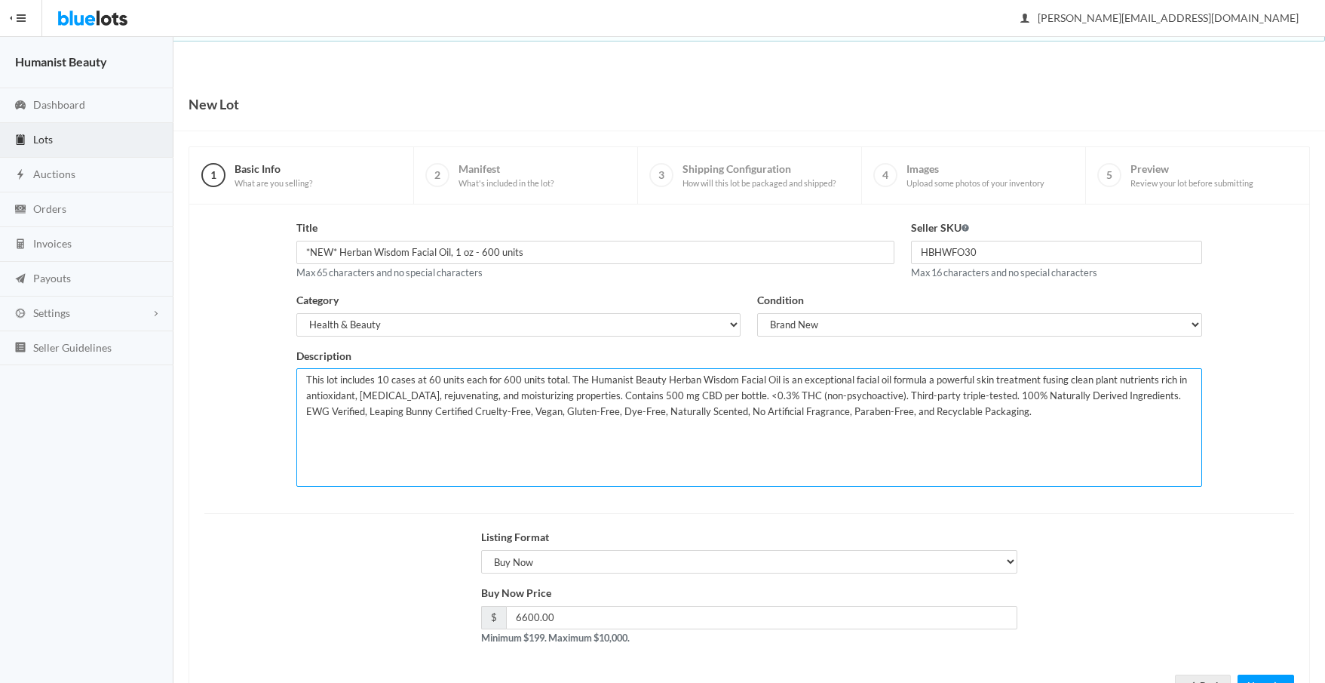
drag, startPoint x: 387, startPoint y: 380, endPoint x: 379, endPoint y: 380, distance: 8.3
click at [379, 380] on textarea "This lot includes 10 cases at 60 units each for 600 units total. The Humanist B…" at bounding box center [748, 427] width 905 height 118
click at [499, 380] on textarea "This lot includes 10 cases at 60 units each for 600 units total. The Humanist B…" at bounding box center [748, 427] width 905 height 118
type textarea "This lot includes 5 cases at 60 units each for 300 units total. The Humanist Be…"
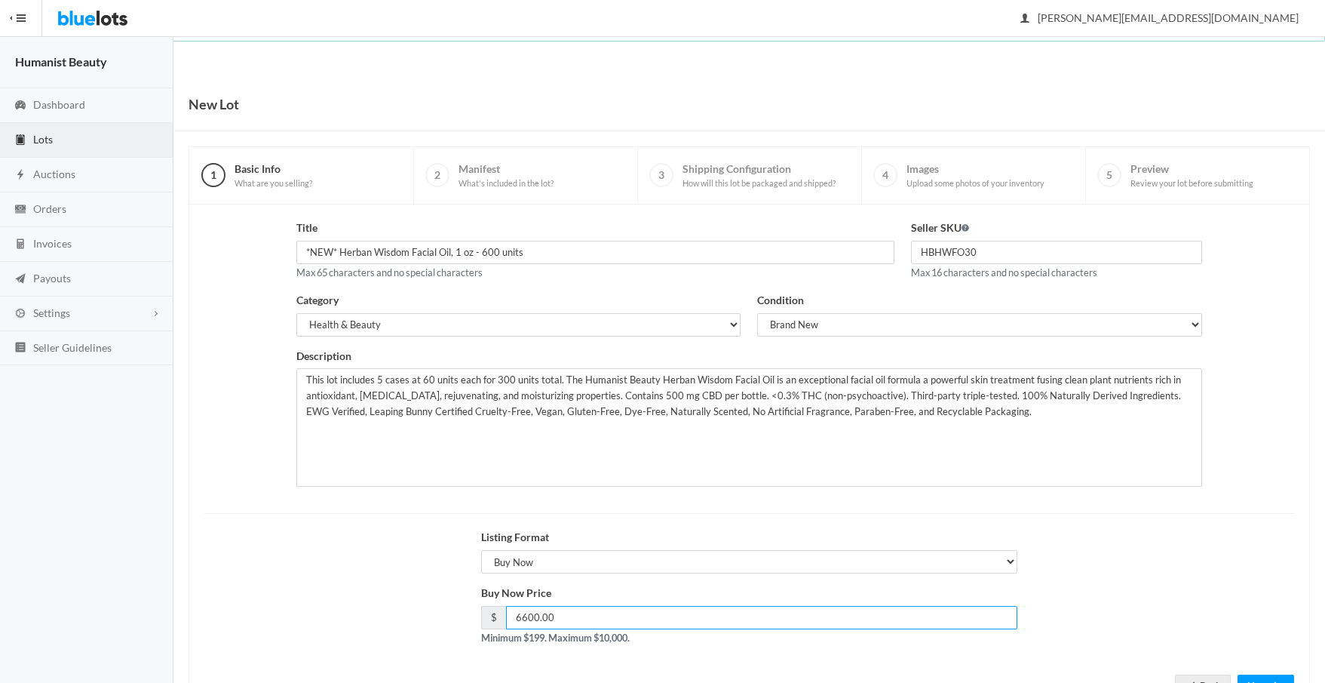
drag, startPoint x: 516, startPoint y: 616, endPoint x: 527, endPoint y: 616, distance: 10.6
click at [527, 616] on input "6600.00" at bounding box center [762, 617] width 512 height 23
type input "3300.00"
click at [1127, 527] on form "Title *NEW* Herban Wisdom Facial Oil, 1 oz - 600 units Max 65 characters and no…" at bounding box center [749, 447] width 1090 height 455
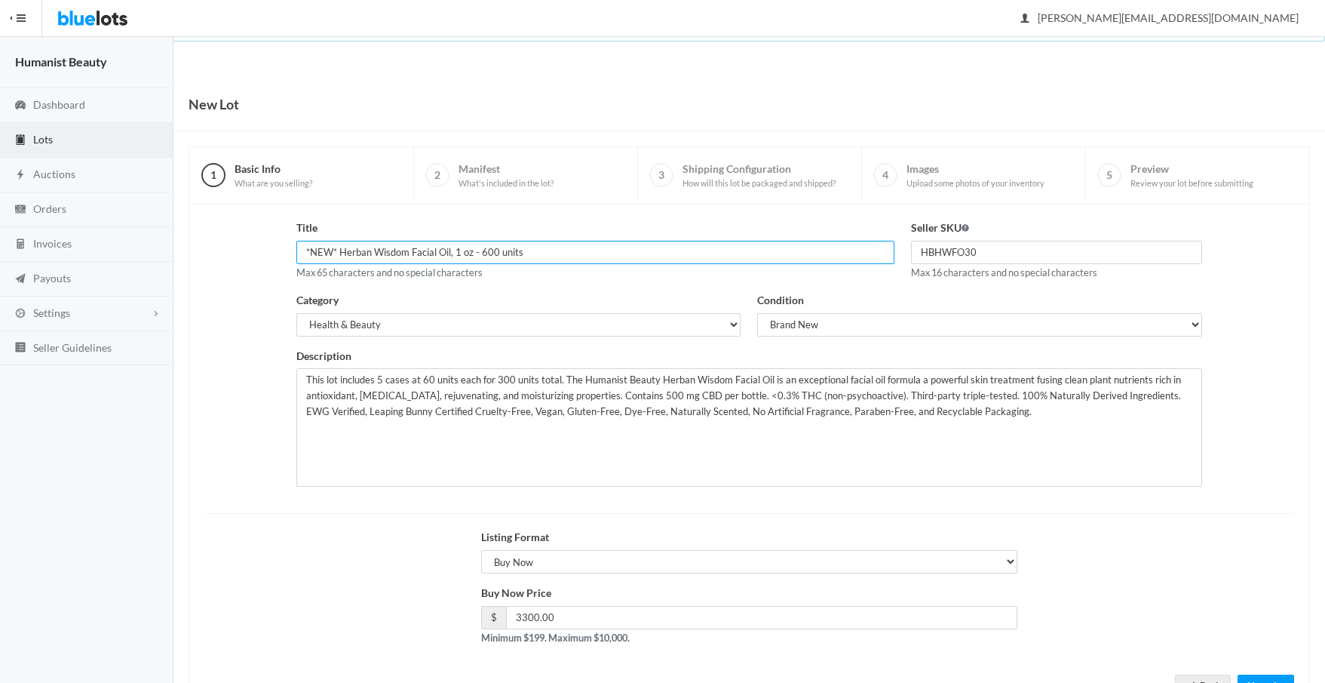
click at [485, 254] on input "*NEW* Herban Wisdom Facial Oil, 1 oz - 600 units" at bounding box center [595, 252] width 598 height 23
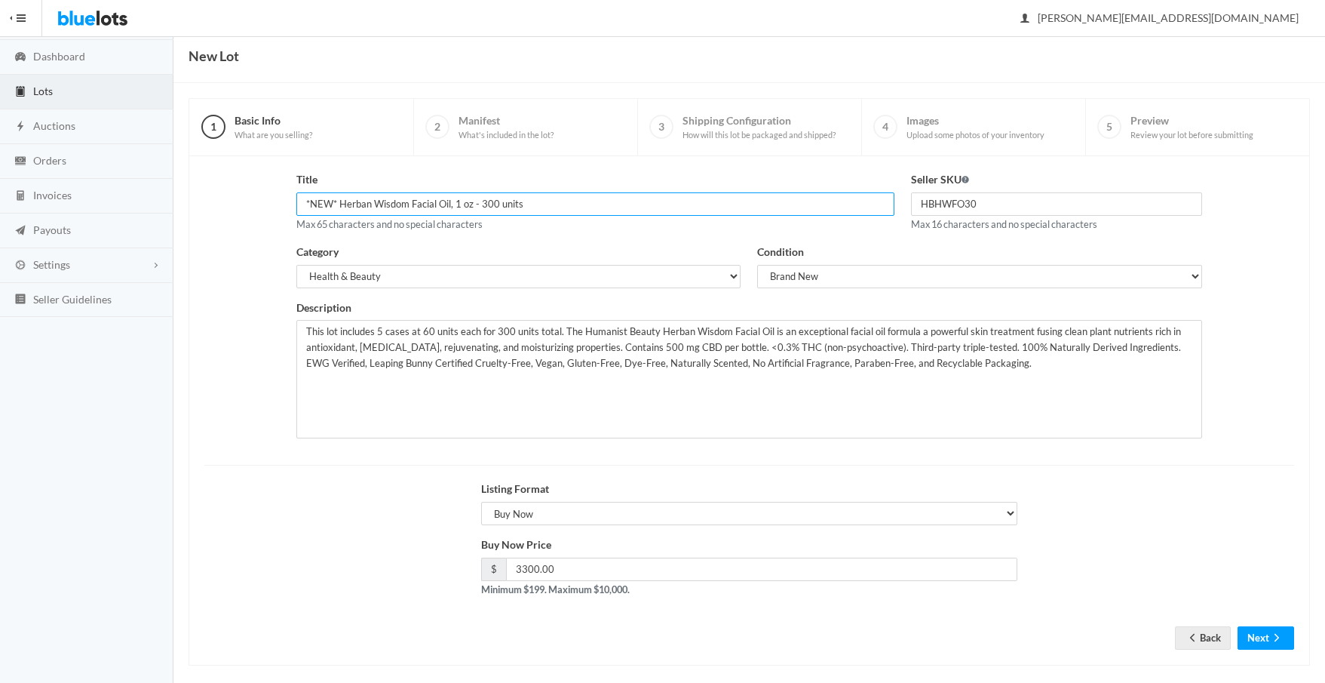
scroll to position [62, 0]
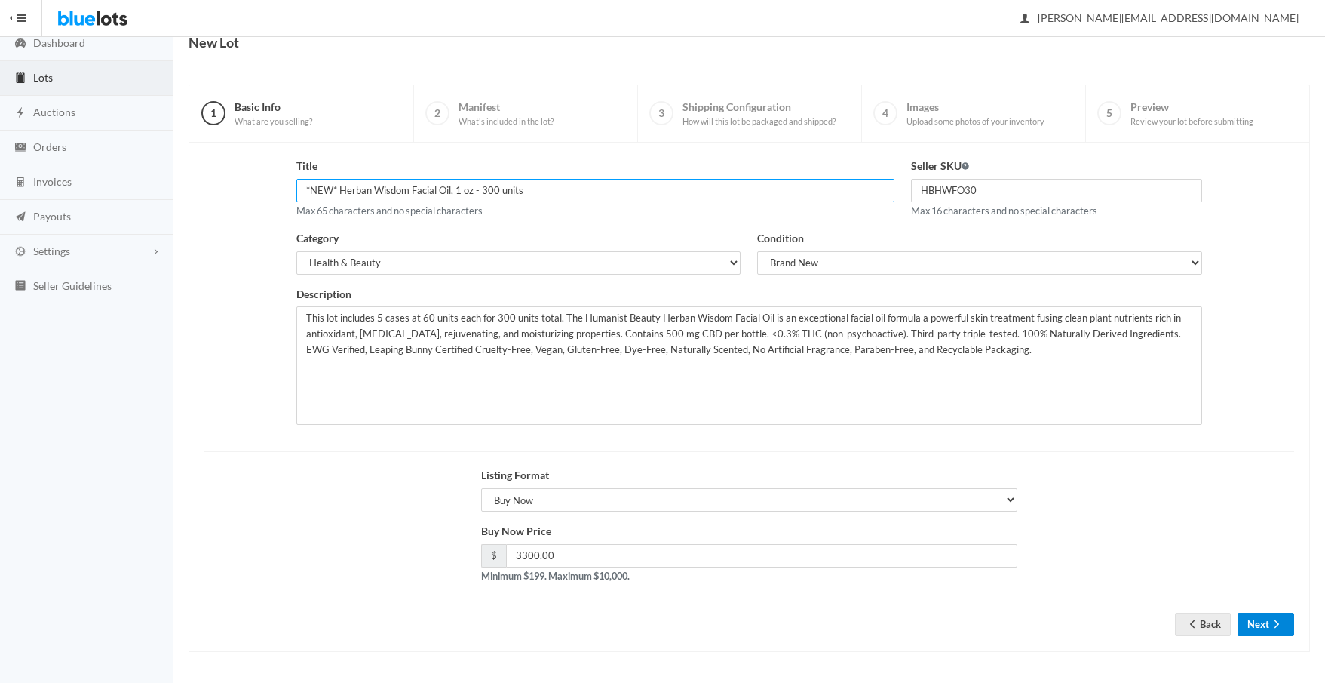
type input "*NEW* Herban Wisdom Facial Oil, 1 oz - 300 units"
click at [1252, 619] on button "Next" at bounding box center [1266, 624] width 57 height 23
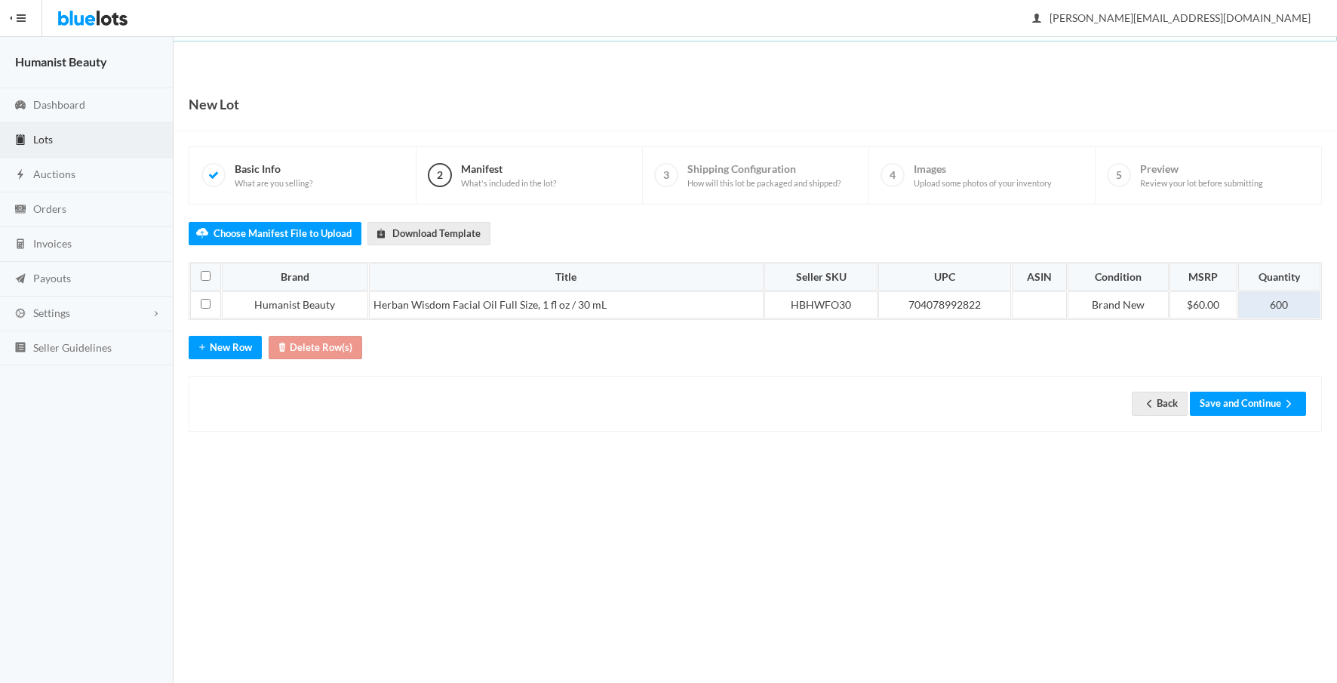
click at [1256, 307] on td "600" at bounding box center [1279, 304] width 82 height 27
click at [1253, 408] on button "Save and Continue" at bounding box center [1248, 402] width 116 height 23
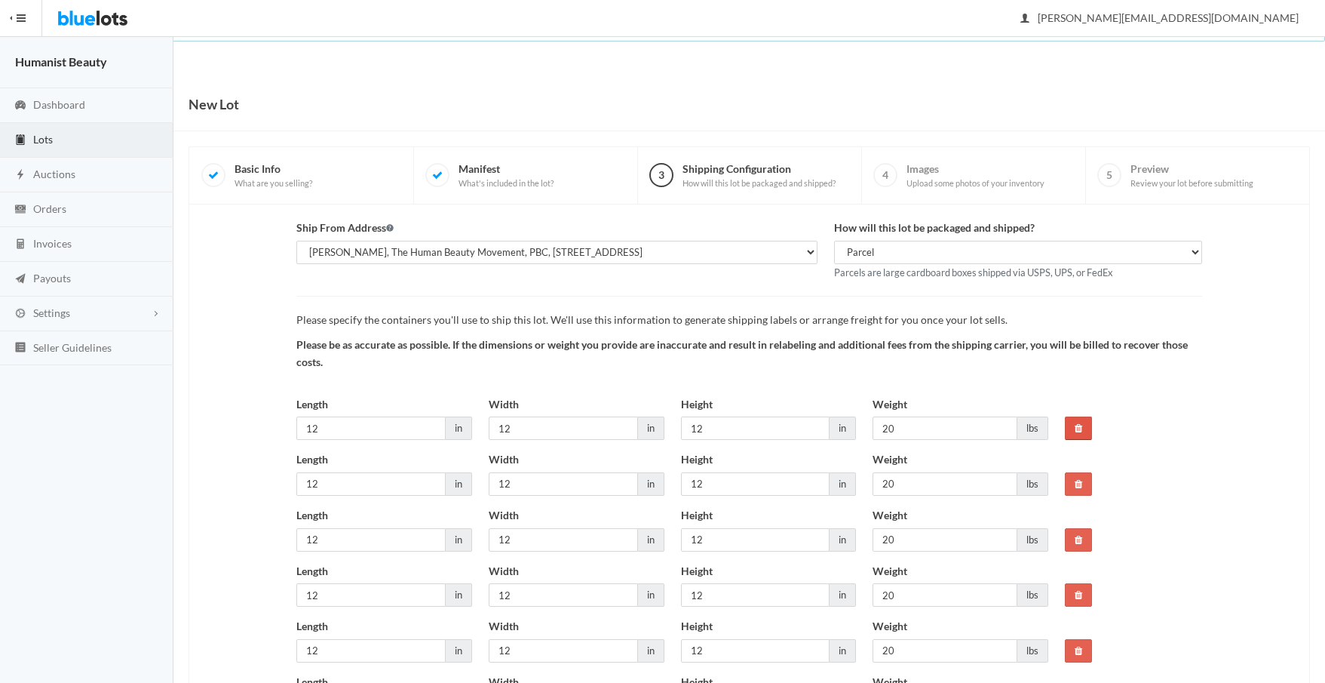
click at [1079, 422] on link at bounding box center [1078, 427] width 27 height 23
click at [1079, 472] on link at bounding box center [1078, 483] width 27 height 23
click at [1079, 422] on link at bounding box center [1078, 427] width 27 height 23
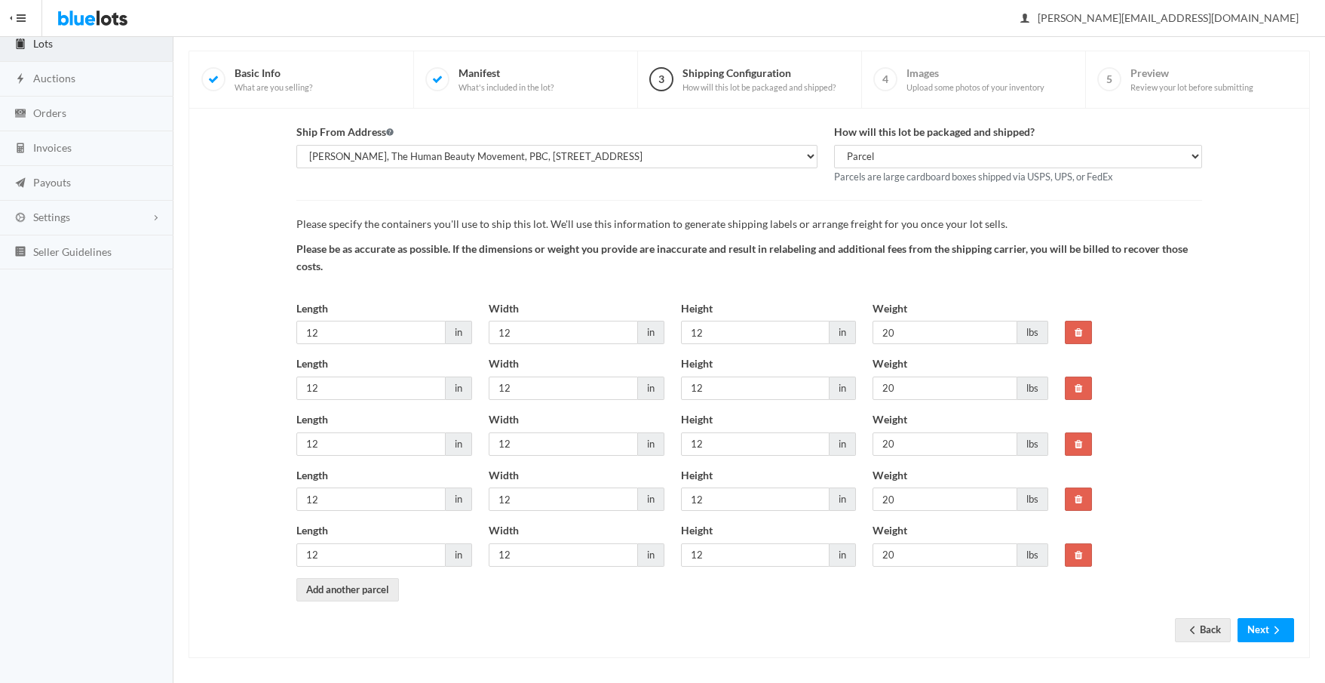
scroll to position [102, 0]
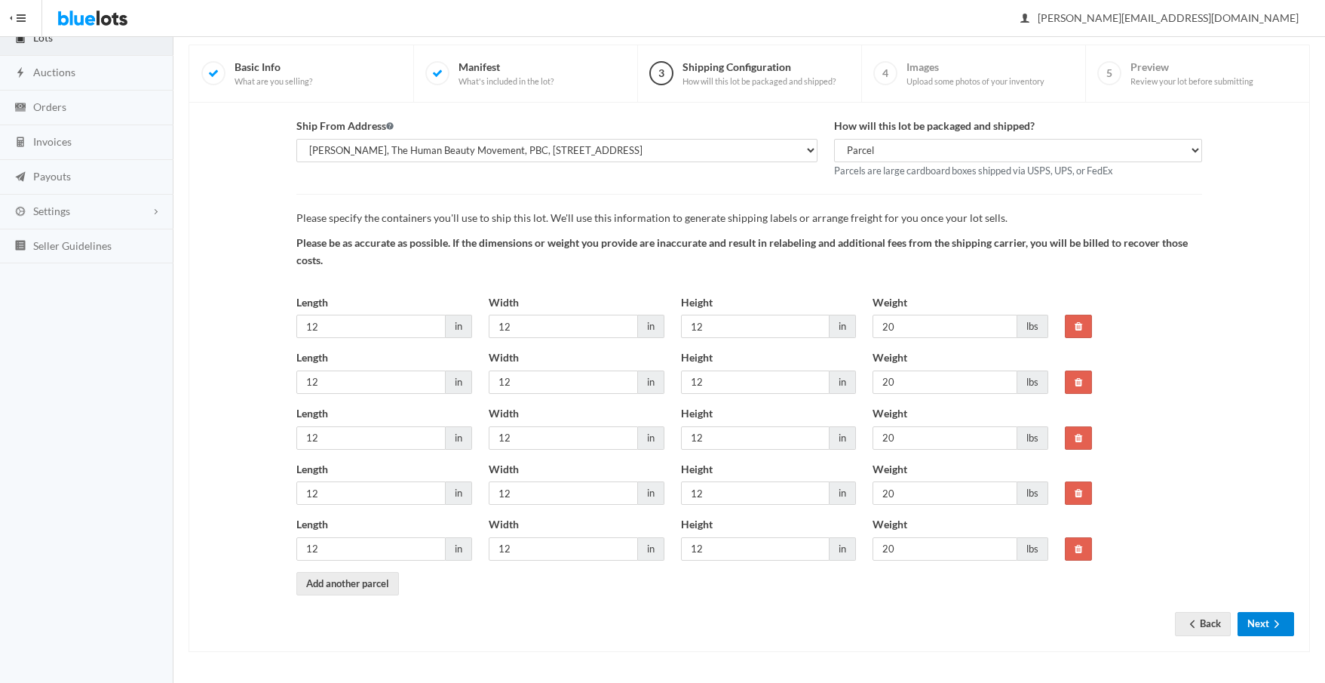
click at [1260, 625] on button "Next" at bounding box center [1266, 623] width 57 height 23
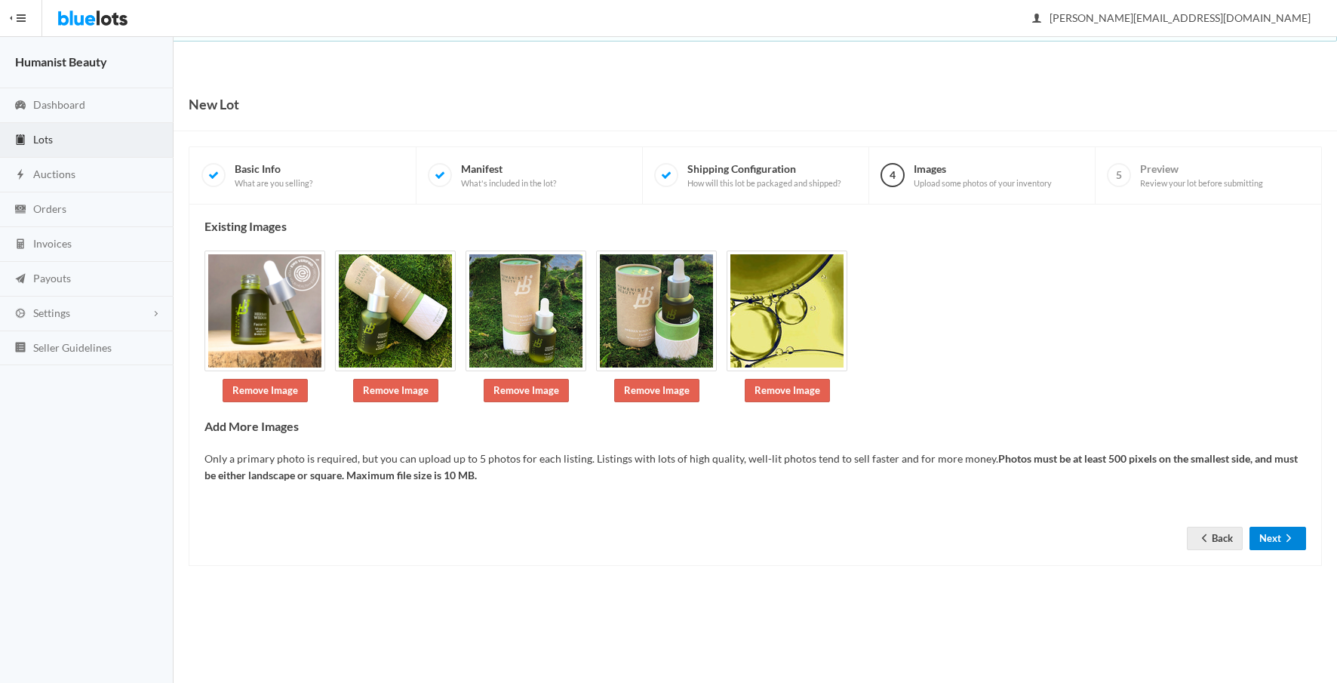
click at [1274, 530] on button "Next" at bounding box center [1277, 538] width 57 height 23
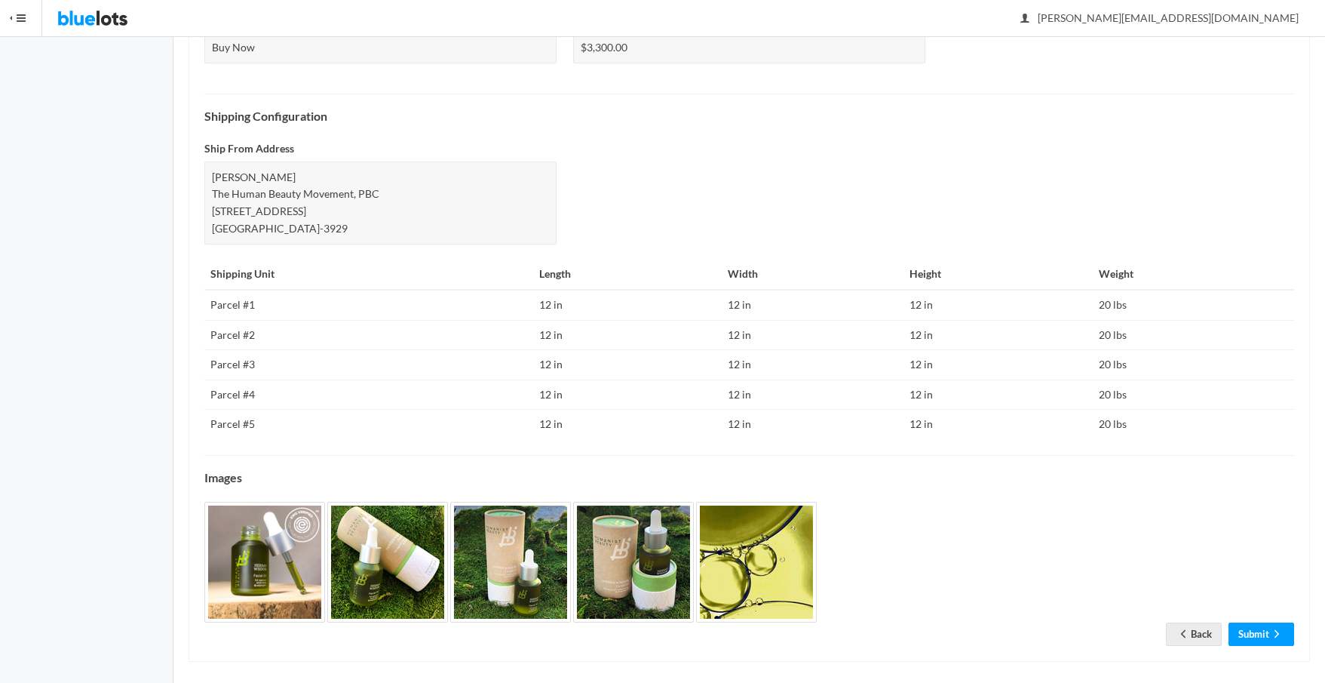
scroll to position [575, 0]
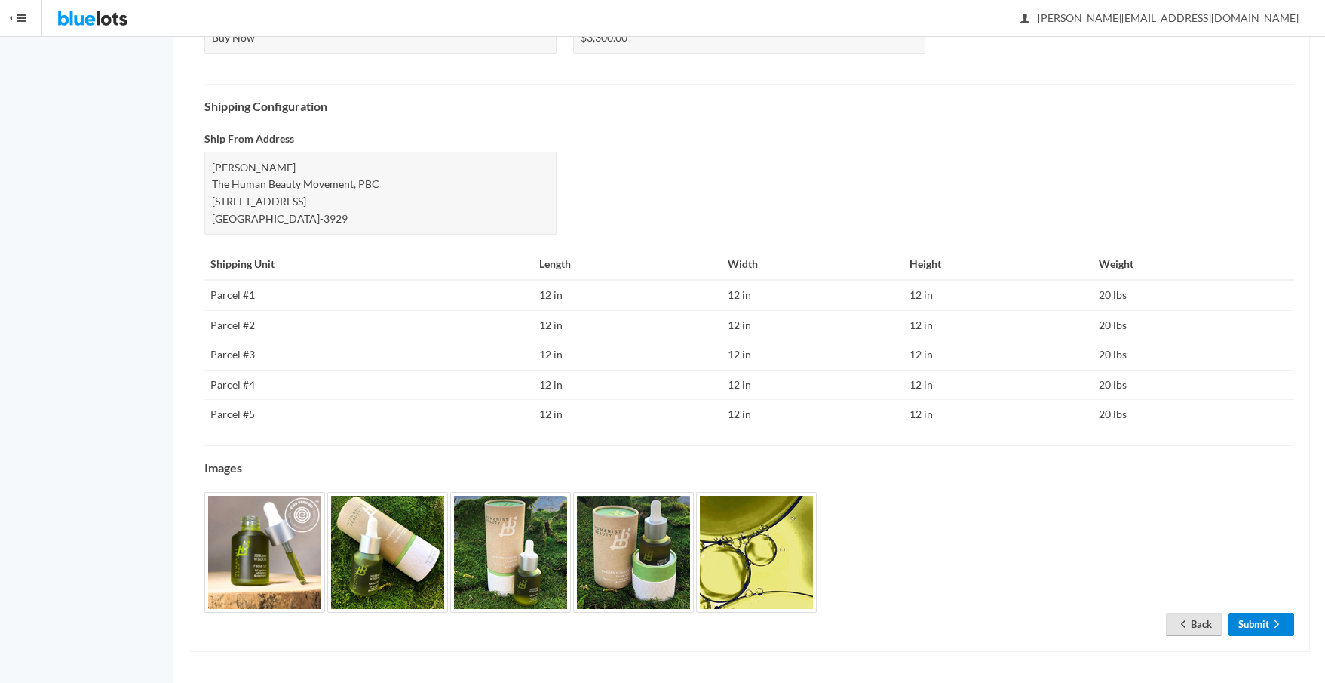
click at [1266, 624] on link "Submit" at bounding box center [1262, 624] width 66 height 23
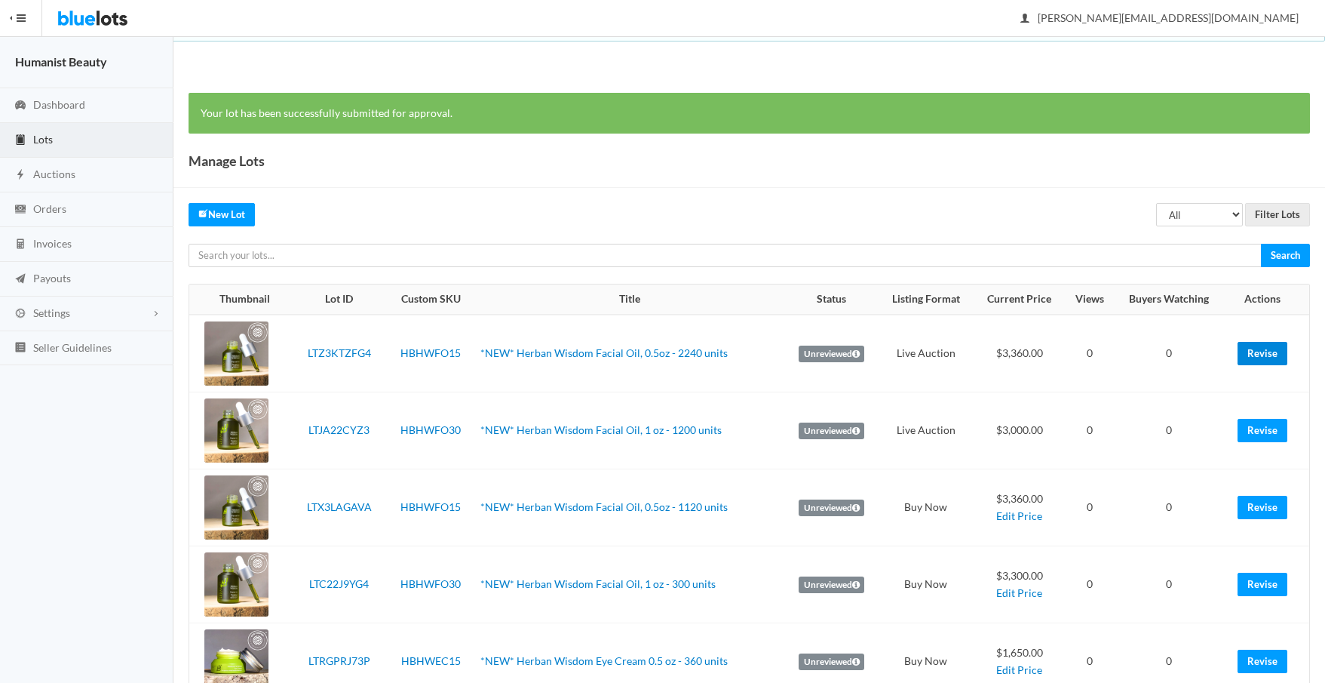
click at [1264, 348] on link "Revise" at bounding box center [1263, 353] width 50 height 23
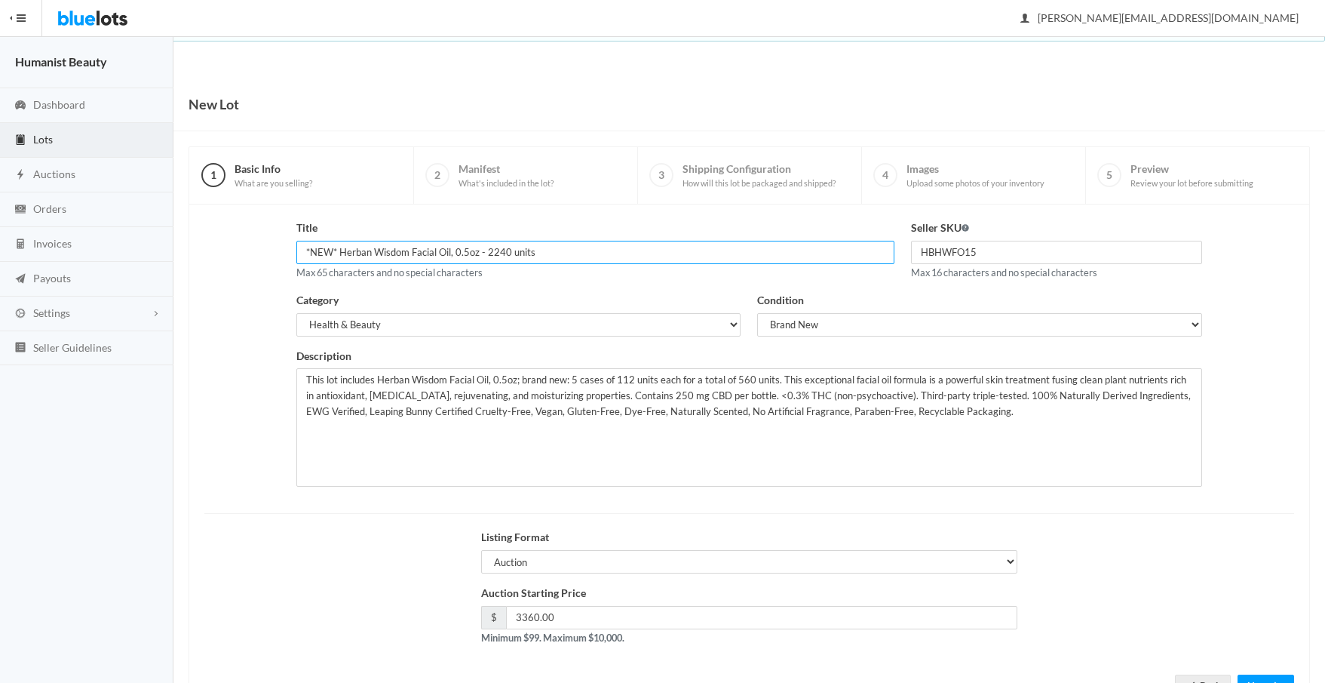
drag, startPoint x: 484, startPoint y: 253, endPoint x: 502, endPoint y: 252, distance: 18.1
click at [502, 252] on input "*NEW* Herban Wisdom Facial Oil, 0.5oz - 2240 units" at bounding box center [595, 252] width 598 height 23
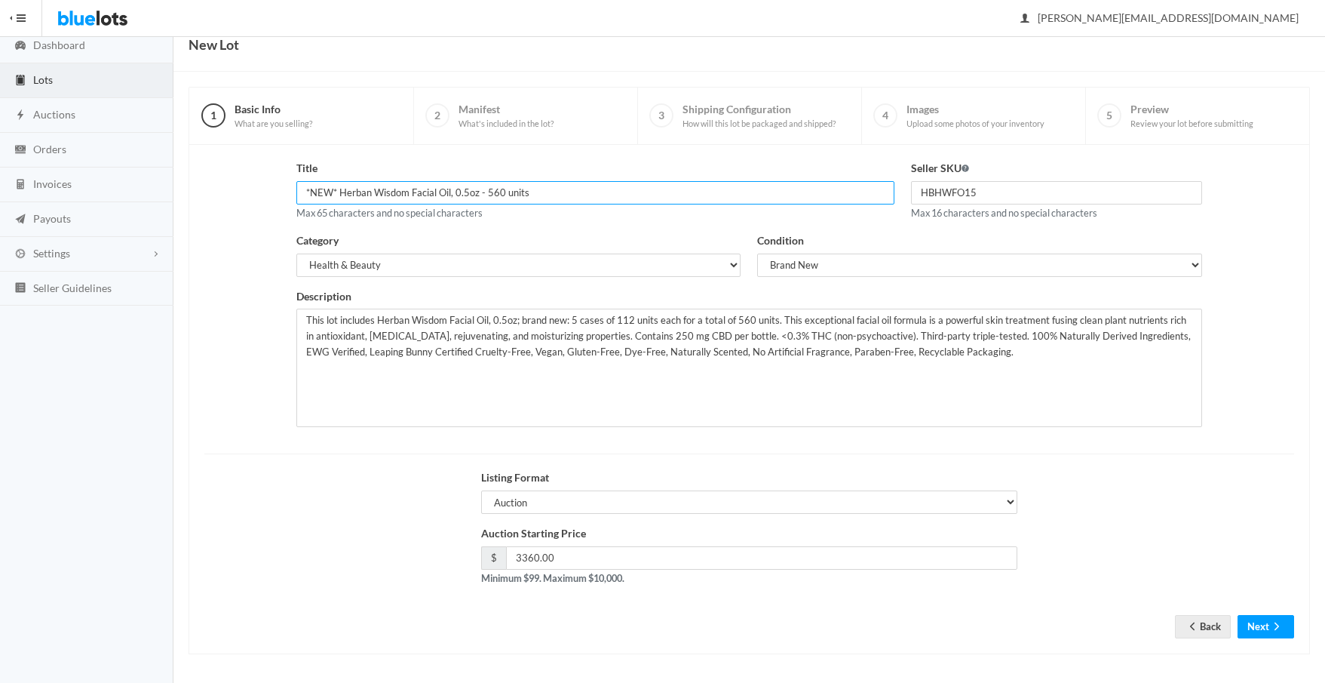
scroll to position [62, 0]
type input "*NEW* Herban Wisdom Facial Oil, 0.5oz - 560 units"
click at [1253, 619] on button "Next" at bounding box center [1266, 624] width 57 height 23
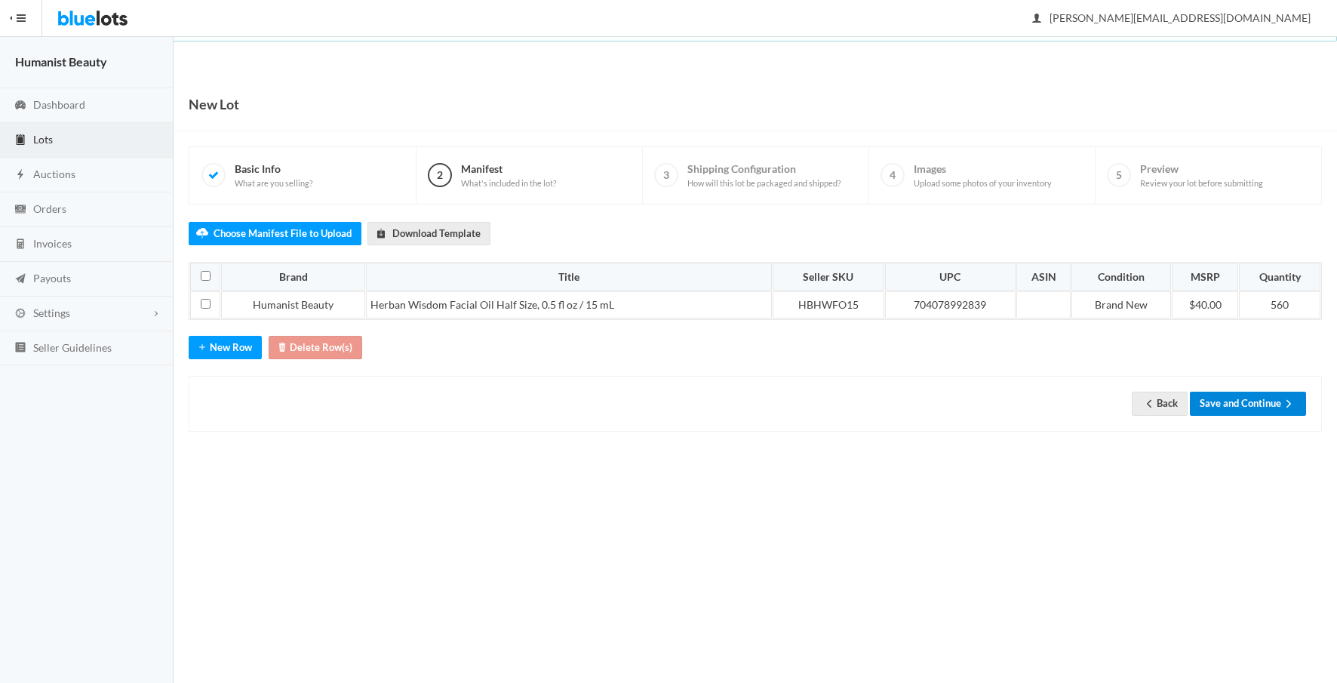
click at [1237, 403] on button "Save and Continue" at bounding box center [1248, 402] width 116 height 23
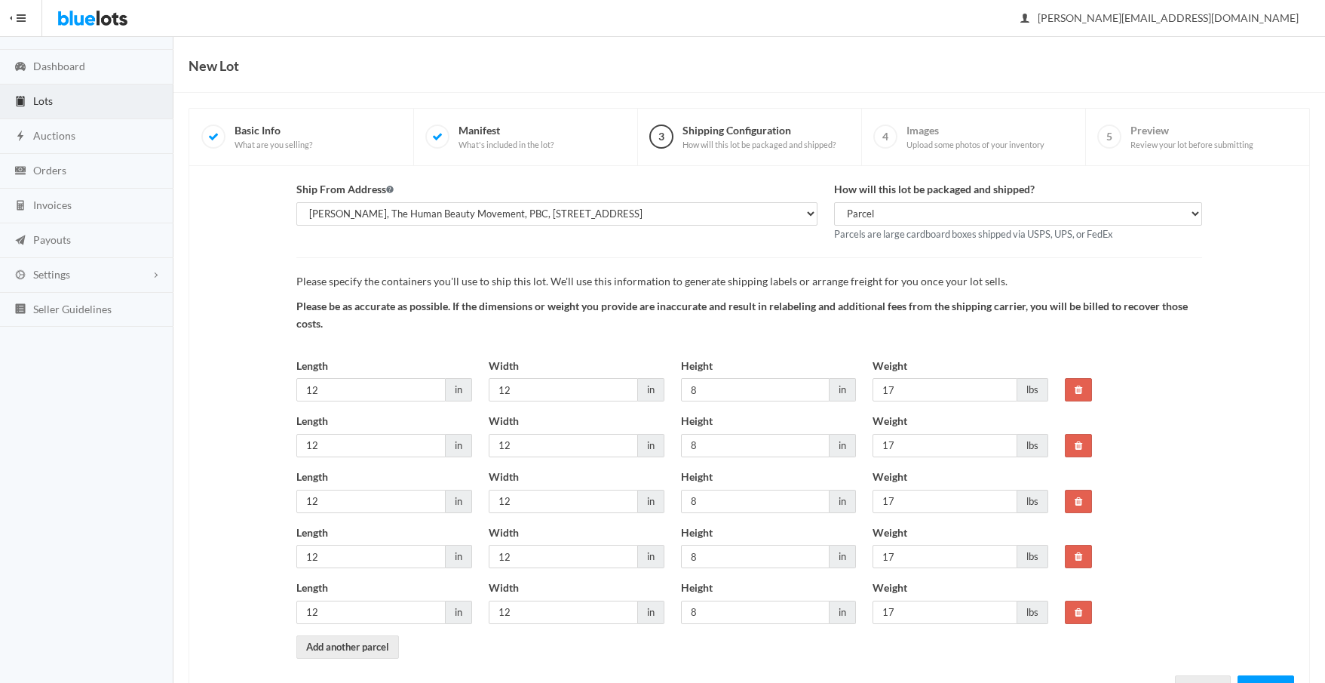
scroll to position [102, 0]
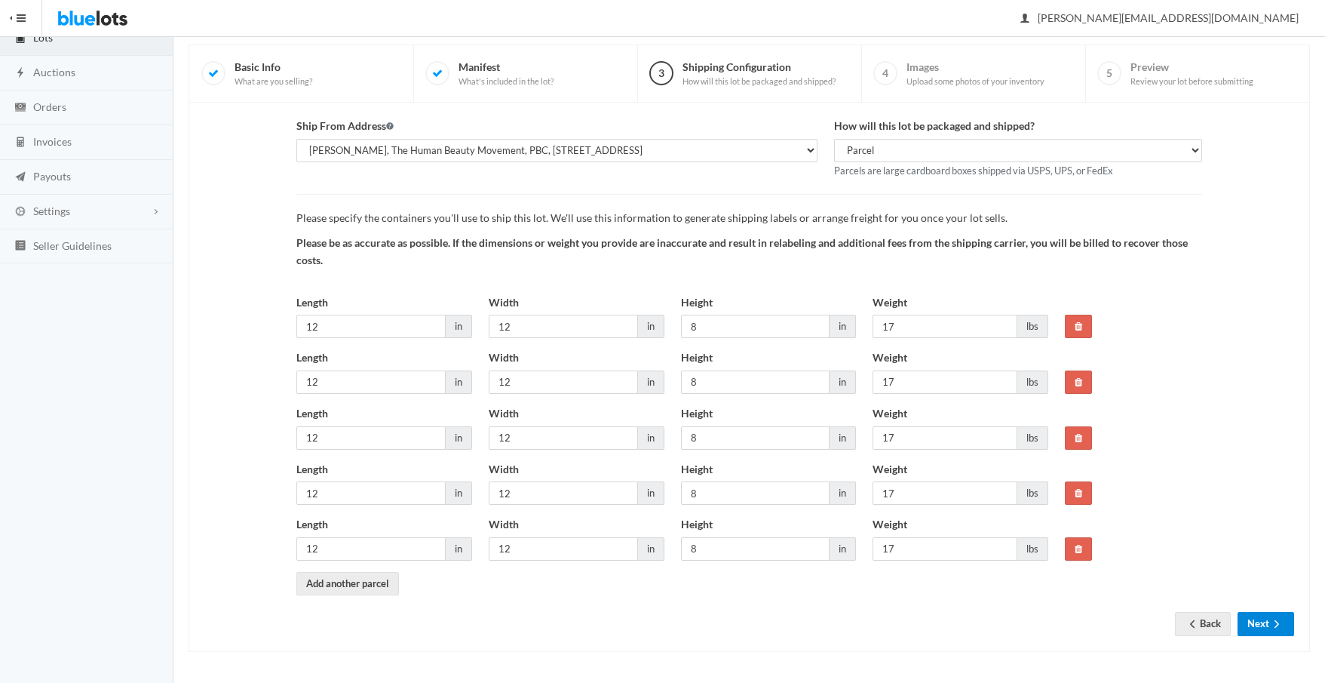
drag, startPoint x: 1260, startPoint y: 627, endPoint x: 1193, endPoint y: 596, distance: 73.9
click at [1260, 627] on button "Next" at bounding box center [1266, 623] width 57 height 23
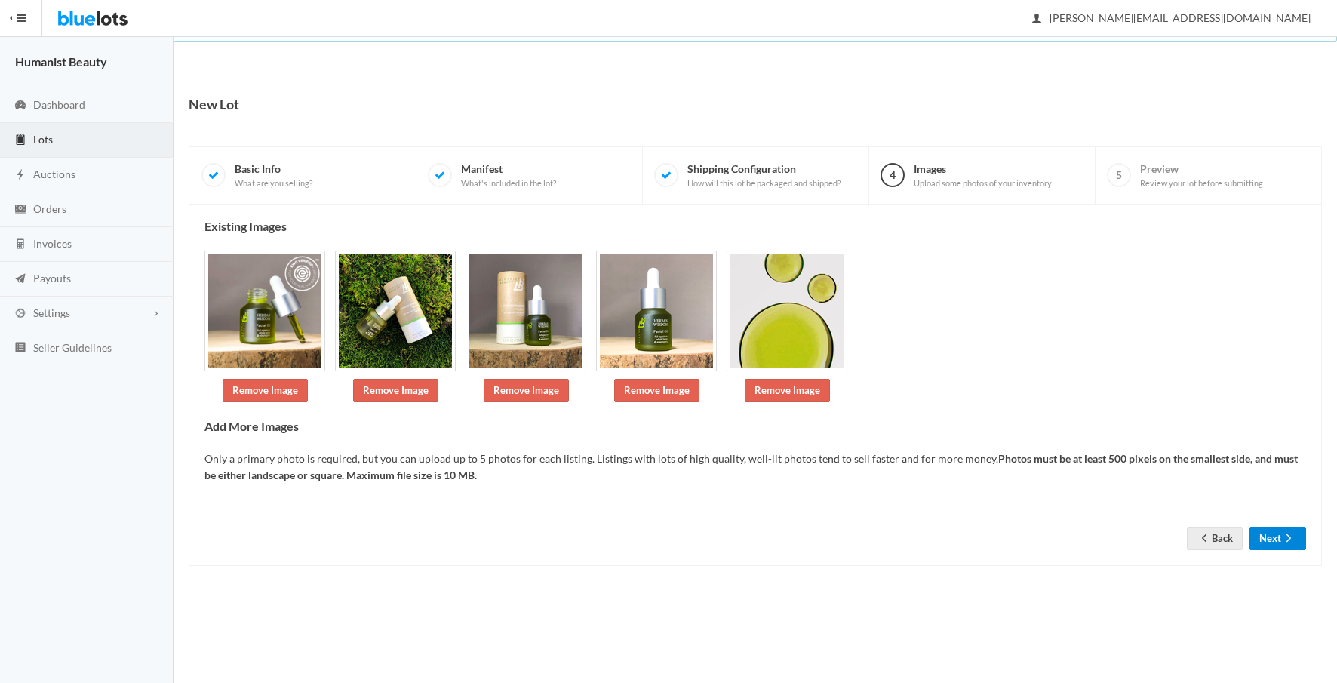
click at [1268, 539] on button "Next" at bounding box center [1277, 538] width 57 height 23
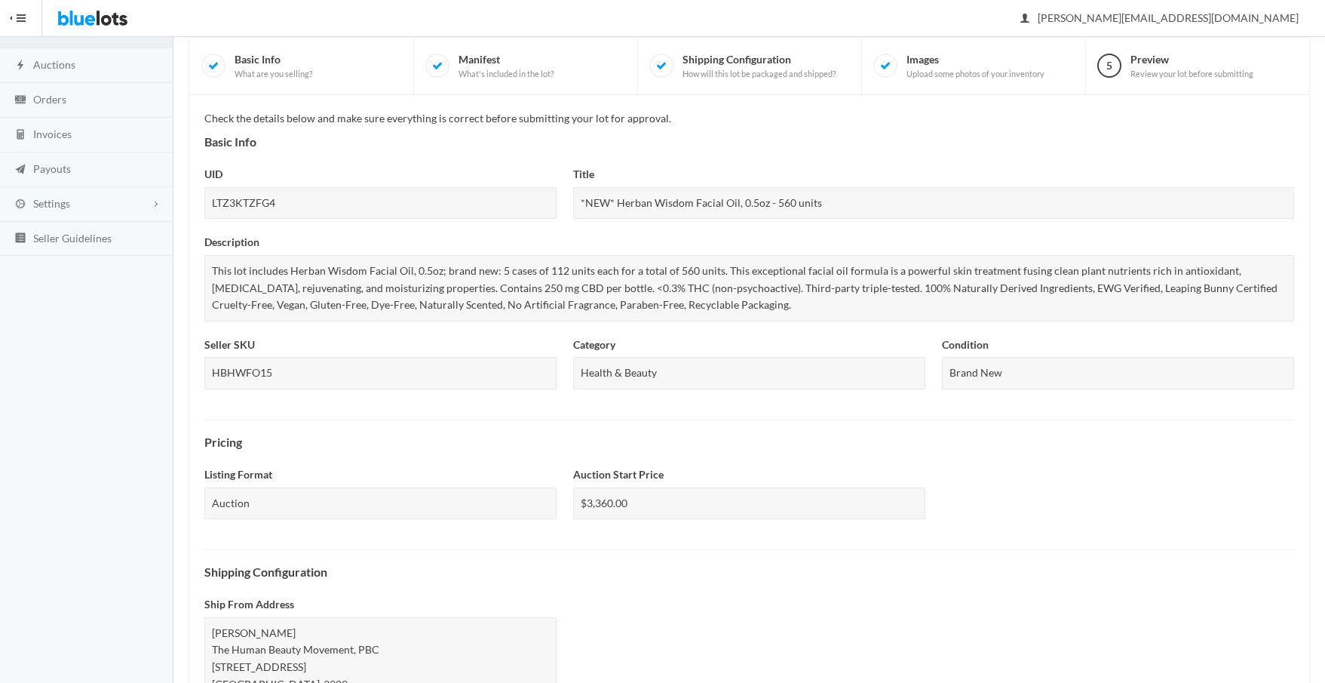
scroll to position [575, 0]
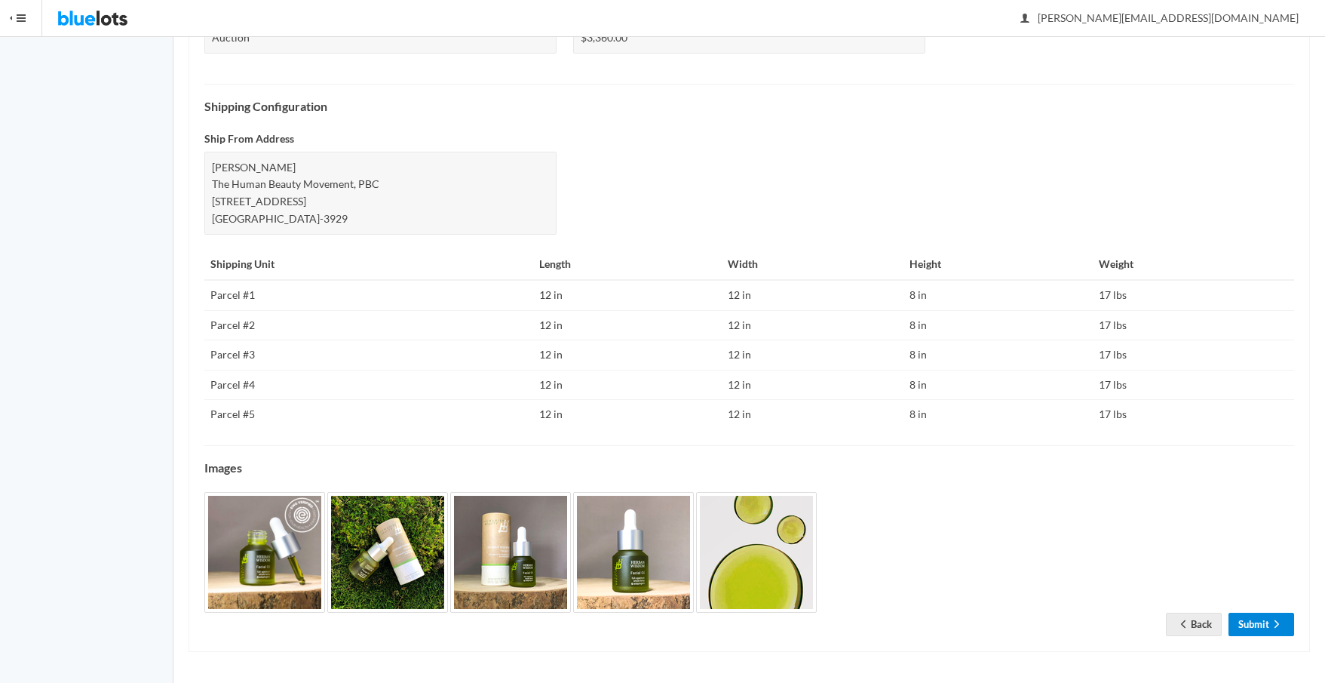
drag, startPoint x: 1245, startPoint y: 621, endPoint x: 1203, endPoint y: 585, distance: 55.1
click at [1246, 622] on link "Submit" at bounding box center [1262, 624] width 66 height 23
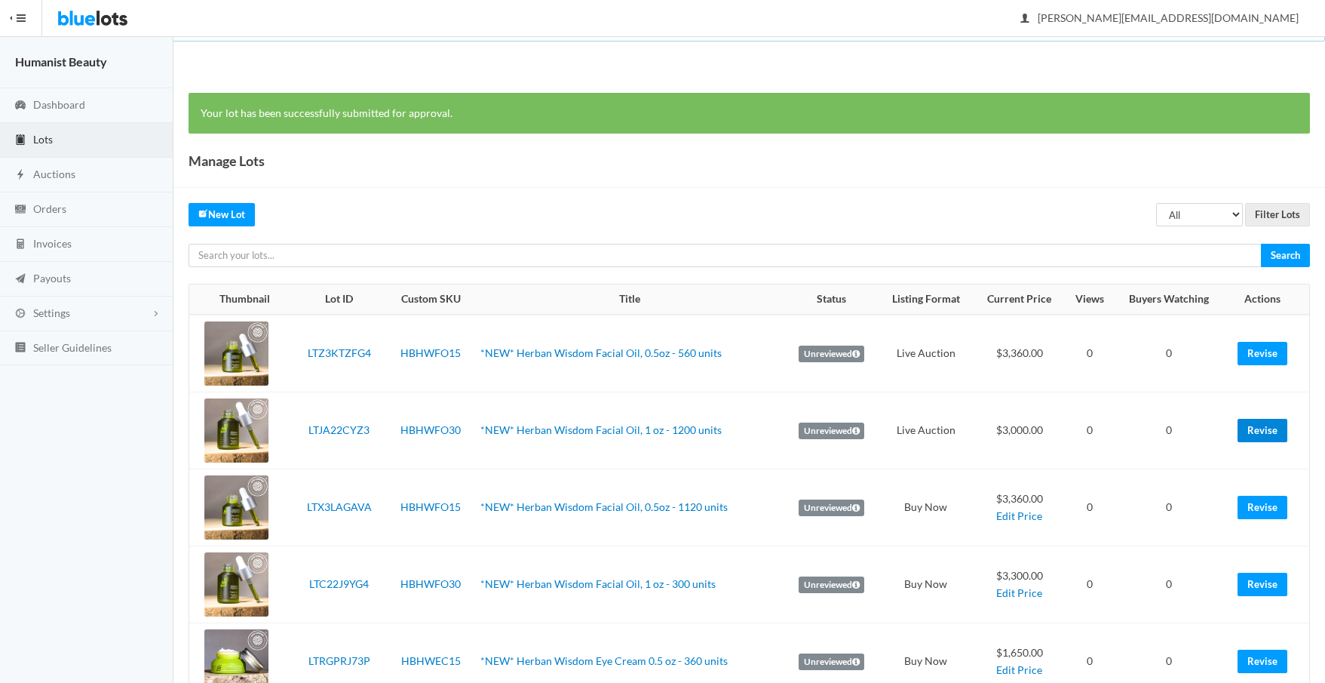
click at [1270, 425] on link "Revise" at bounding box center [1263, 430] width 50 height 23
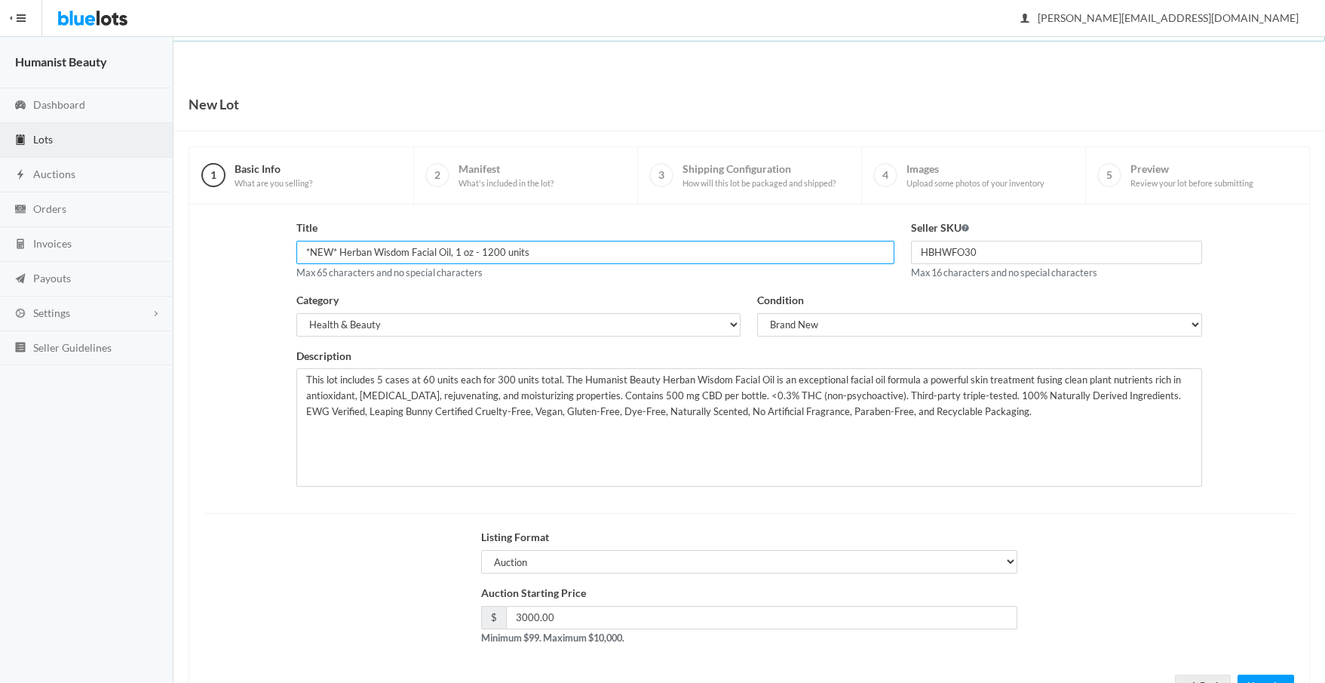
drag, startPoint x: 484, startPoint y: 253, endPoint x: 491, endPoint y: 251, distance: 7.7
click at [491, 251] on input "*NEW* Herban Wisdom Facial Oil, 1 oz - 1200 units" at bounding box center [595, 252] width 598 height 23
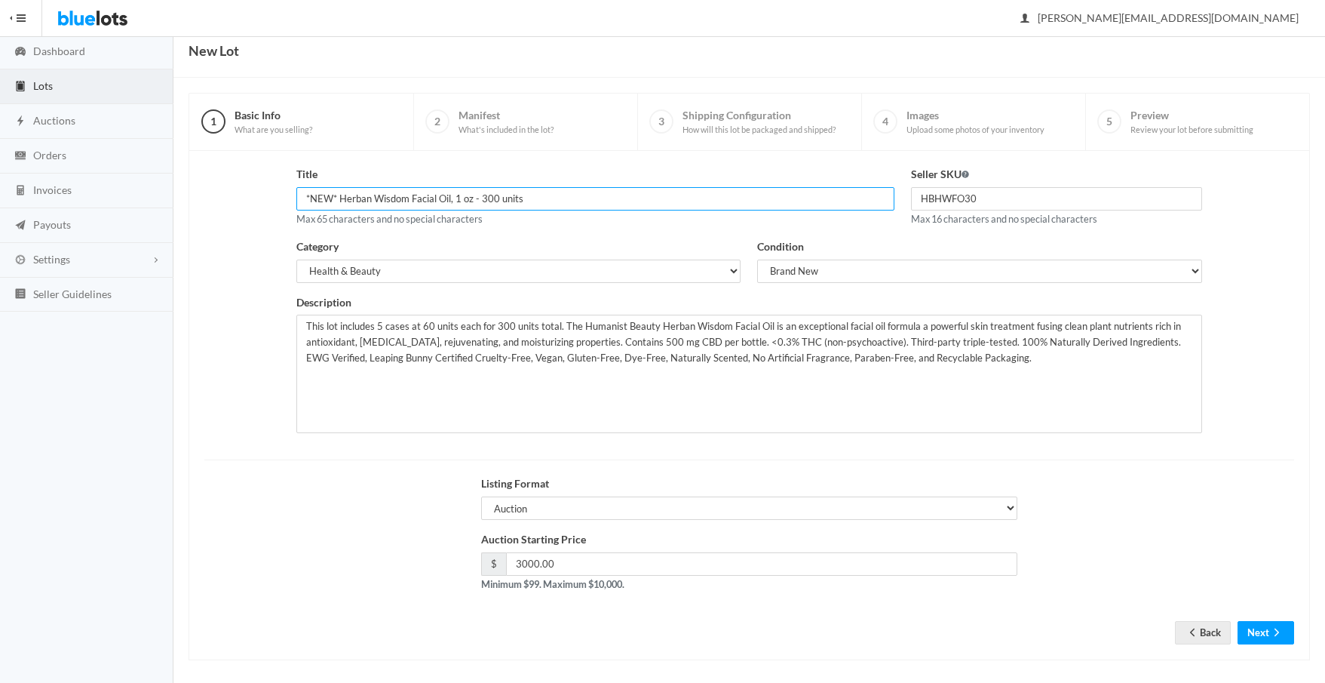
scroll to position [62, 0]
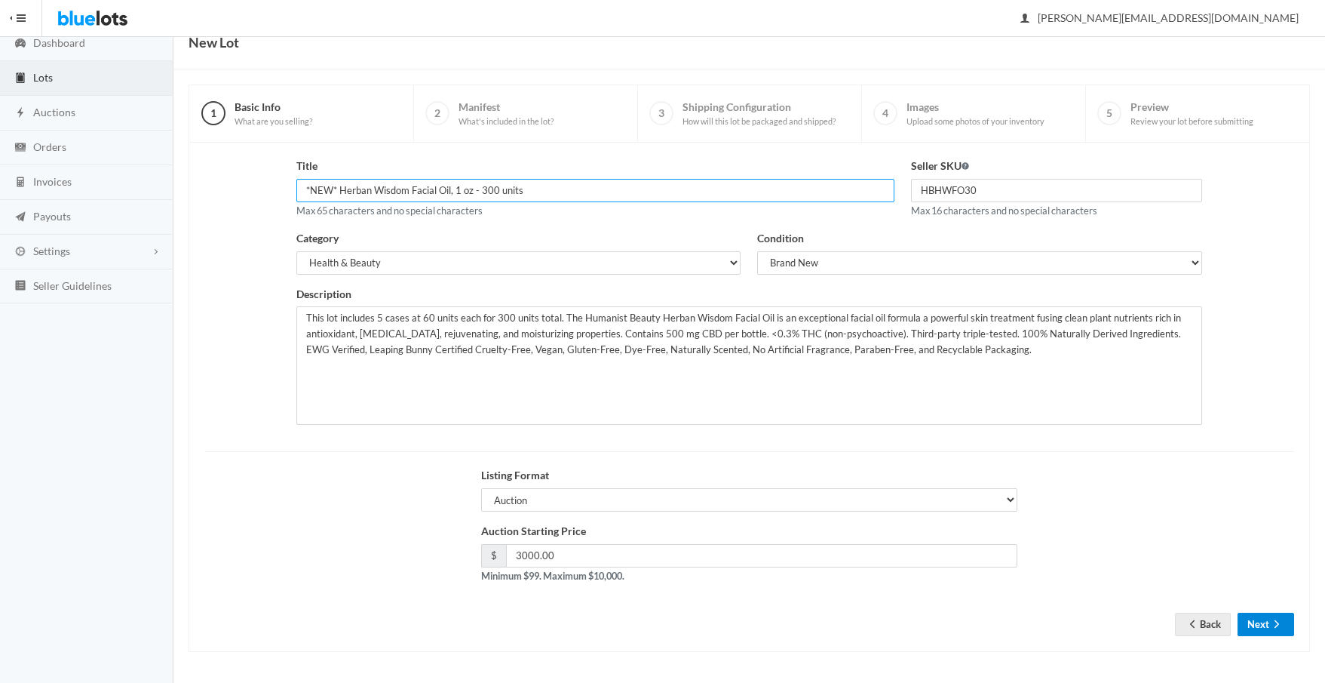
type input "*NEW* Herban Wisdom Facial Oil, 1 oz - 300 units"
click at [1272, 626] on icon "arrow forward" at bounding box center [1277, 624] width 15 height 12
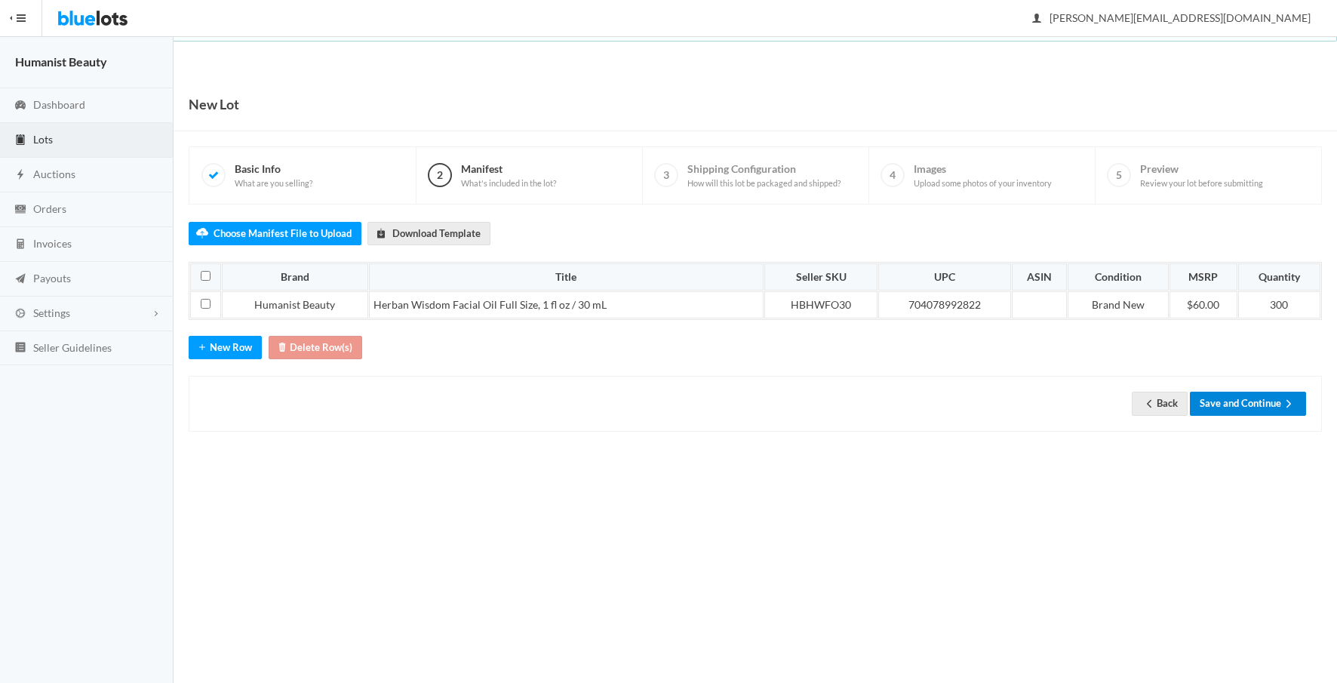
click at [1244, 407] on button "Save and Continue" at bounding box center [1248, 402] width 116 height 23
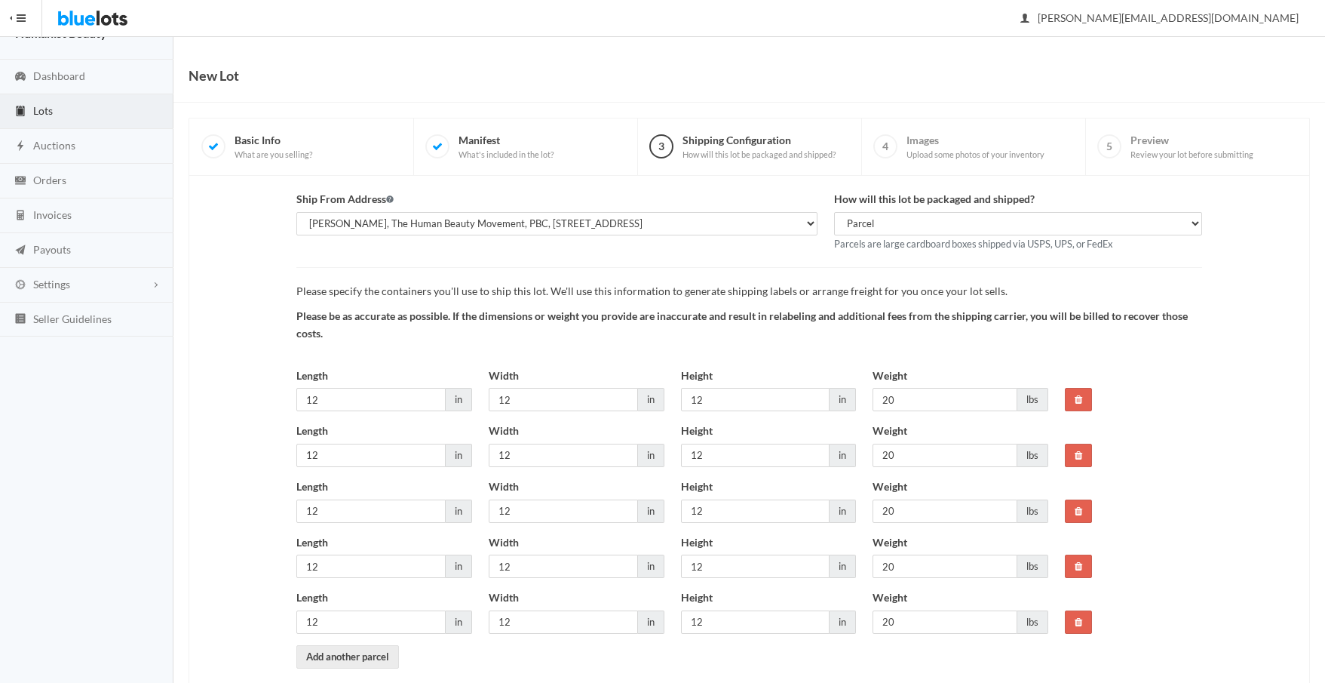
scroll to position [102, 0]
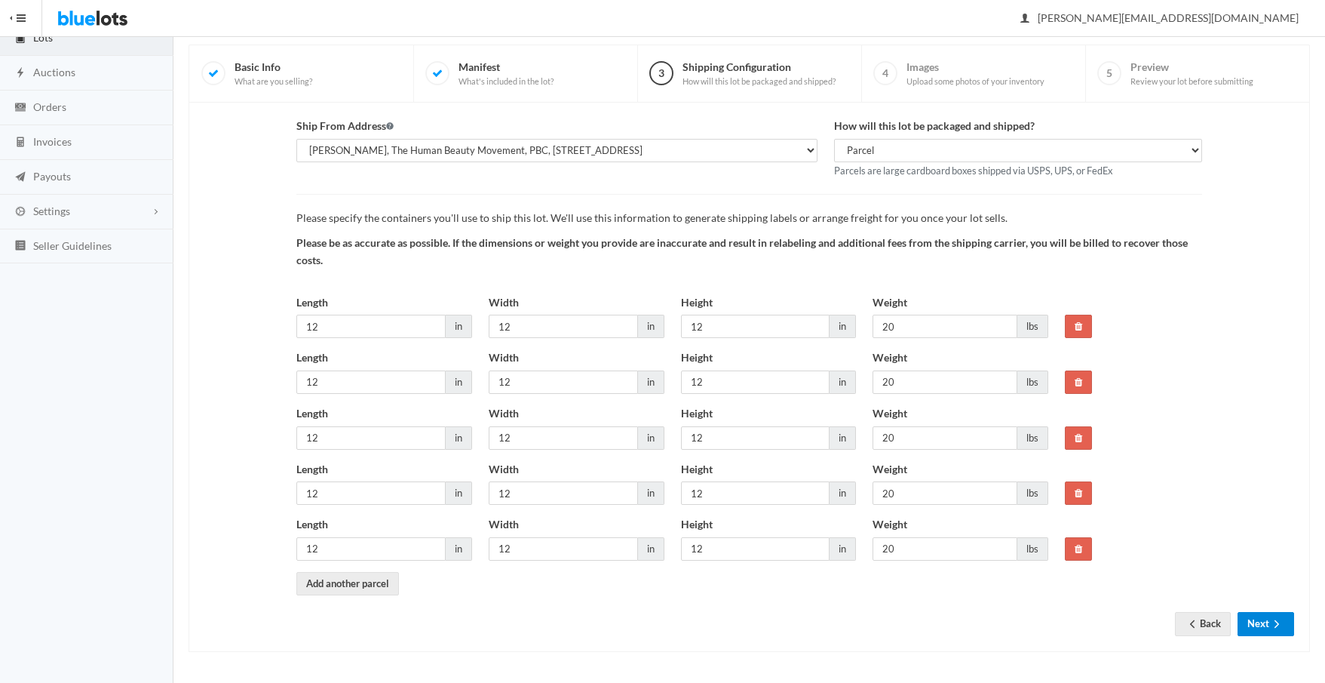
click at [1261, 625] on button "Next" at bounding box center [1266, 623] width 57 height 23
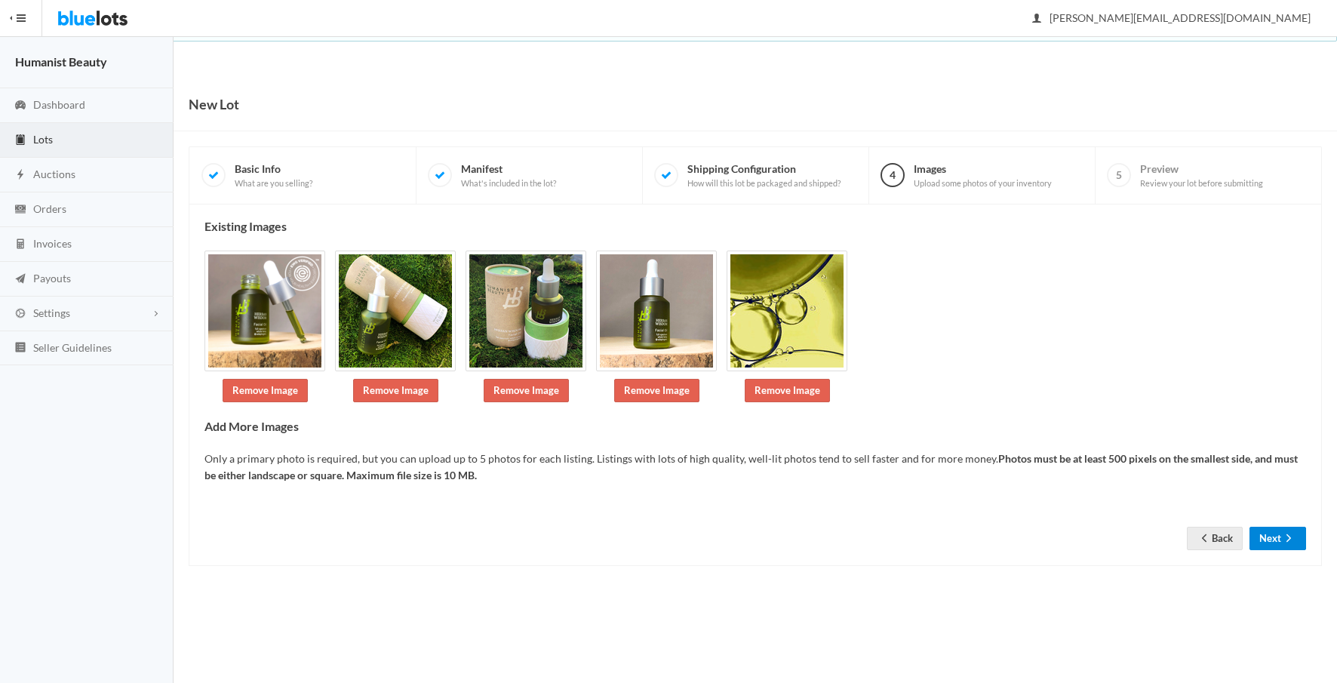
click at [1272, 538] on button "Next" at bounding box center [1277, 538] width 57 height 23
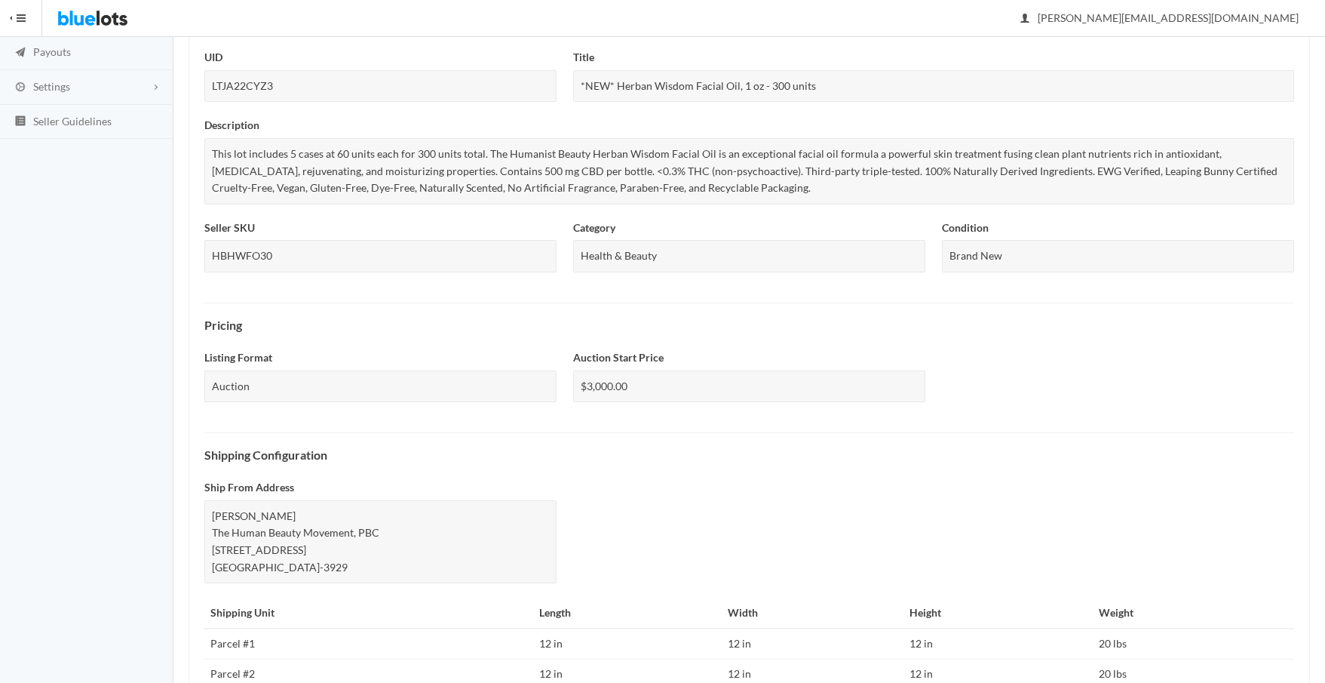
scroll to position [575, 0]
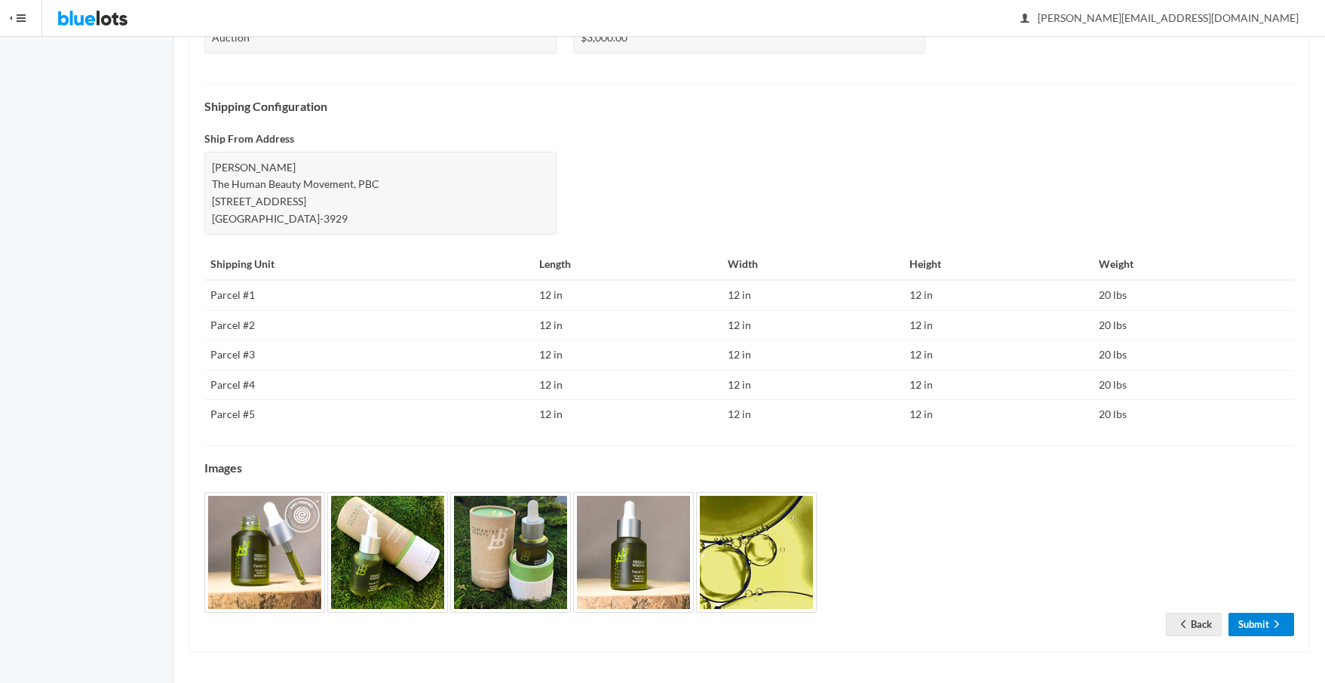
click at [1269, 619] on link "Submit" at bounding box center [1262, 624] width 66 height 23
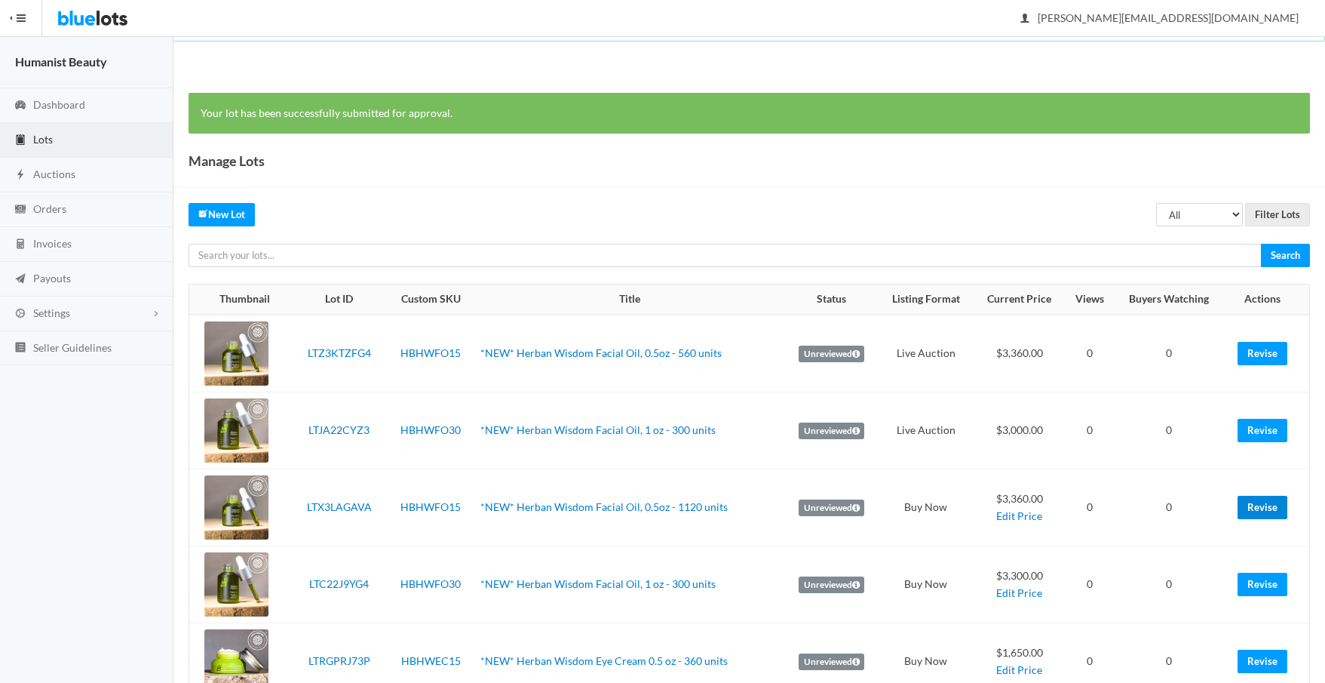
click at [1256, 504] on link "Revise" at bounding box center [1263, 507] width 50 height 23
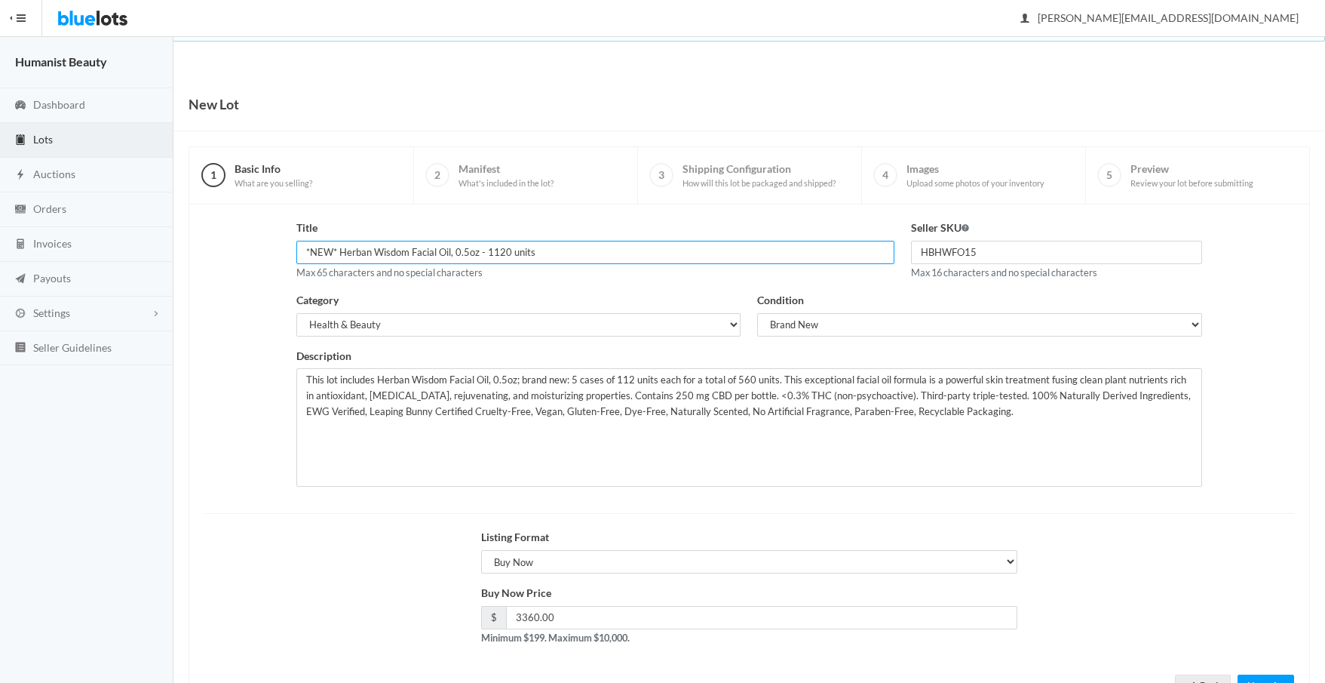
drag, startPoint x: 487, startPoint y: 253, endPoint x: 503, endPoint y: 253, distance: 15.9
click at [503, 253] on input "*NEW* Herban Wisdom Facial Oil, 0.5oz - 1120 units" at bounding box center [595, 252] width 598 height 23
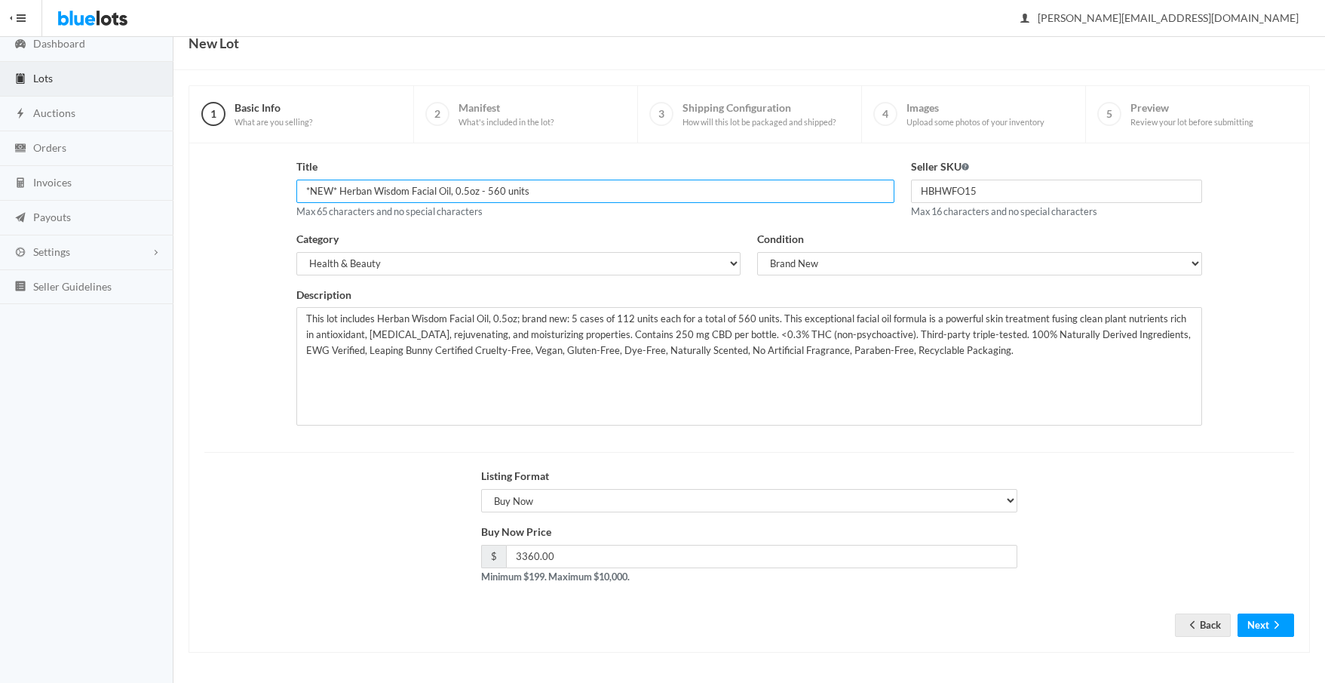
scroll to position [62, 0]
type input "*NEW* Herban Wisdom Facial Oil, 0.5oz - 560 units"
click at [1263, 622] on button "Next" at bounding box center [1266, 624] width 57 height 23
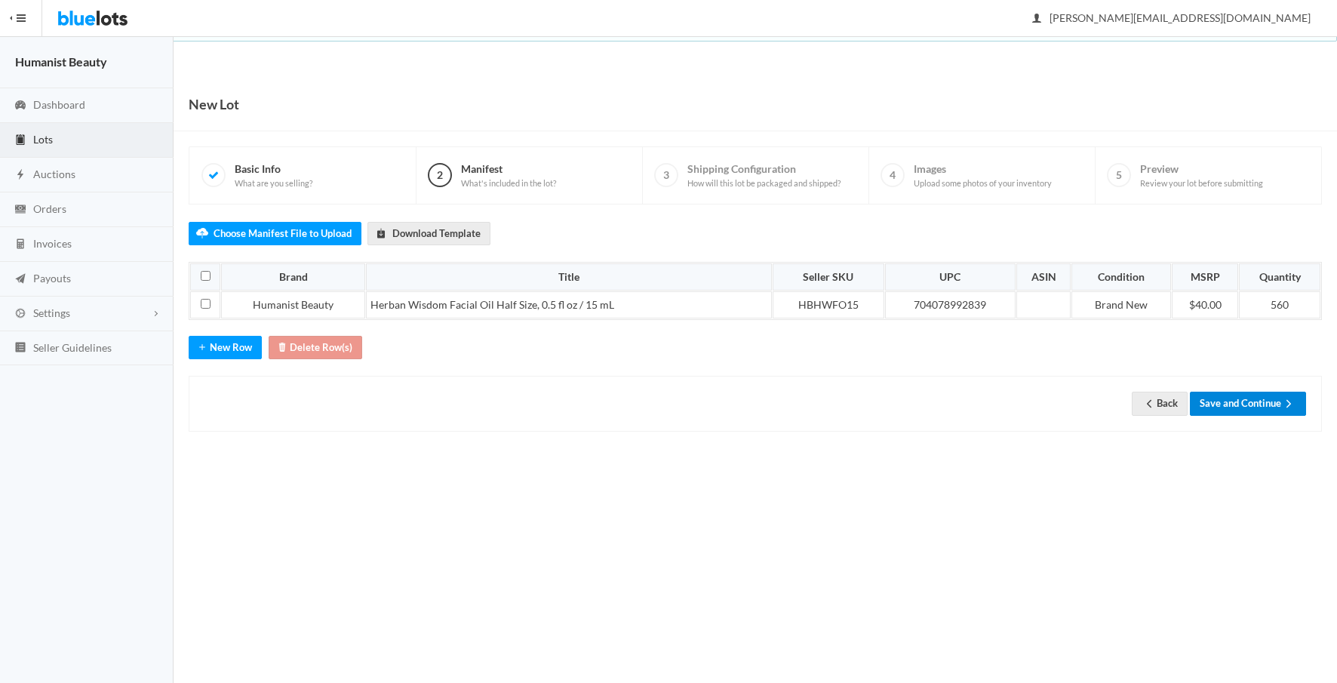
click at [1246, 404] on button "Save and Continue" at bounding box center [1248, 402] width 116 height 23
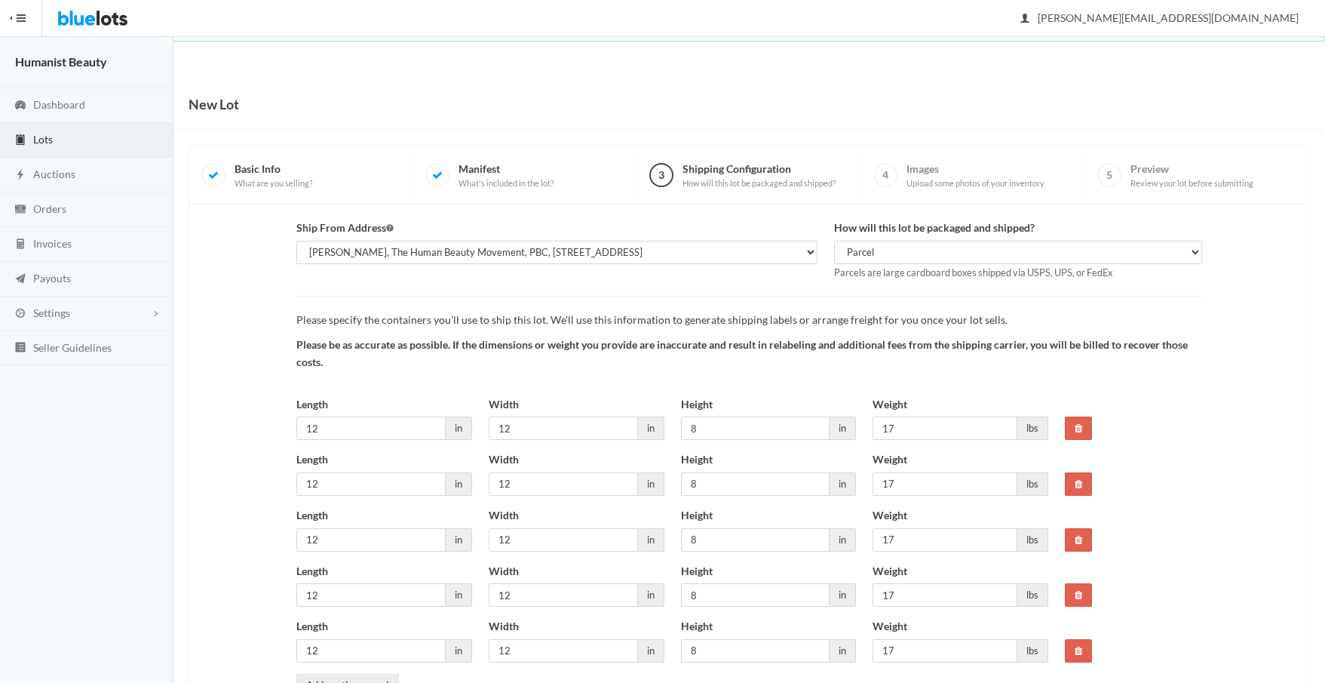
scroll to position [102, 0]
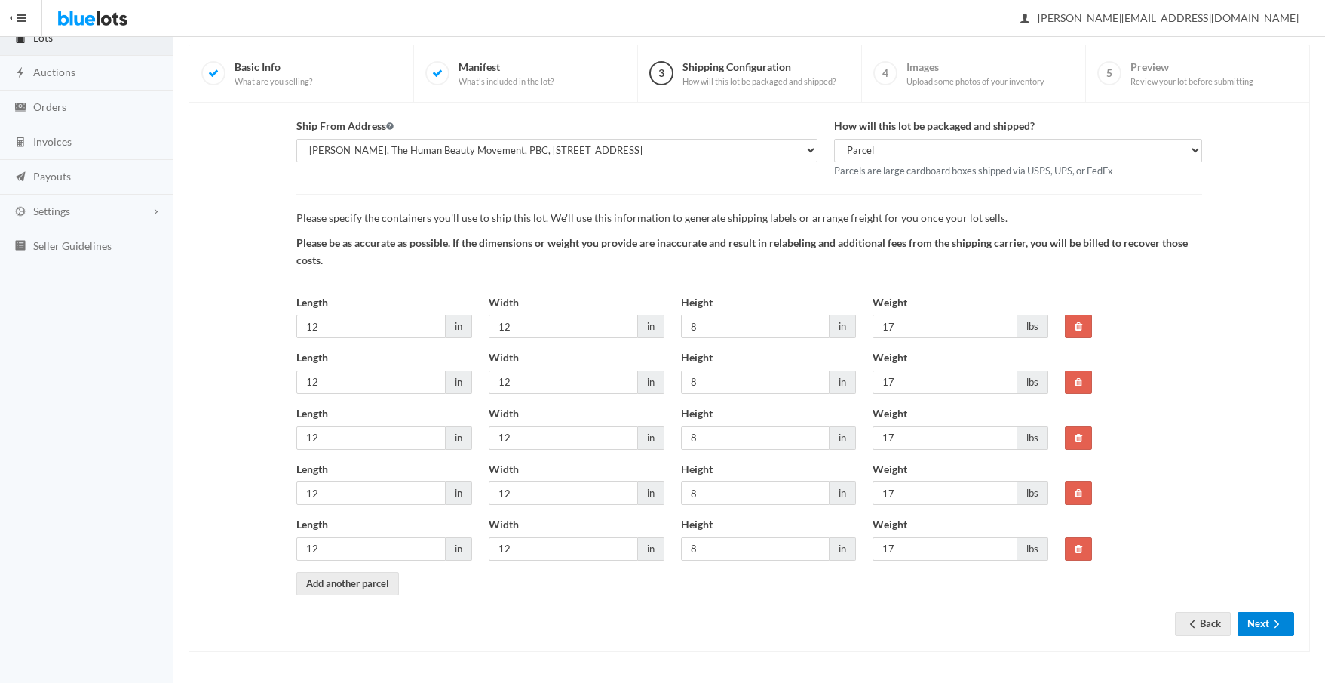
click at [1251, 621] on button "Next" at bounding box center [1266, 623] width 57 height 23
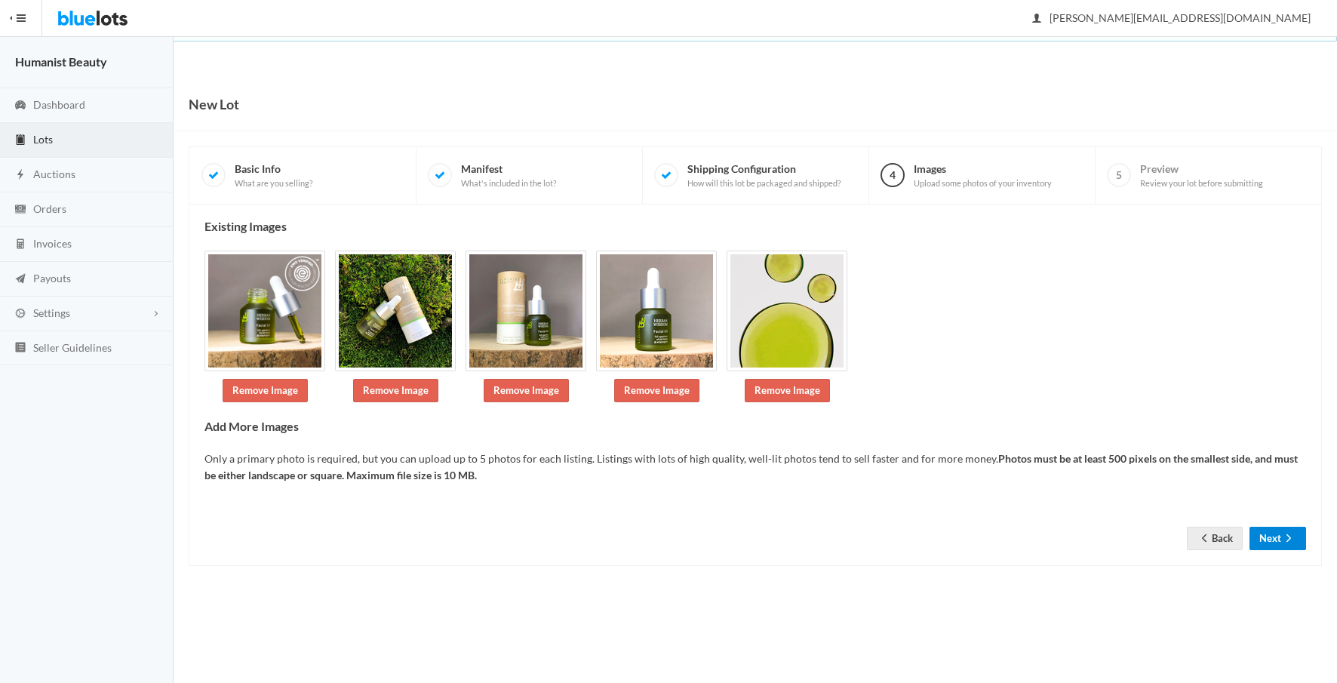
click at [1270, 539] on button "Next" at bounding box center [1277, 538] width 57 height 23
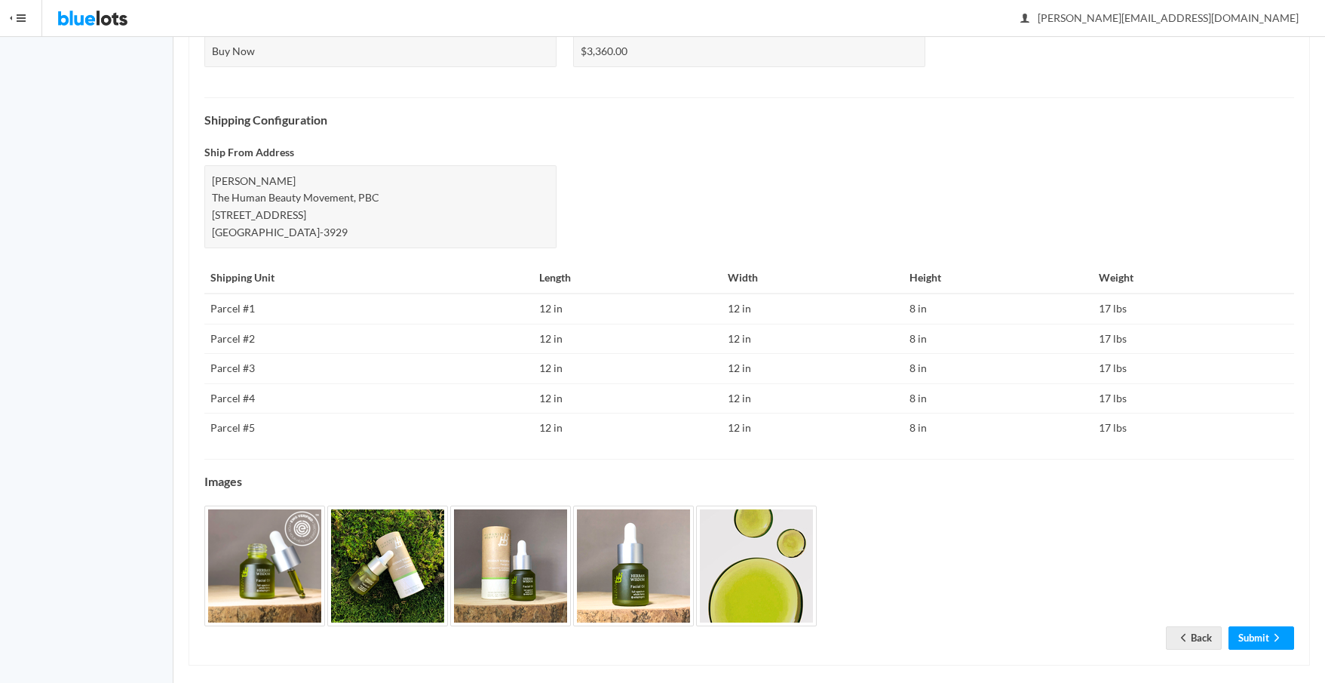
scroll to position [575, 0]
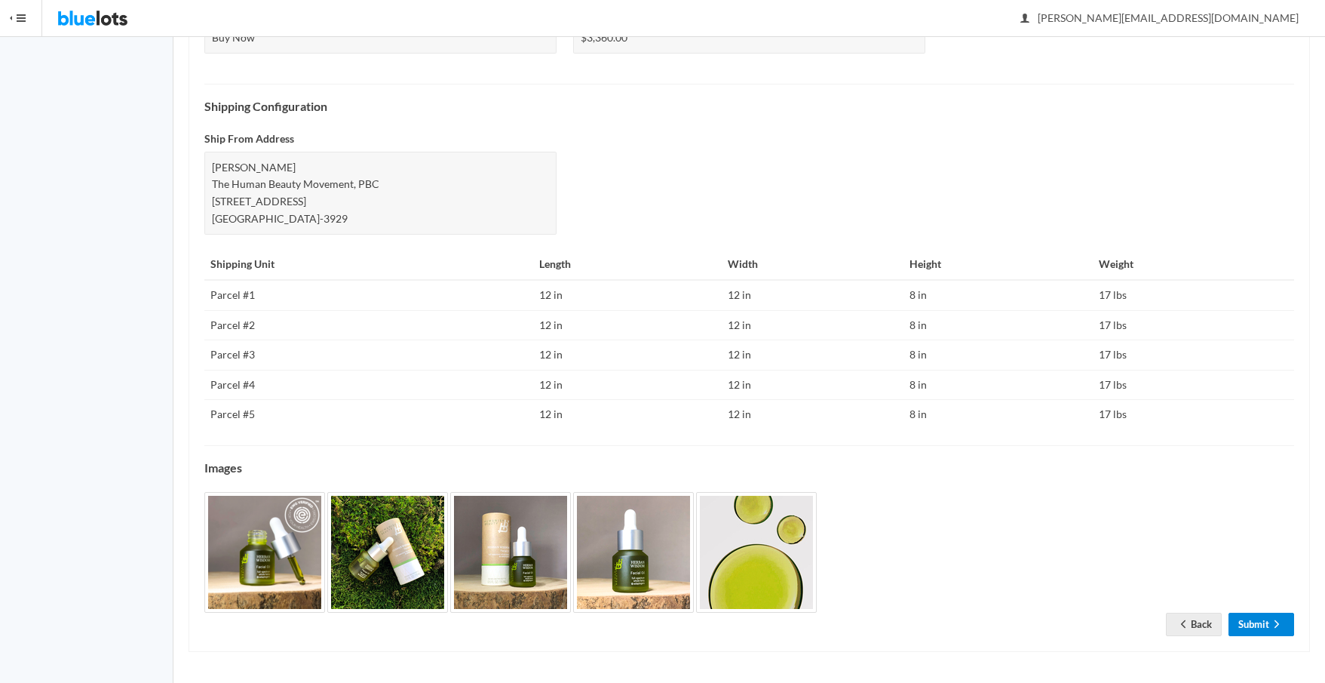
click at [1271, 621] on icon "arrow forward" at bounding box center [1277, 624] width 15 height 12
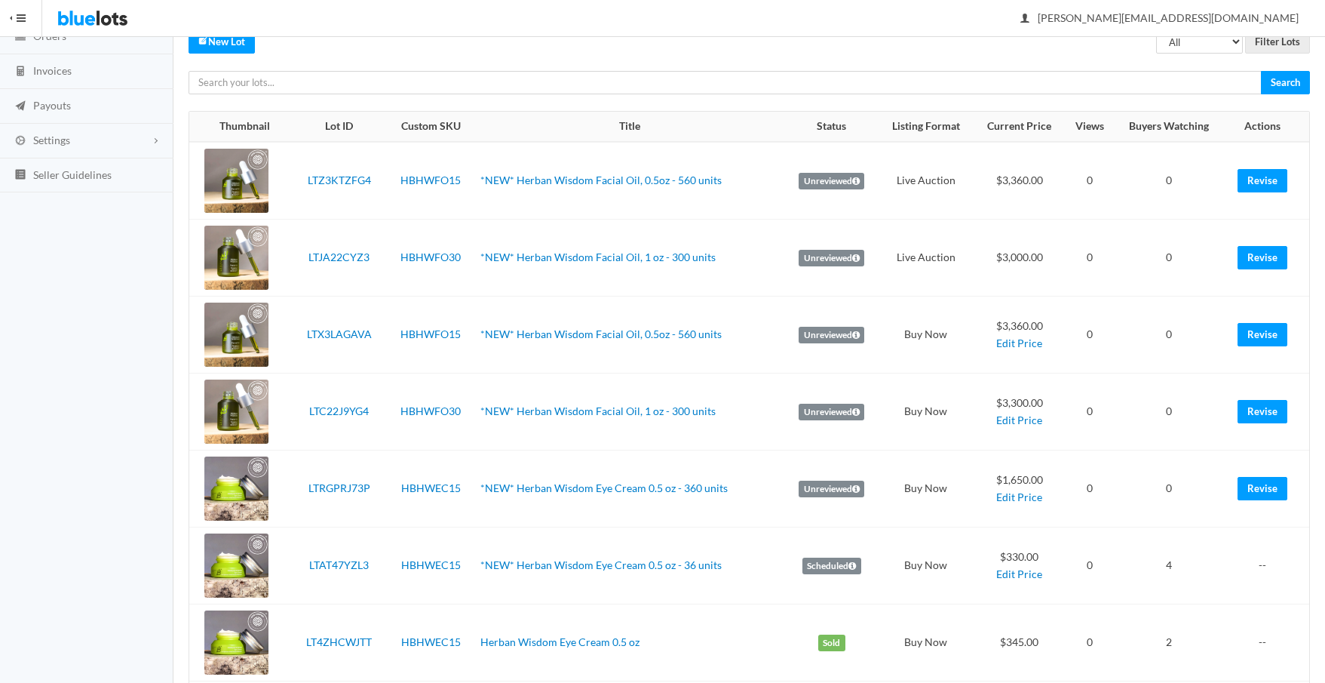
scroll to position [208, 0]
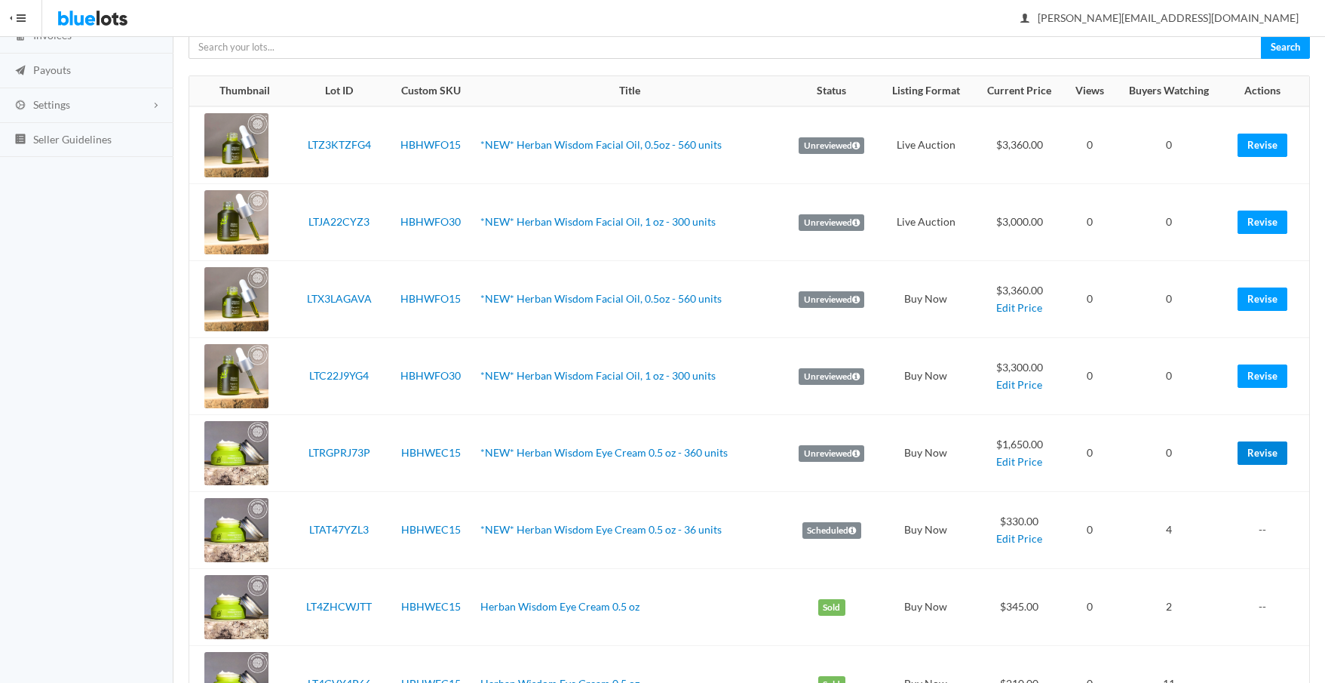
click at [1275, 453] on link "Revise" at bounding box center [1263, 452] width 50 height 23
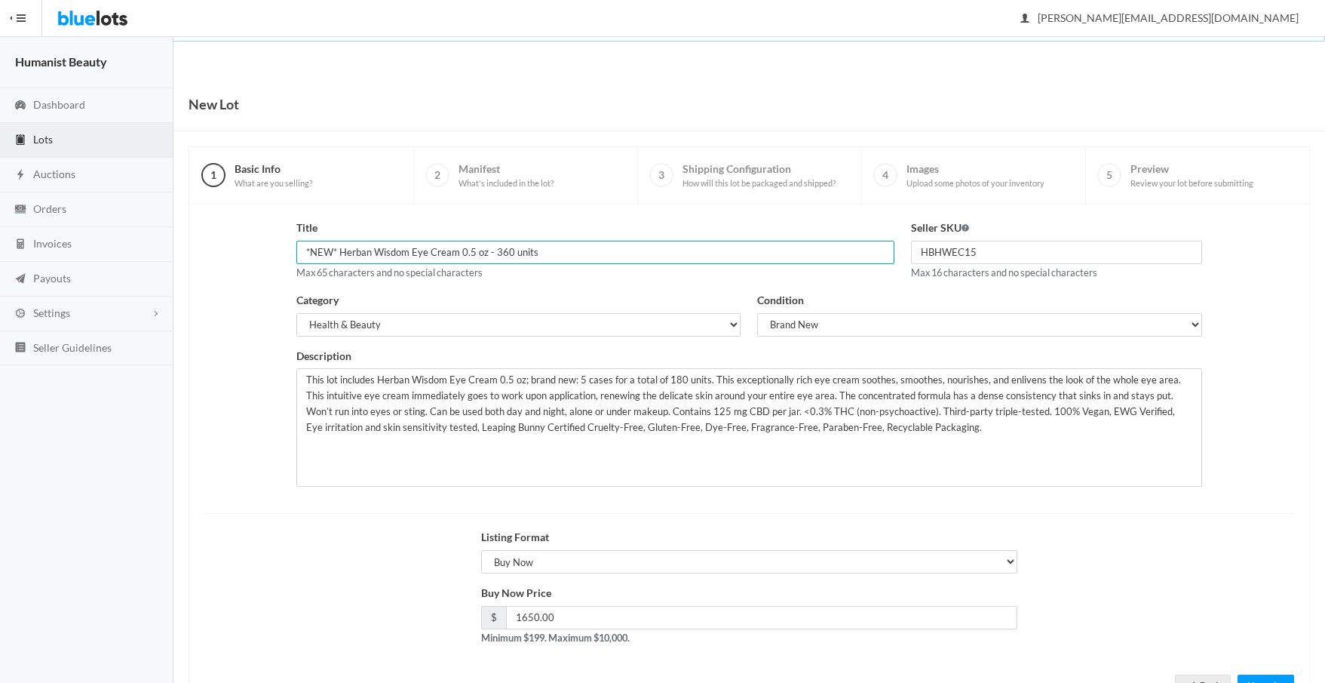
drag, startPoint x: 493, startPoint y: 253, endPoint x: 502, endPoint y: 253, distance: 9.8
click at [502, 253] on input "*NEW* Herban Wisdom Eye Cream 0.5 oz - 360 units" at bounding box center [595, 252] width 598 height 23
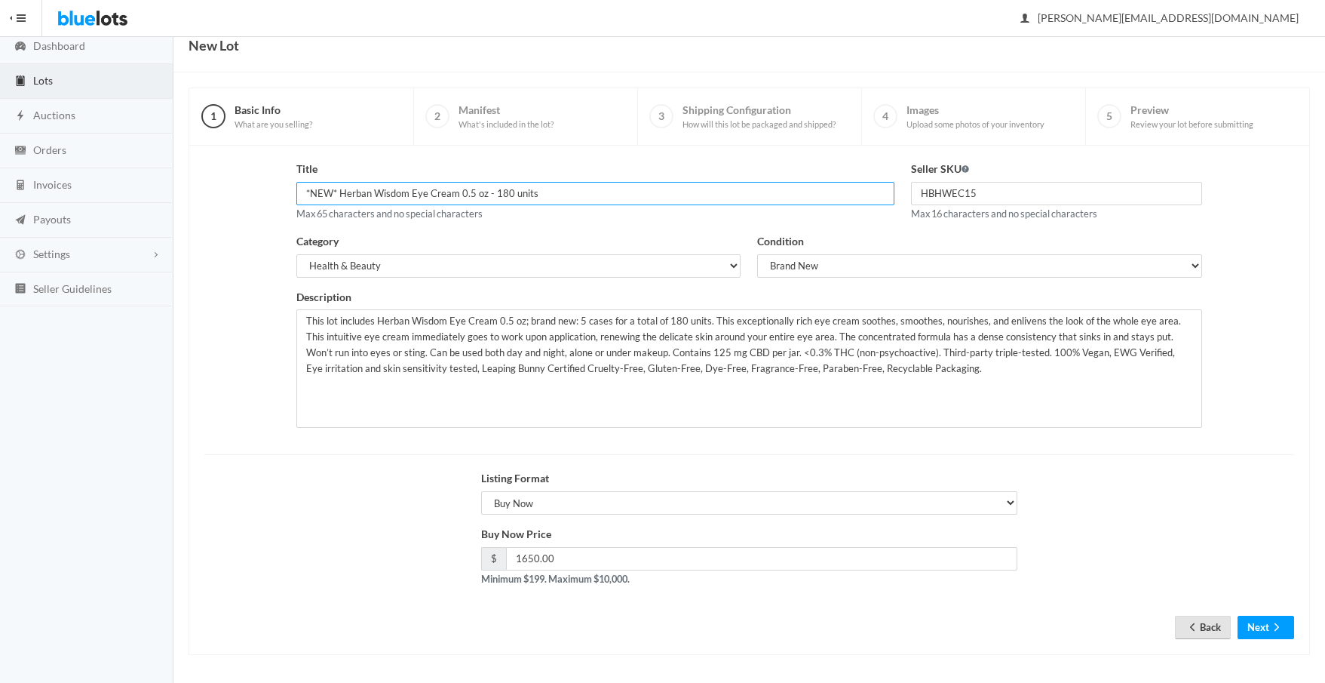
scroll to position [62, 0]
type input "*NEW* Herban Wisdom Eye Cream 0.5 oz - 180 units"
click at [1276, 625] on icon "arrow forward" at bounding box center [1277, 624] width 5 height 8
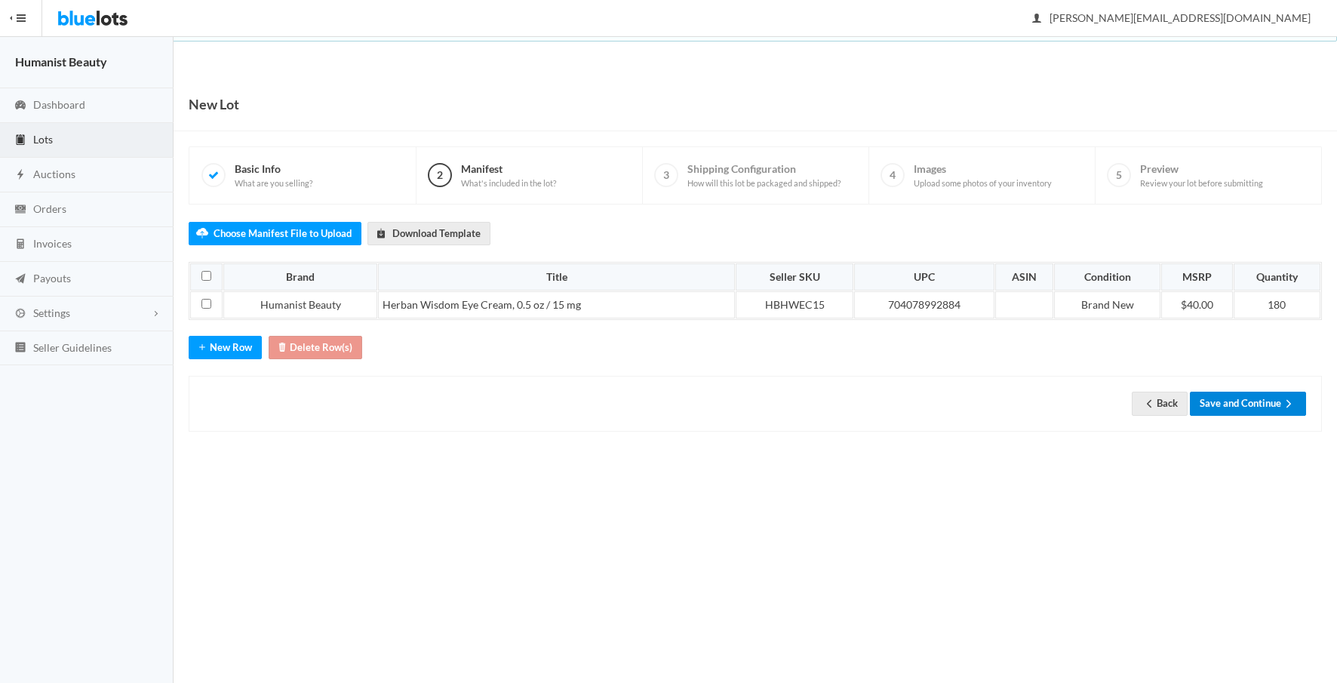
click at [1255, 402] on button "Save and Continue" at bounding box center [1248, 402] width 116 height 23
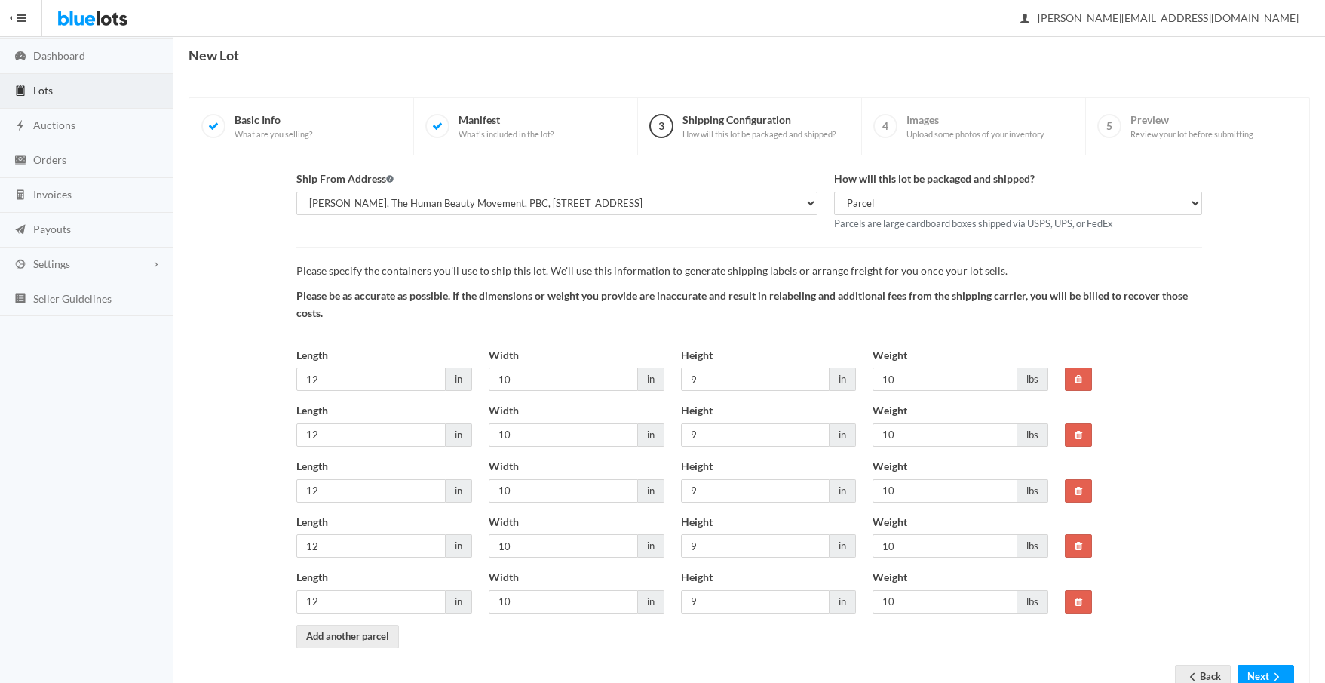
scroll to position [102, 0]
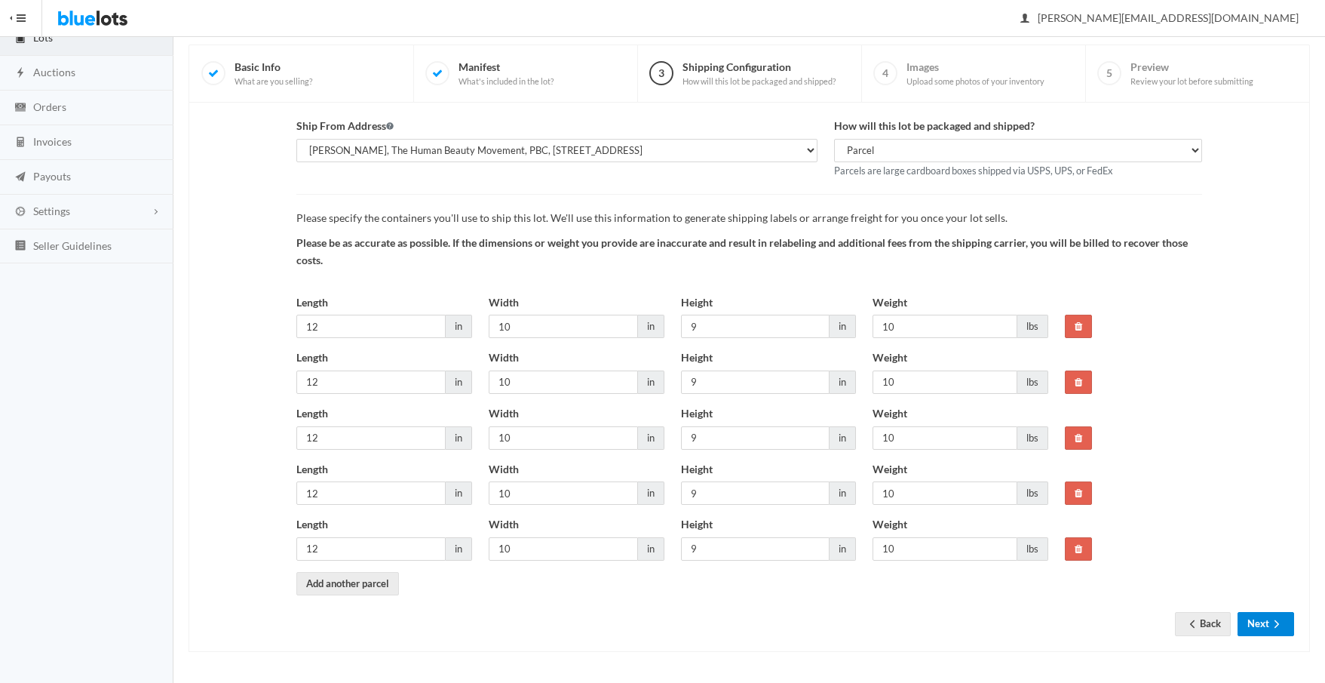
click at [1263, 628] on button "Next" at bounding box center [1266, 623] width 57 height 23
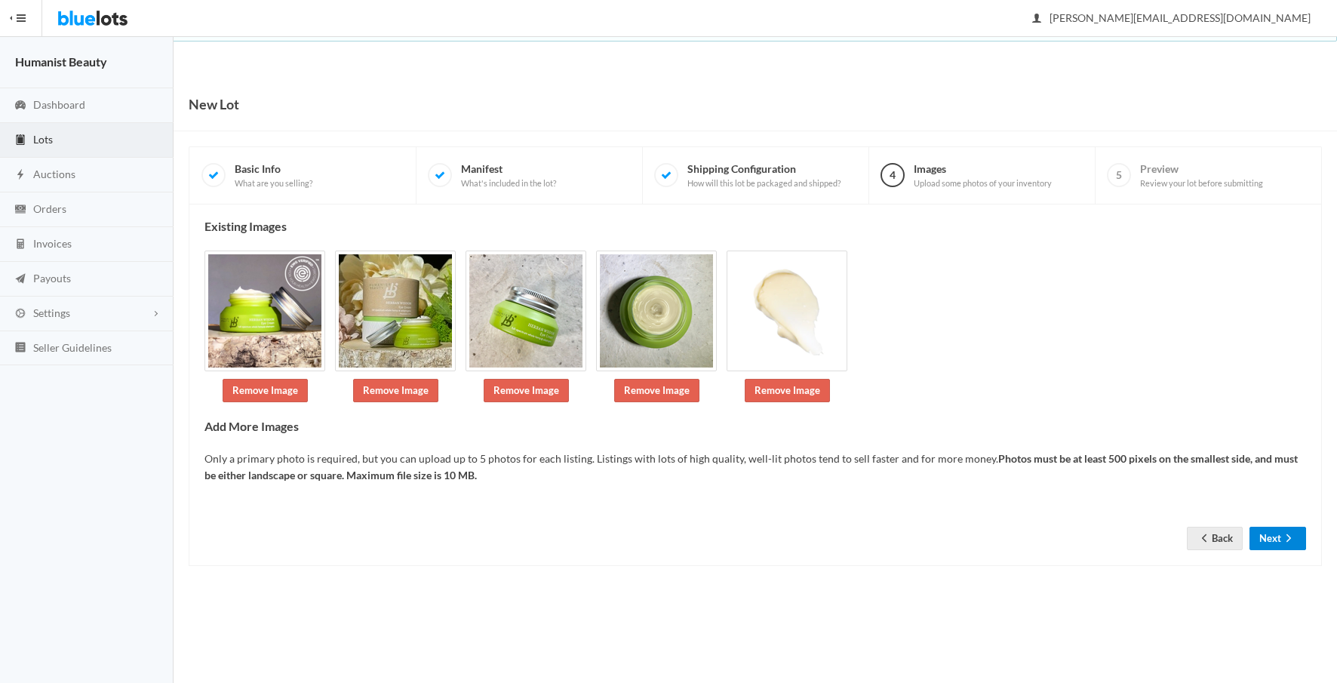
click at [1294, 533] on icon "arrow forward" at bounding box center [1288, 538] width 15 height 12
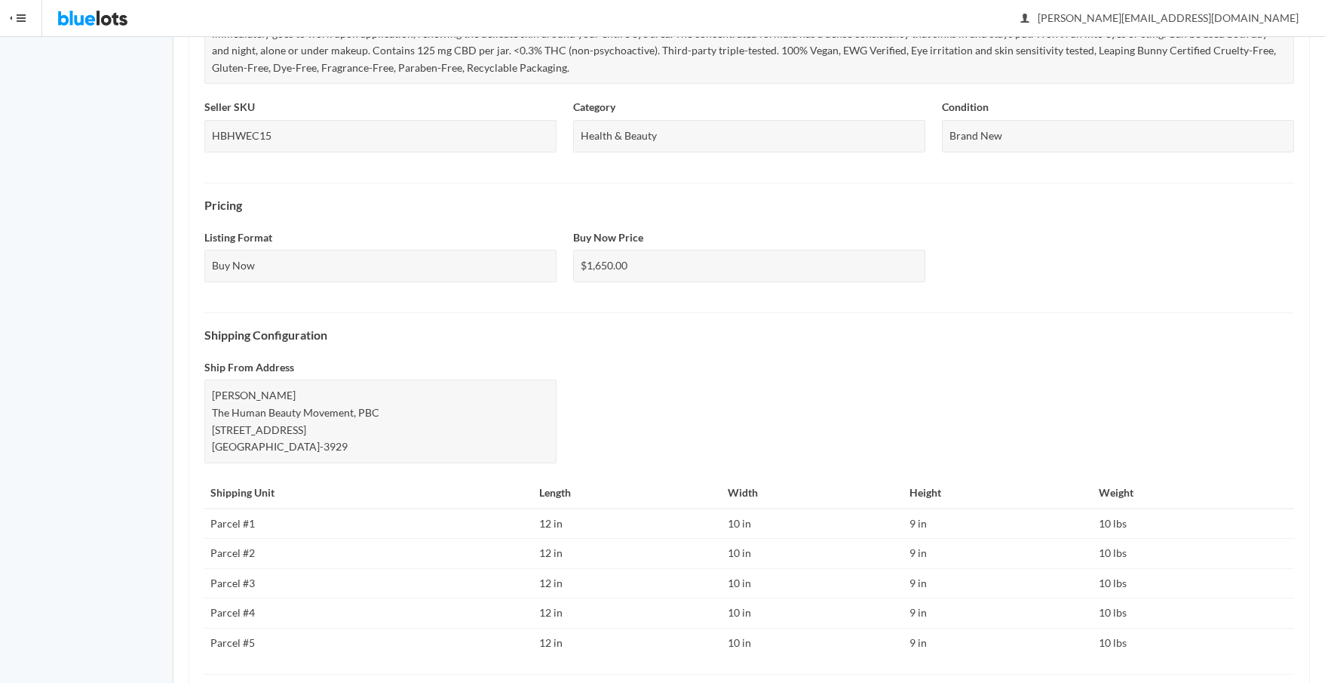
scroll to position [592, 0]
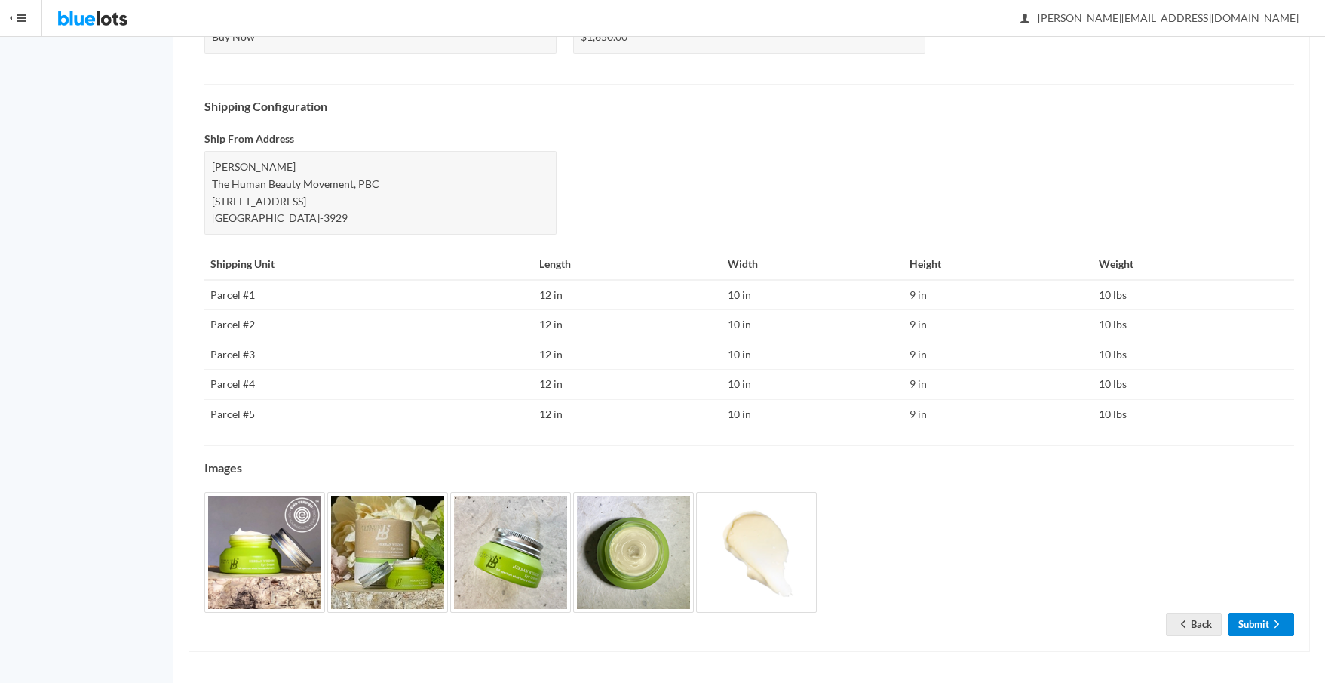
click at [1272, 623] on icon "arrow forward" at bounding box center [1277, 624] width 15 height 12
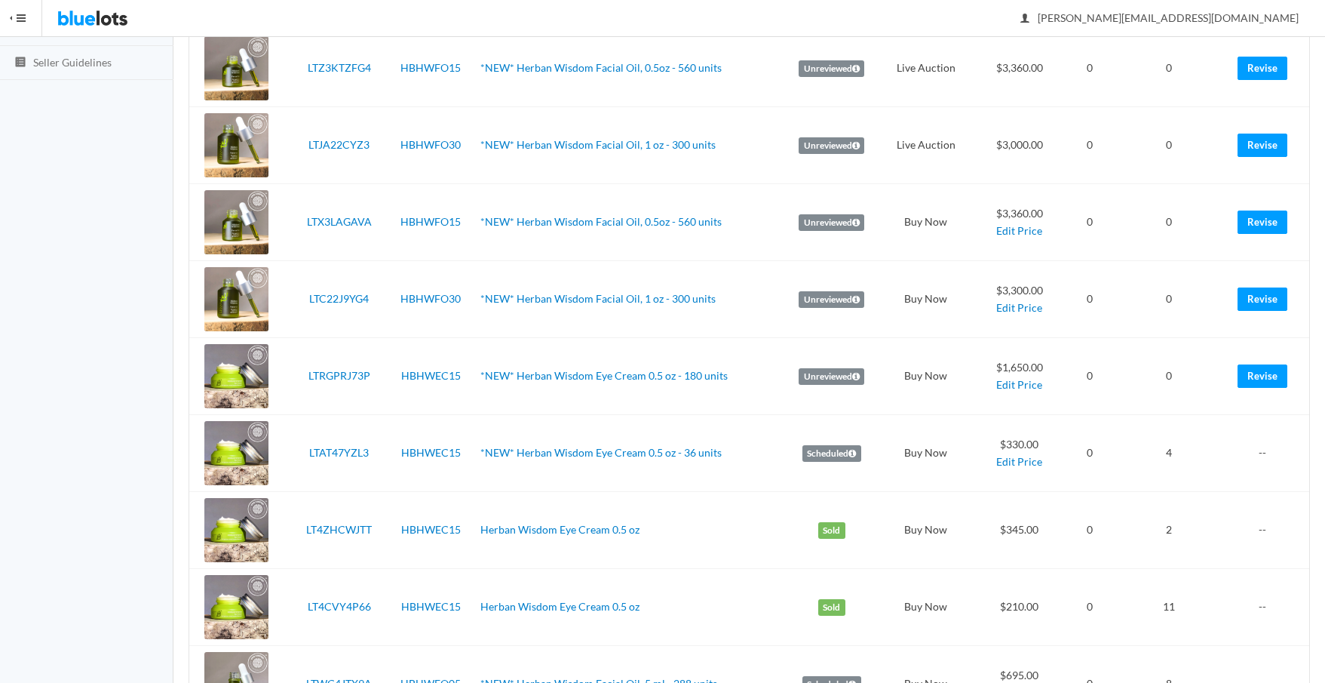
scroll to position [284, 0]
click at [1272, 299] on link "Revise" at bounding box center [1263, 299] width 50 height 23
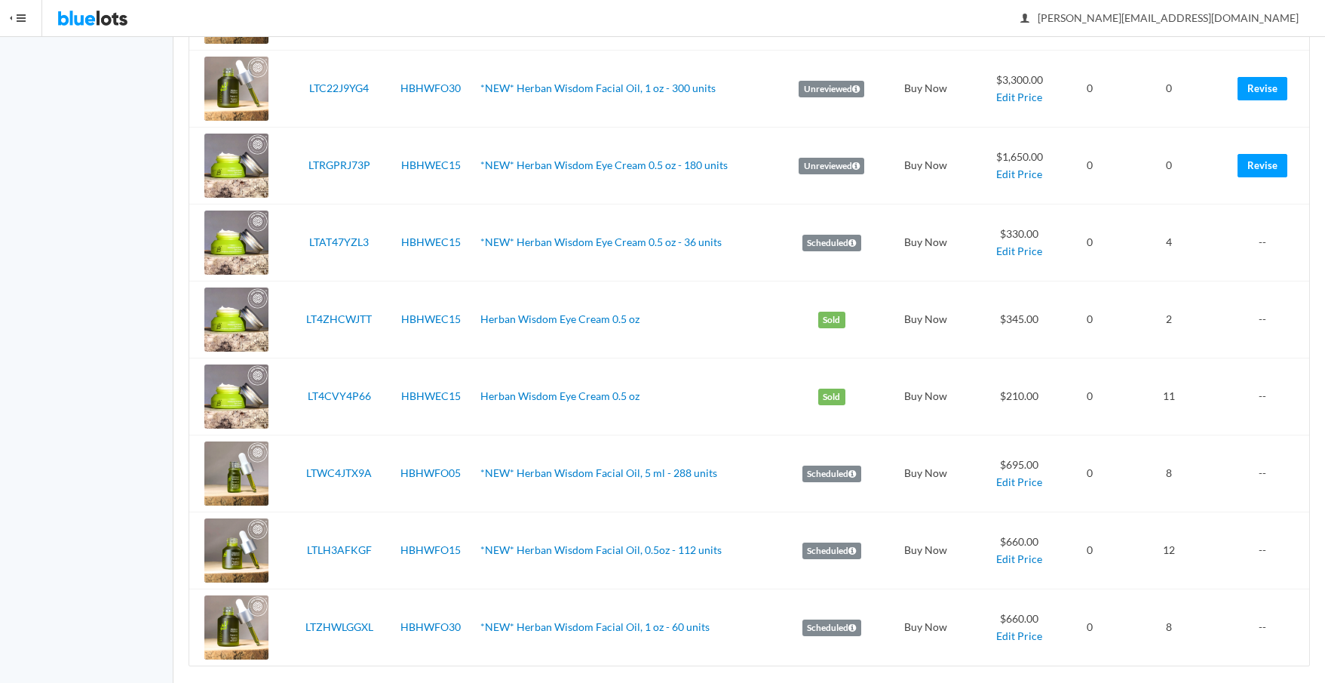
scroll to position [509, 0]
